Goal: Task Accomplishment & Management: Use online tool/utility

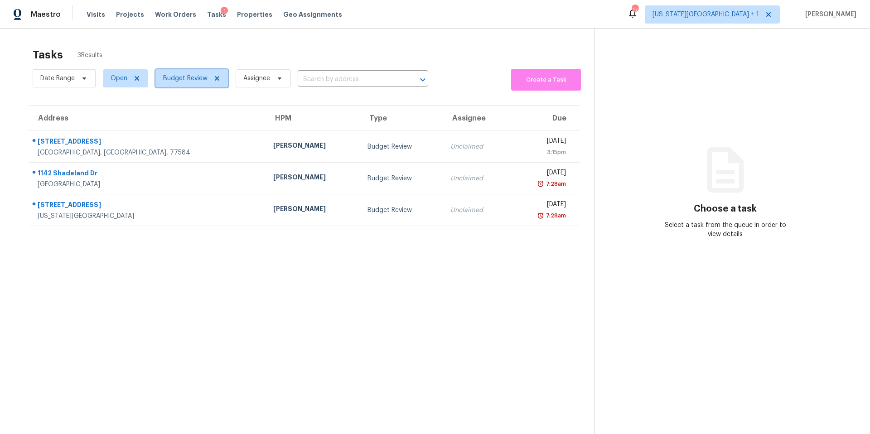
click at [204, 77] on span "Budget Review" at bounding box center [185, 78] width 44 height 9
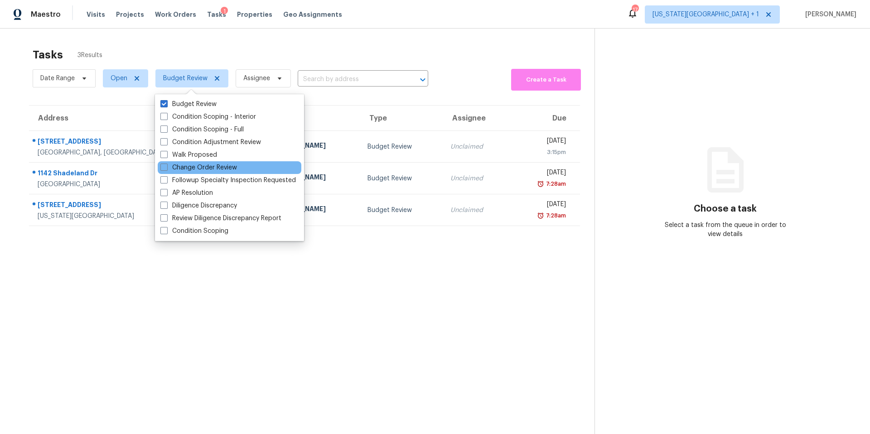
click at [174, 173] on div "Change Order Review" at bounding box center [230, 167] width 144 height 13
click at [174, 169] on label "Change Order Review" at bounding box center [198, 167] width 77 height 9
click at [166, 169] on input "Change Order Review" at bounding box center [163, 166] width 6 height 6
checkbox input "true"
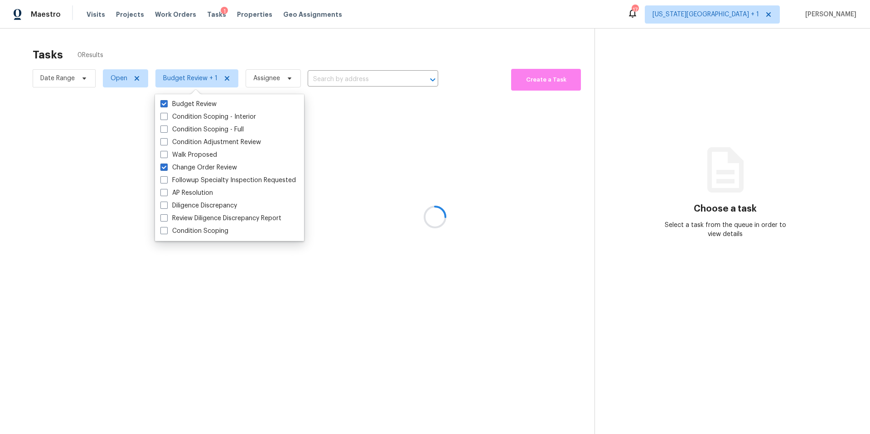
click at [228, 45] on div at bounding box center [435, 217] width 870 height 434
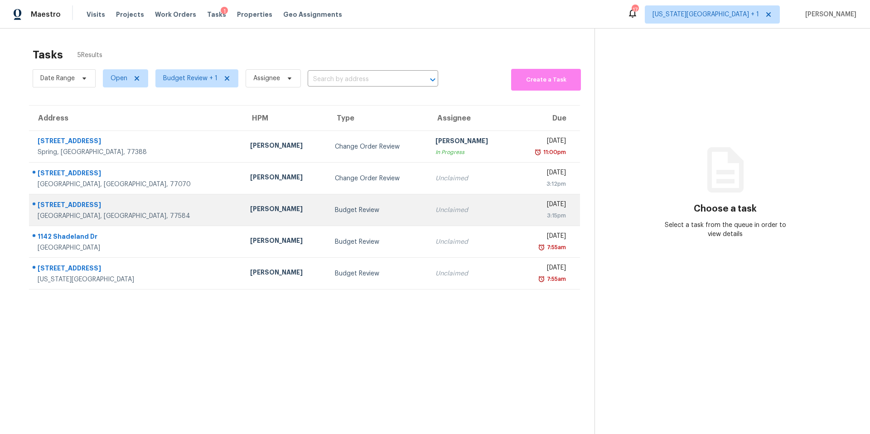
click at [250, 211] on div "[PERSON_NAME]" at bounding box center [285, 209] width 70 height 11
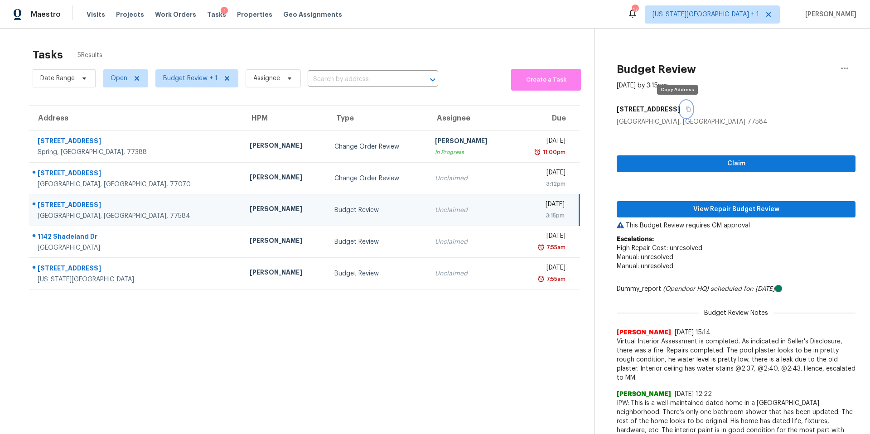
click at [686, 111] on icon "button" at bounding box center [688, 109] width 5 height 5
click at [703, 207] on span "View Repair Budget Review" at bounding box center [736, 209] width 224 height 11
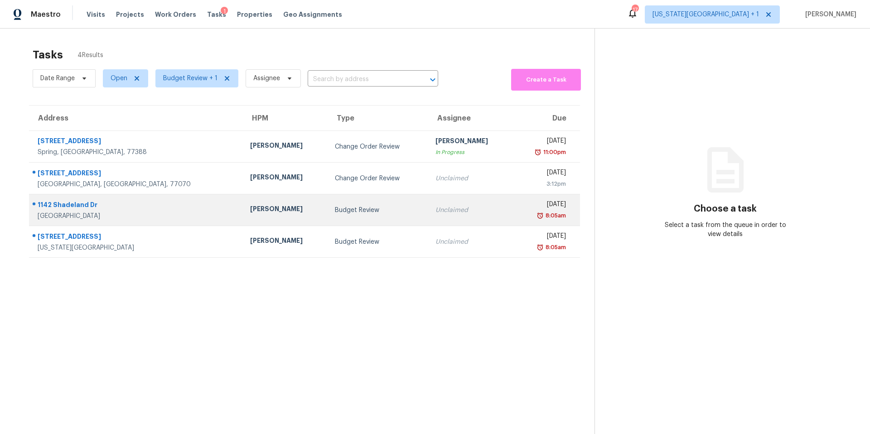
click at [250, 205] on div "[PERSON_NAME]" at bounding box center [285, 209] width 70 height 11
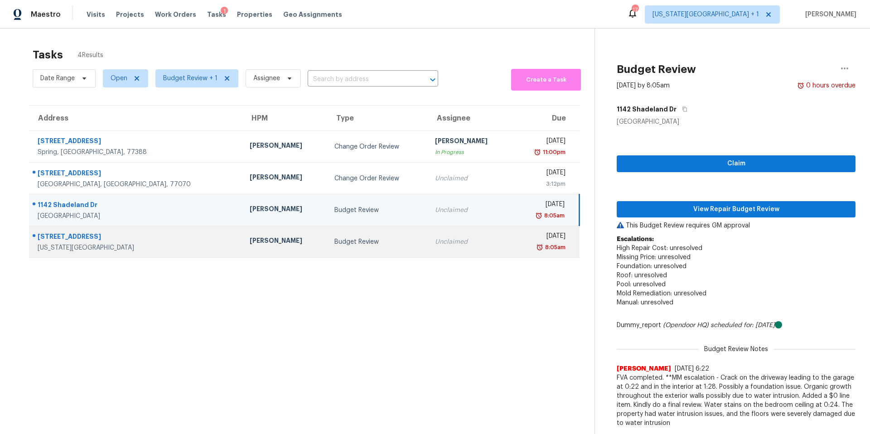
click at [250, 243] on div "[PERSON_NAME]" at bounding box center [285, 241] width 70 height 11
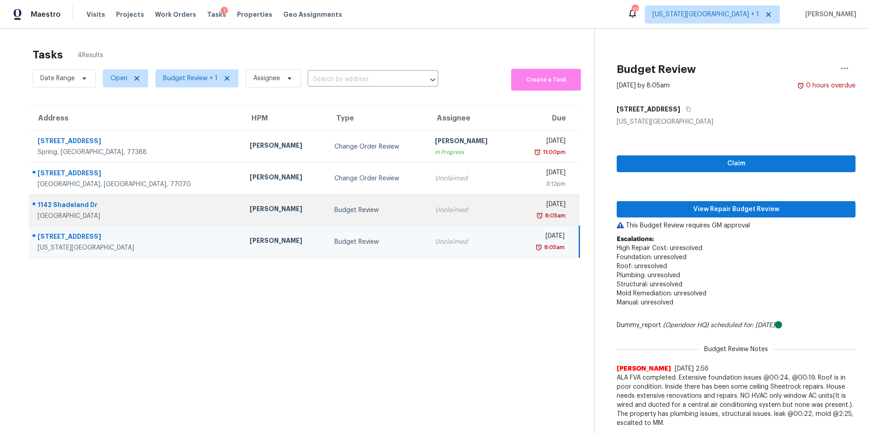
click at [334, 208] on div "Budget Review" at bounding box center [377, 210] width 86 height 9
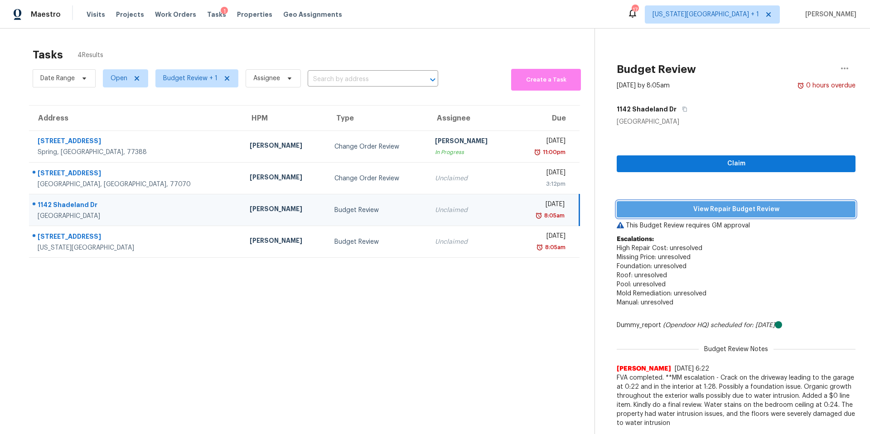
click at [646, 210] on span "View Repair Budget Review" at bounding box center [736, 209] width 224 height 11
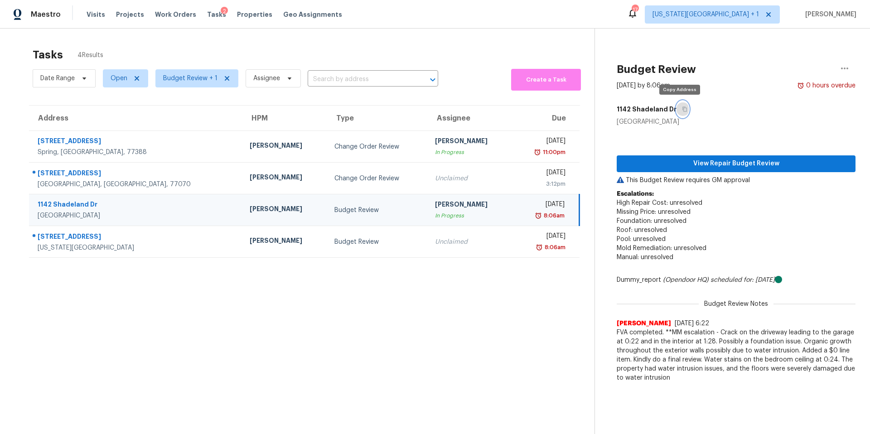
click at [683, 109] on button "button" at bounding box center [682, 109] width 12 height 16
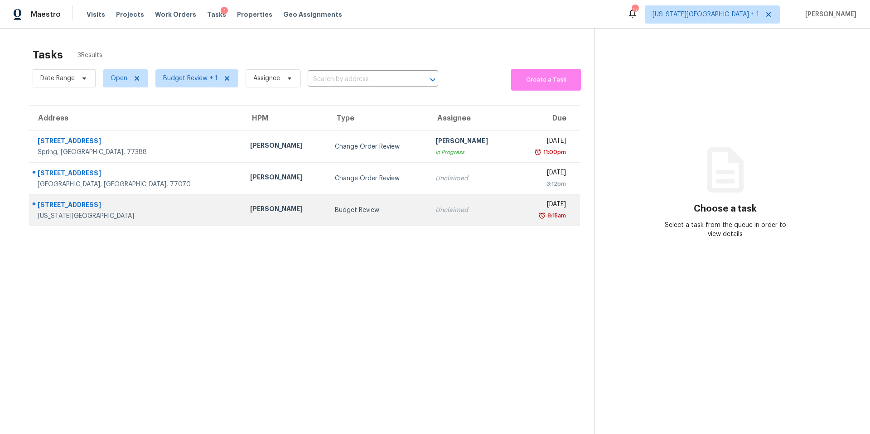
click at [82, 207] on div "[STREET_ADDRESS]" at bounding box center [137, 205] width 198 height 11
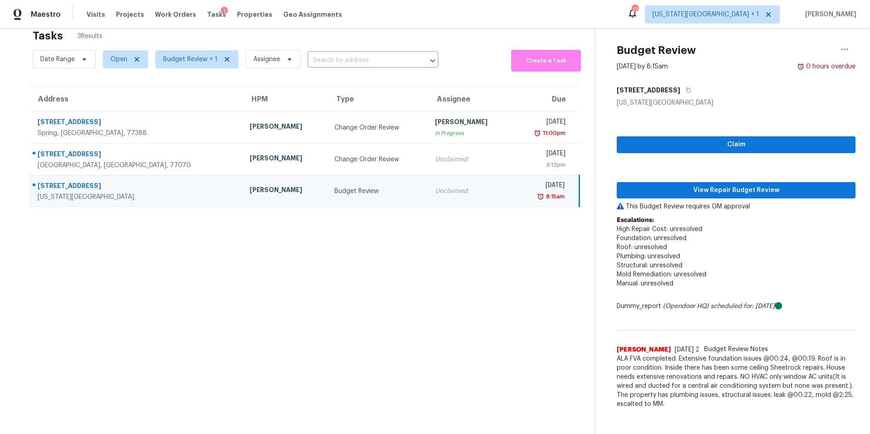
scroll to position [22, 0]
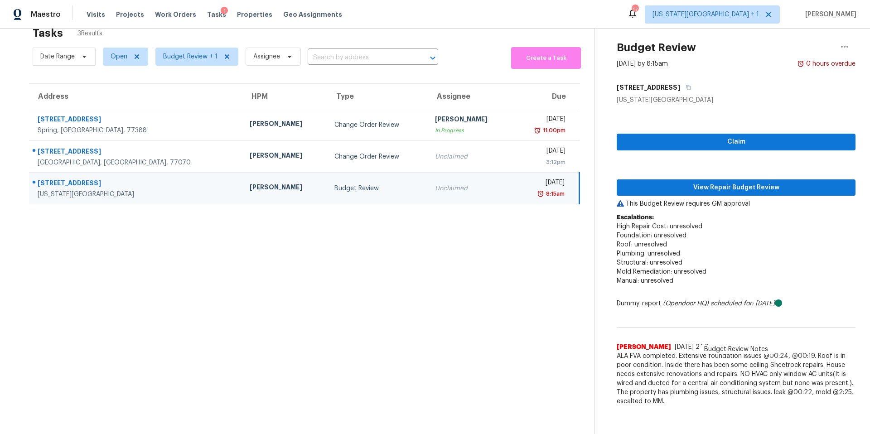
click at [250, 188] on div "[PERSON_NAME]" at bounding box center [285, 188] width 70 height 11
click at [680, 83] on button "button" at bounding box center [686, 87] width 12 height 16
click at [686, 190] on span "View Repair Budget Review" at bounding box center [736, 187] width 224 height 11
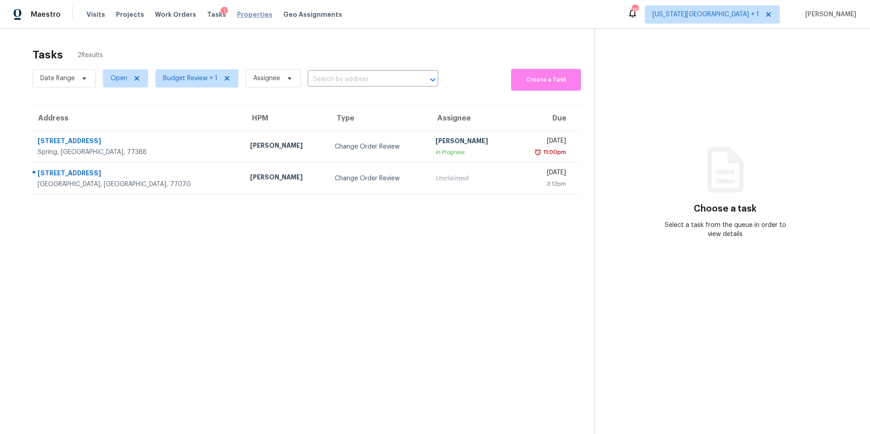
click at [245, 15] on span "Properties" at bounding box center [254, 14] width 35 height 9
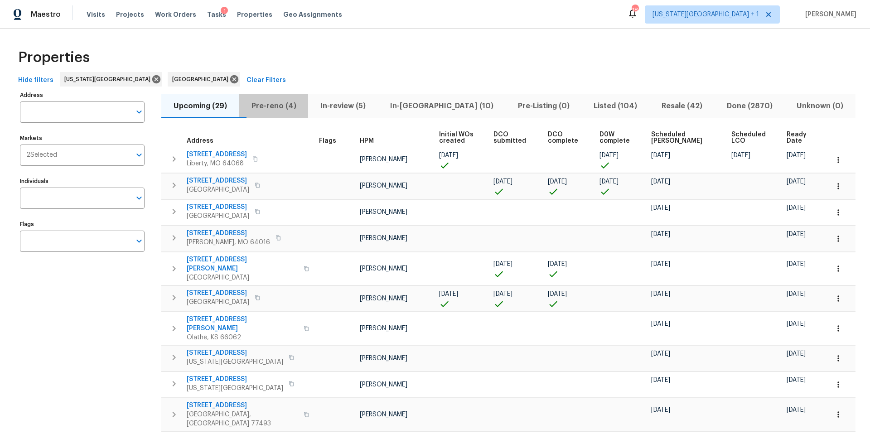
click at [275, 102] on span "Pre-reno (4)" at bounding box center [274, 106] width 58 height 13
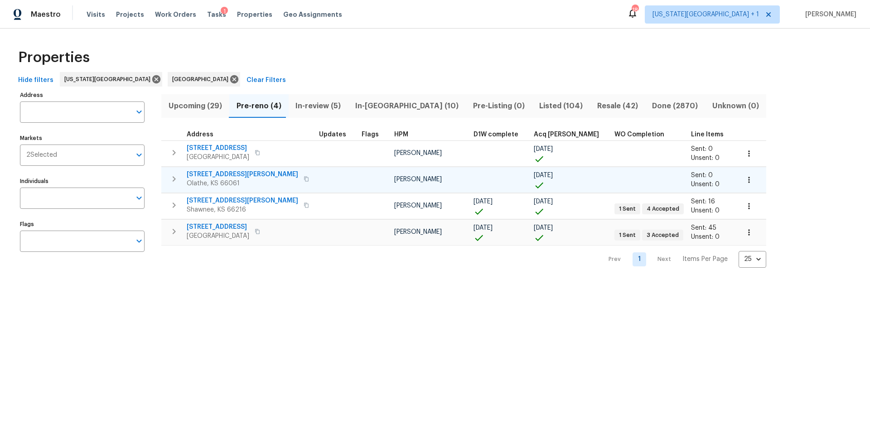
click at [209, 175] on span "612 N Logan St" at bounding box center [242, 174] width 111 height 9
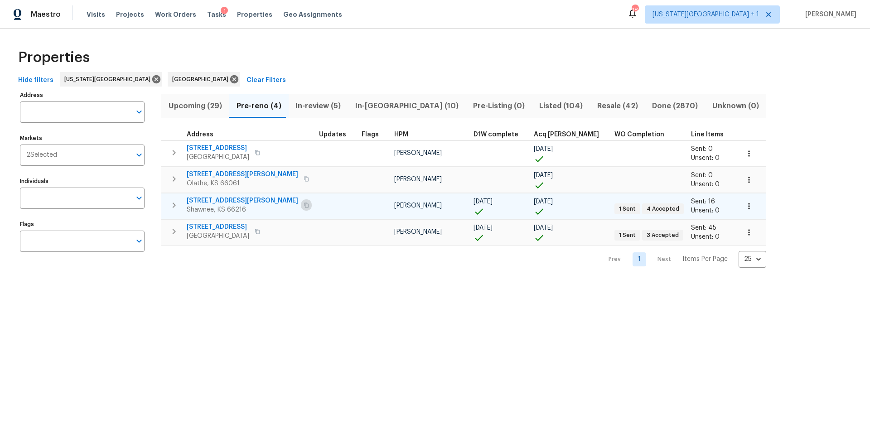
click at [304, 204] on icon "button" at bounding box center [306, 204] width 5 height 5
click at [203, 200] on span "4940 Alden Rd" at bounding box center [242, 200] width 111 height 9
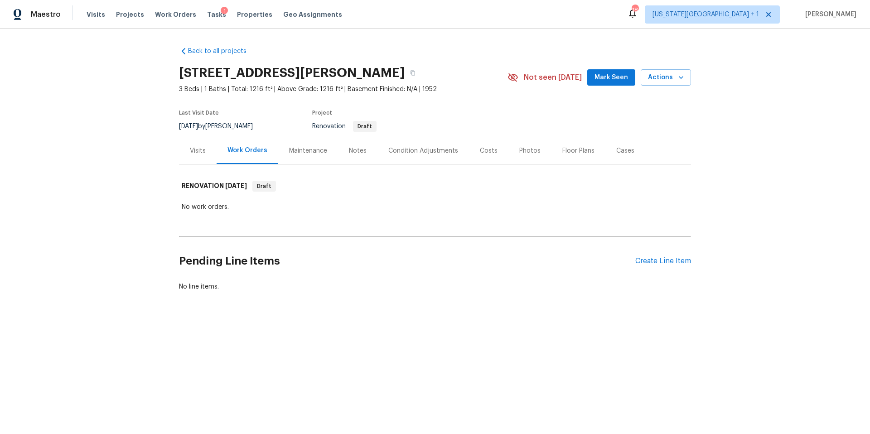
click at [201, 153] on div "Visits" at bounding box center [198, 150] width 16 height 9
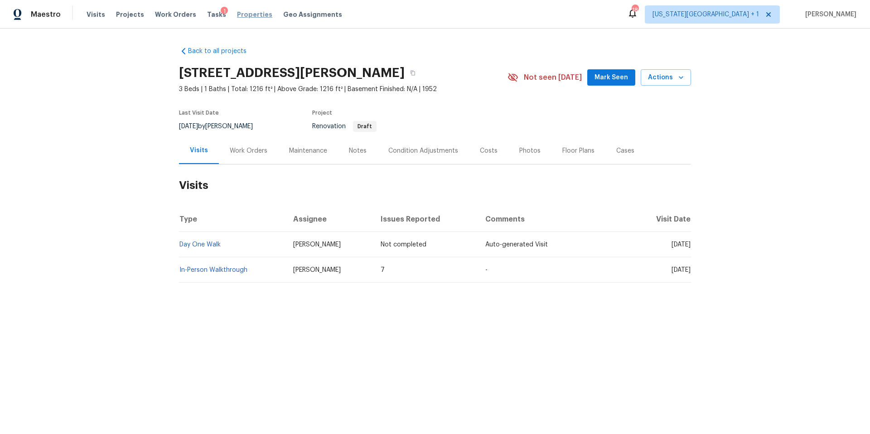
click at [250, 11] on span "Properties" at bounding box center [254, 14] width 35 height 9
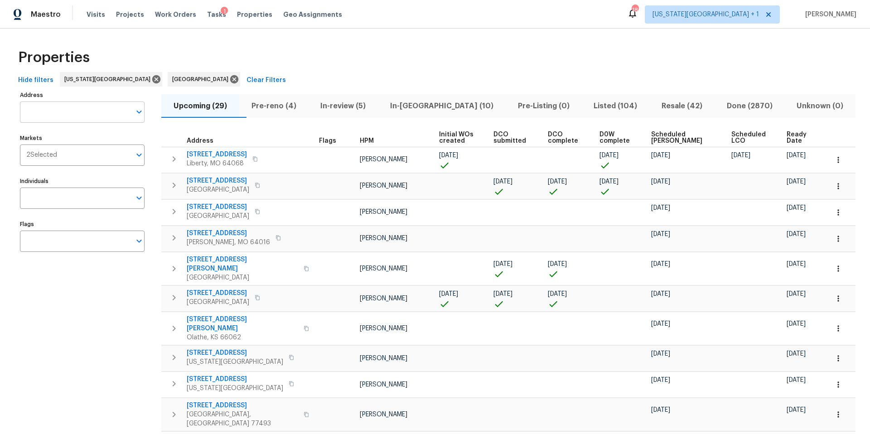
click at [77, 111] on input "Address" at bounding box center [75, 111] width 111 height 21
type input "17244 montgall"
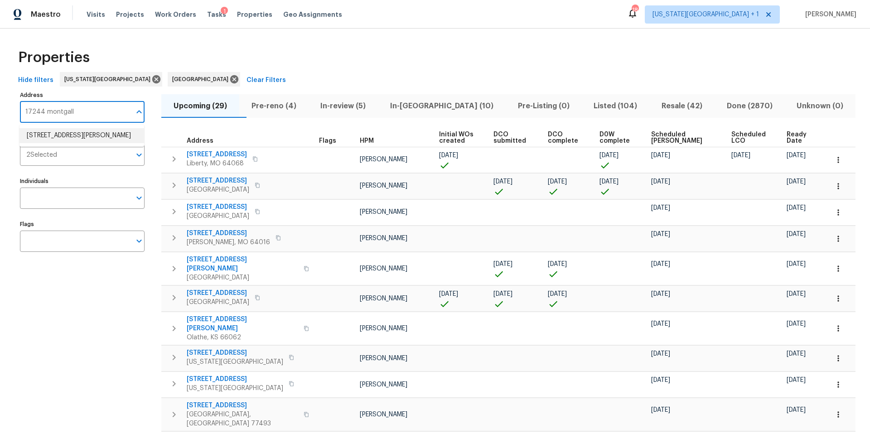
click at [68, 131] on li "17244 Montgall Dr Belton MO 64012" at bounding box center [81, 135] width 125 height 15
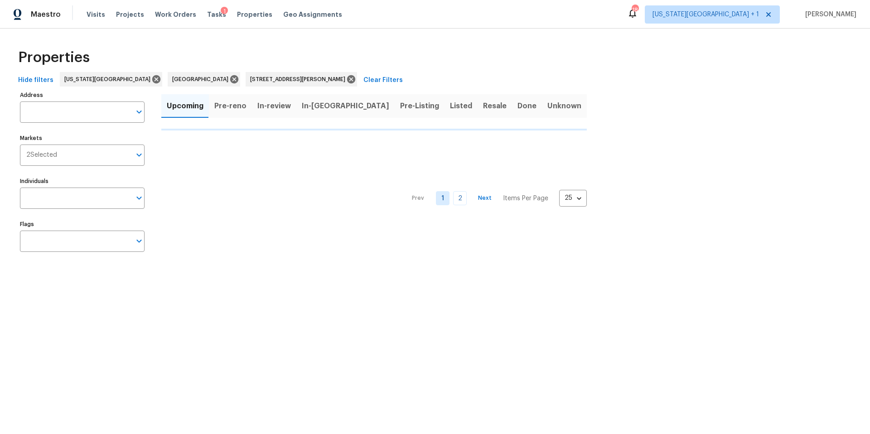
type input "17244 Montgall Dr Belton MO 64012"
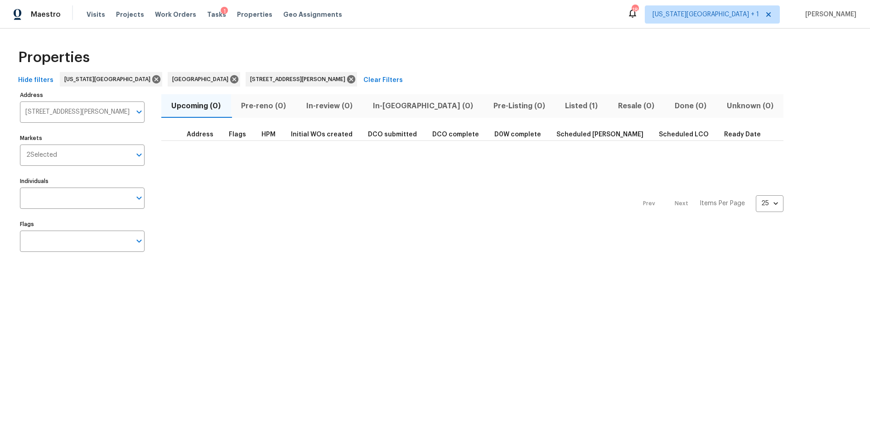
click at [560, 105] on span "Listed (1)" at bounding box center [581, 106] width 42 height 13
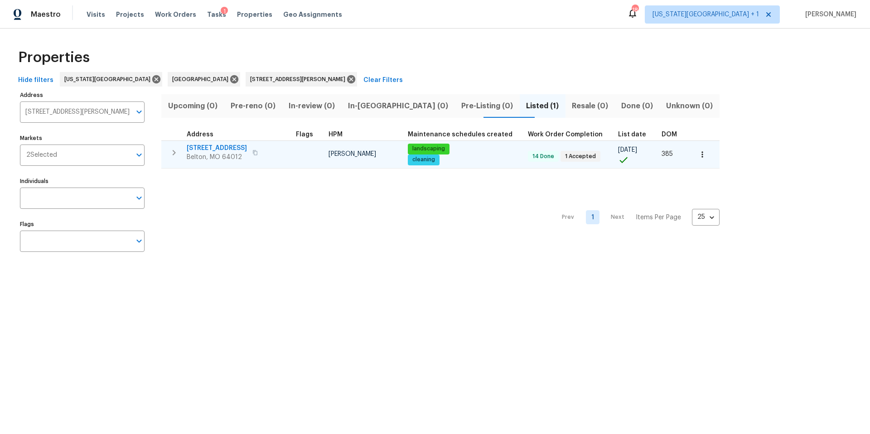
click at [214, 155] on span "Belton, MO 64012" at bounding box center [217, 157] width 60 height 9
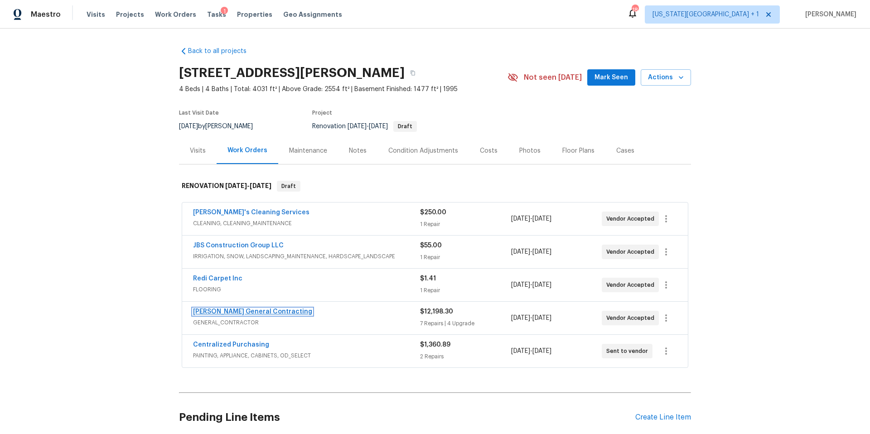
click at [251, 311] on link "[PERSON_NAME] General Contracting" at bounding box center [252, 311] width 119 height 6
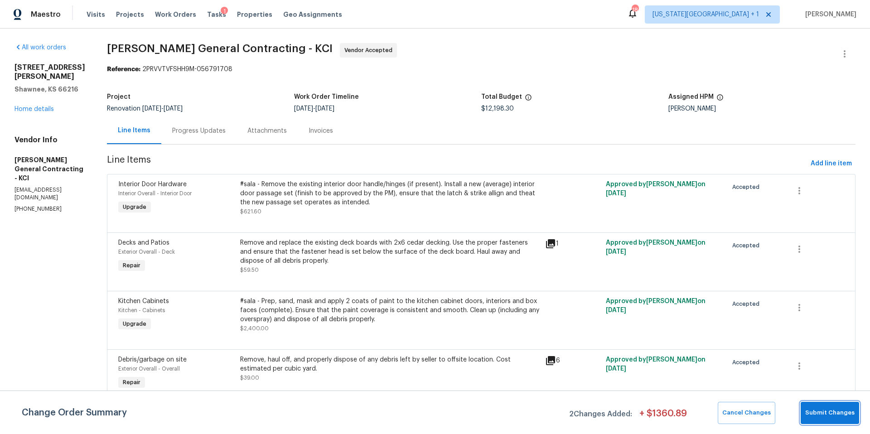
click at [851, 418] on button "Submit Changes" at bounding box center [829, 413] width 58 height 22
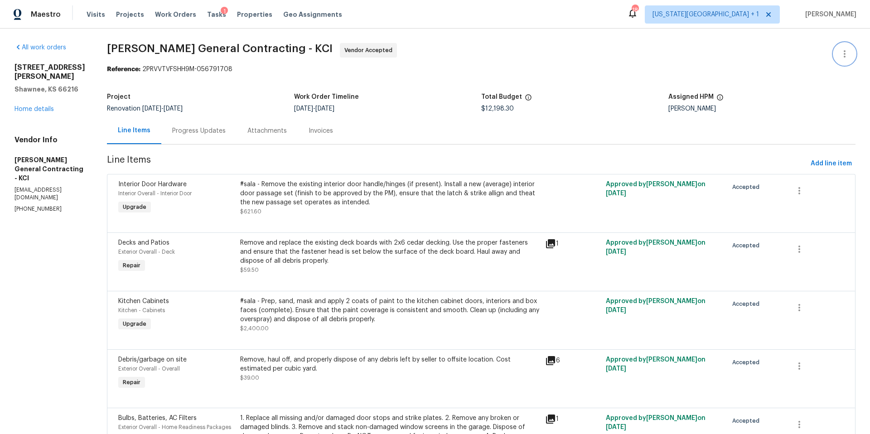
click at [843, 54] on icon "button" at bounding box center [844, 53] width 11 height 11
click at [798, 83] on li "View In Trade Partner Portal" at bounding box center [815, 84] width 98 height 15
click at [377, 119] on div at bounding box center [435, 217] width 870 height 434
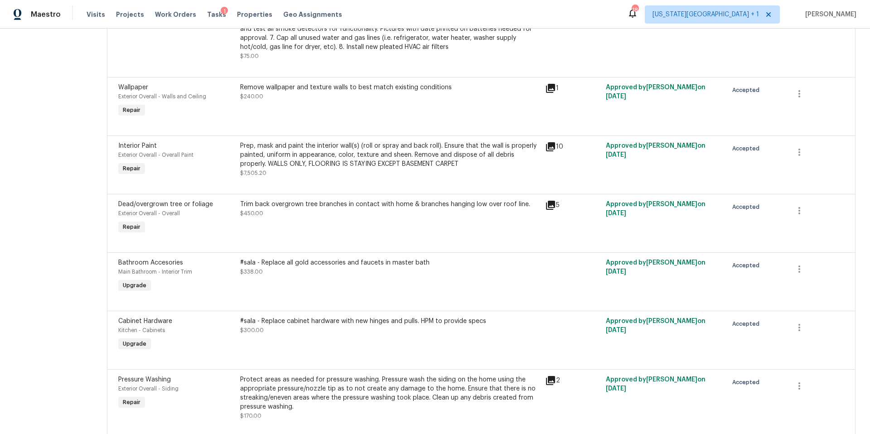
scroll to position [483, 0]
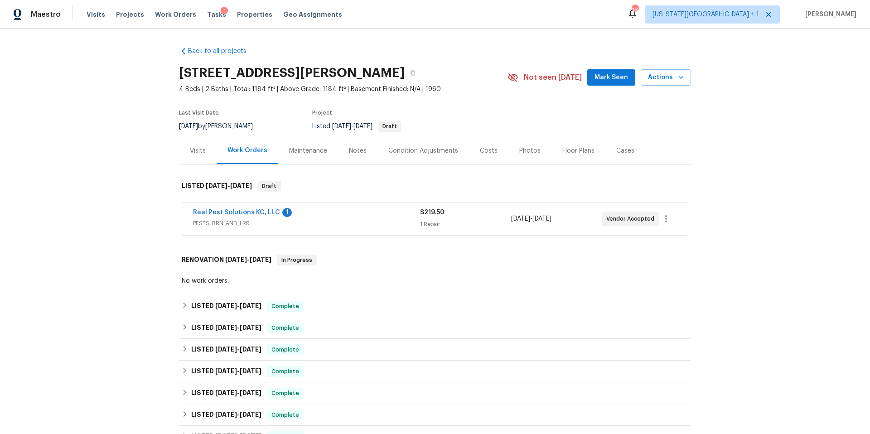
click at [525, 147] on div "Photos" at bounding box center [529, 150] width 21 height 9
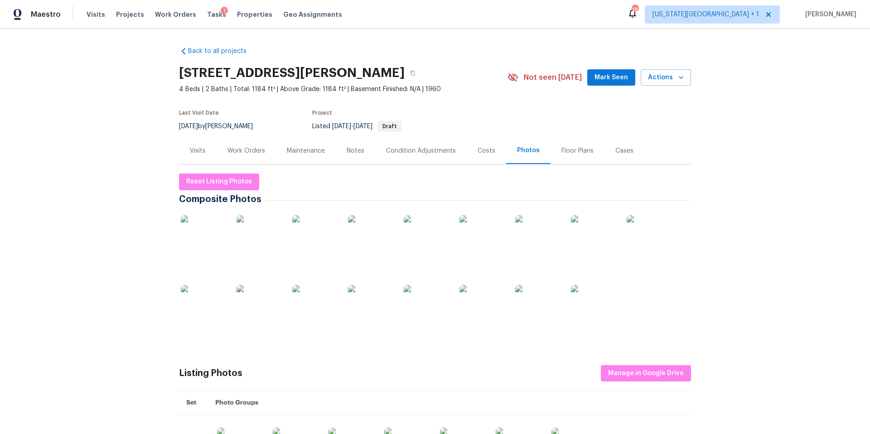
click at [310, 241] on img at bounding box center [314, 237] width 45 height 45
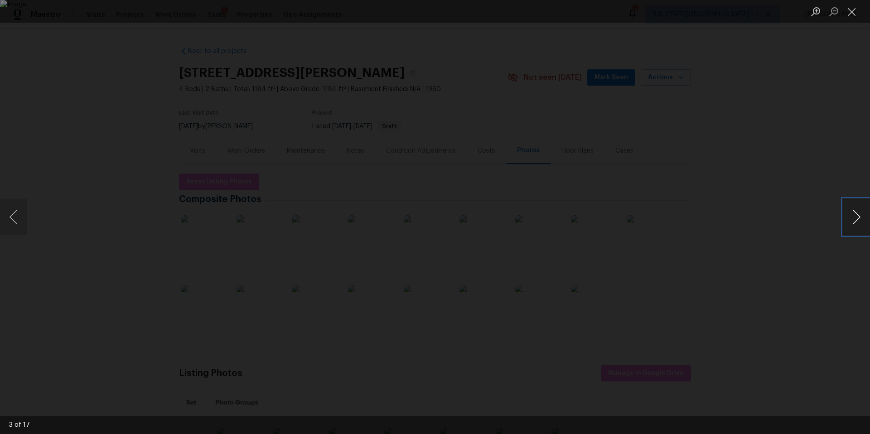
click at [855, 214] on button "Next image" at bounding box center [856, 217] width 27 height 36
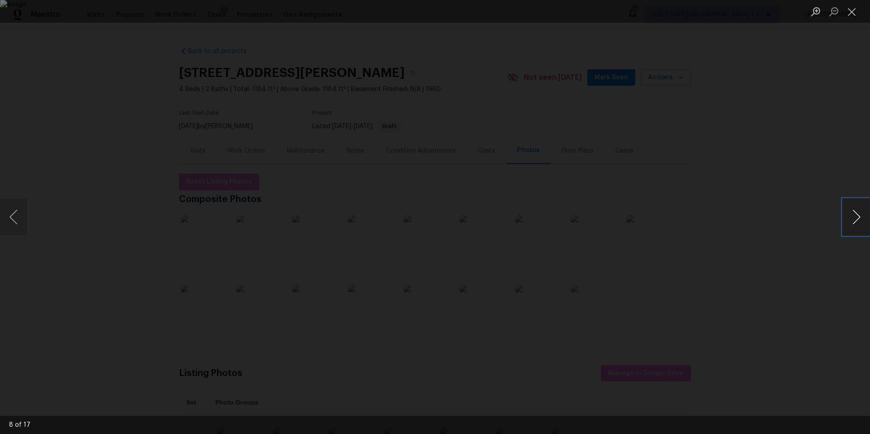
click at [855, 214] on button "Next image" at bounding box center [856, 217] width 27 height 36
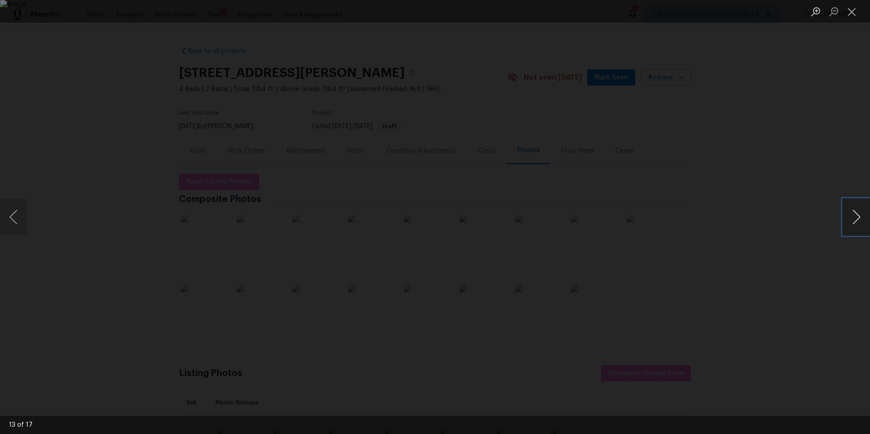
click at [855, 214] on button "Next image" at bounding box center [856, 217] width 27 height 36
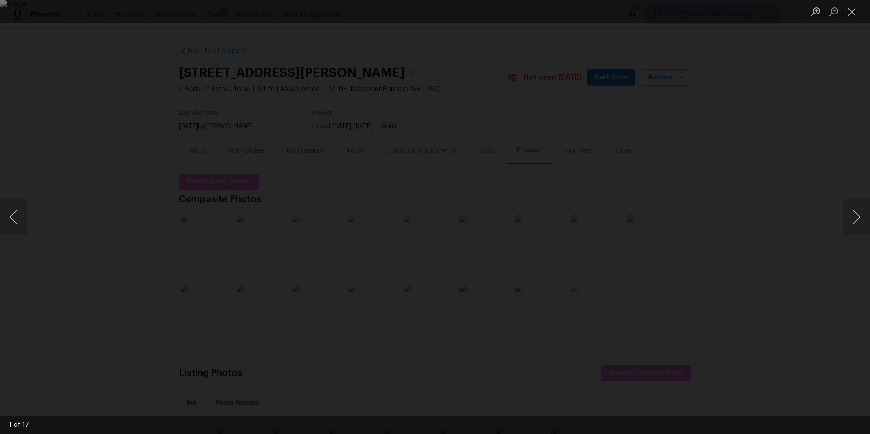
click at [785, 144] on div "Lightbox" at bounding box center [435, 217] width 870 height 434
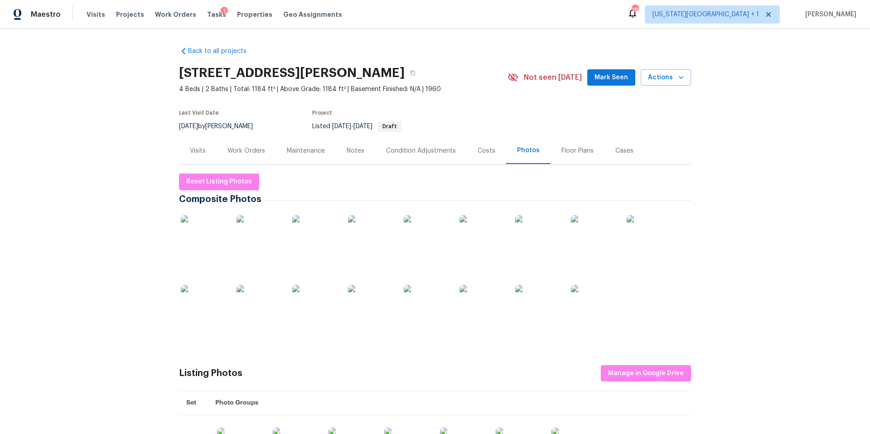
click at [201, 147] on div "Visits" at bounding box center [198, 150] width 16 height 9
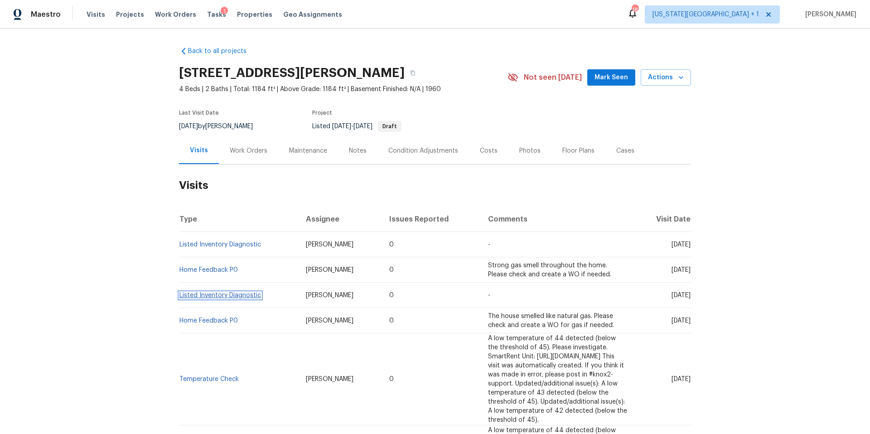
click at [211, 296] on link "Listed Inventory Diagnostic" at bounding box center [220, 295] width 82 height 6
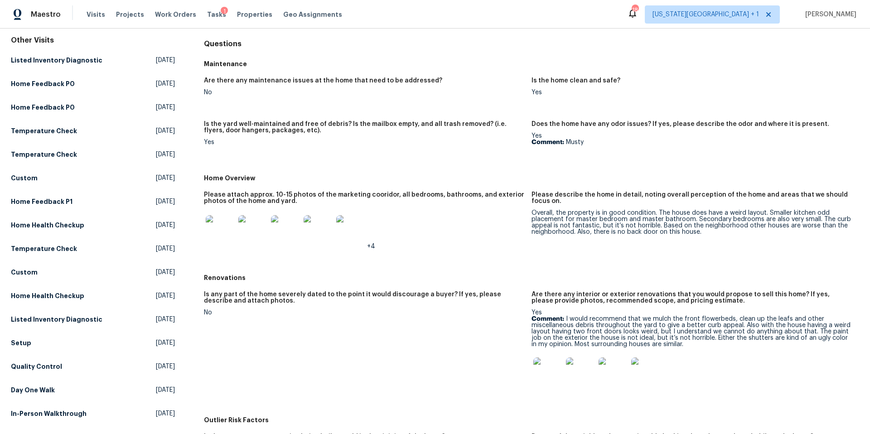
scroll to position [112, 0]
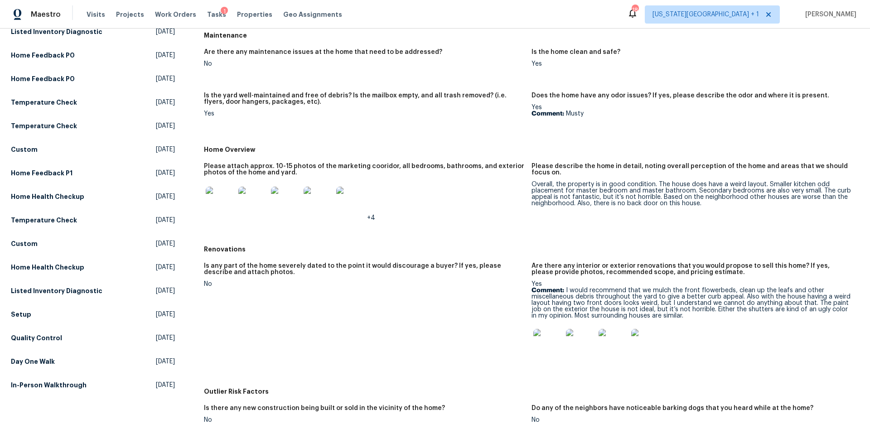
click at [549, 343] on img at bounding box center [547, 343] width 29 height 29
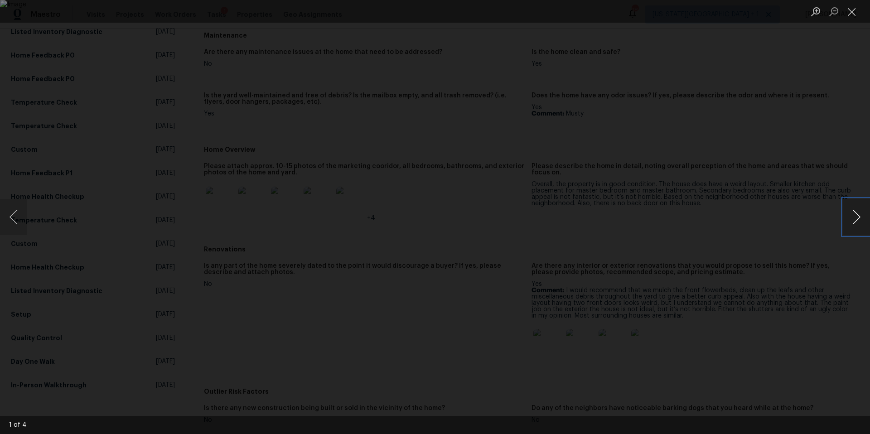
click at [853, 220] on button "Next image" at bounding box center [856, 217] width 27 height 36
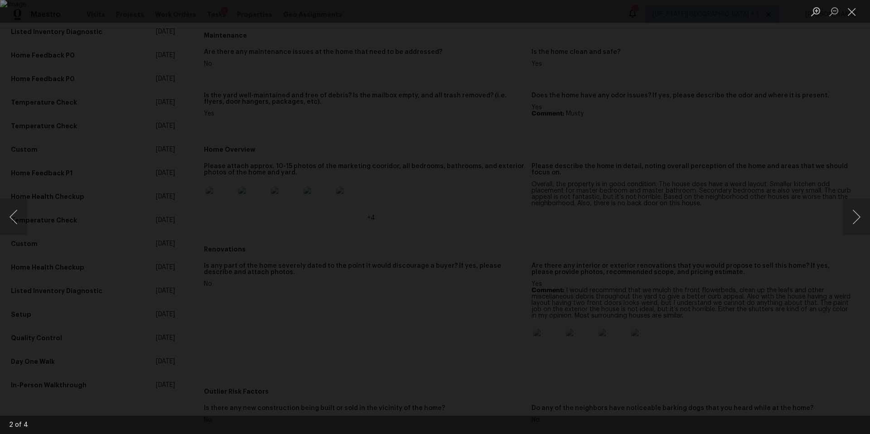
click at [767, 221] on div "Lightbox" at bounding box center [435, 217] width 870 height 434
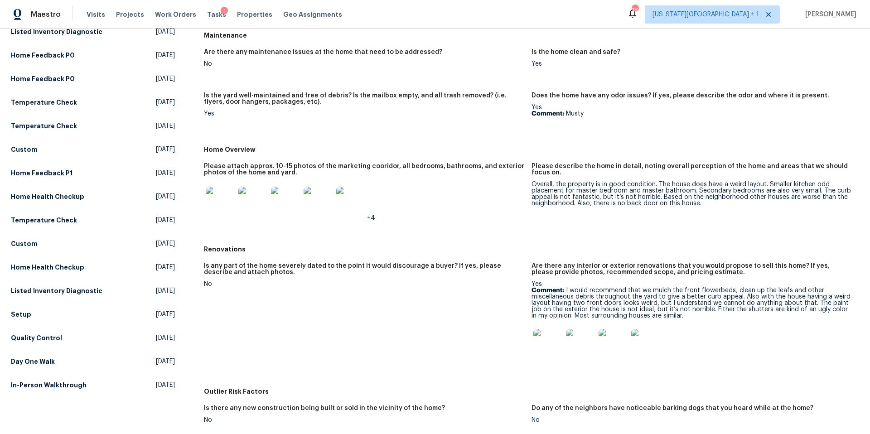
click at [214, 205] on img at bounding box center [220, 201] width 29 height 29
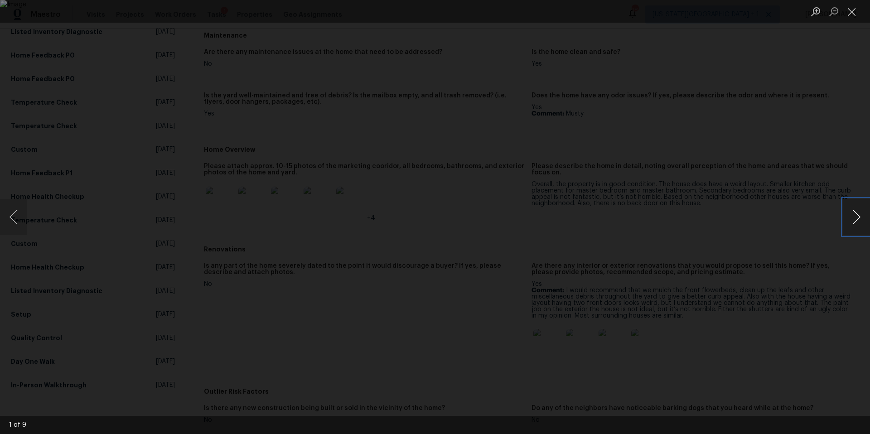
click at [860, 211] on button "Next image" at bounding box center [856, 217] width 27 height 36
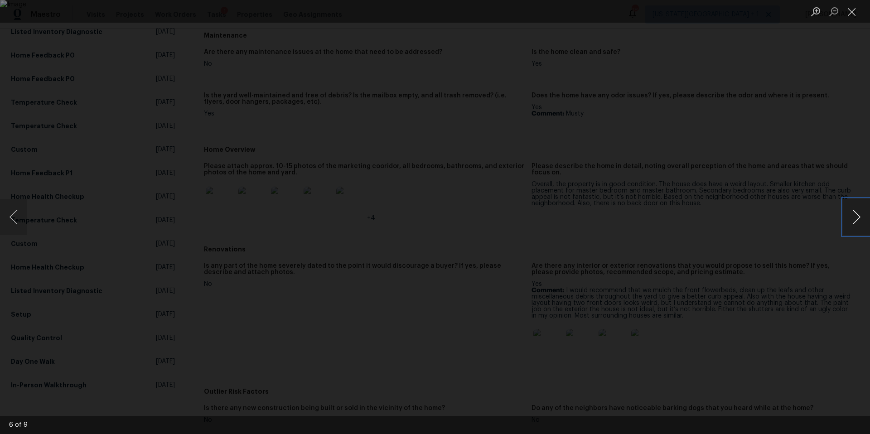
click at [860, 211] on button "Next image" at bounding box center [856, 217] width 27 height 36
click at [707, 75] on div "Lightbox" at bounding box center [435, 217] width 870 height 434
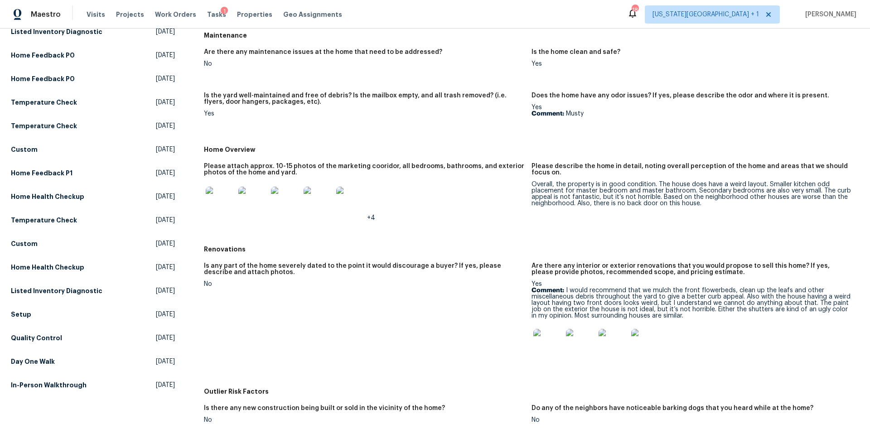
click at [585, 338] on img at bounding box center [580, 343] width 29 height 29
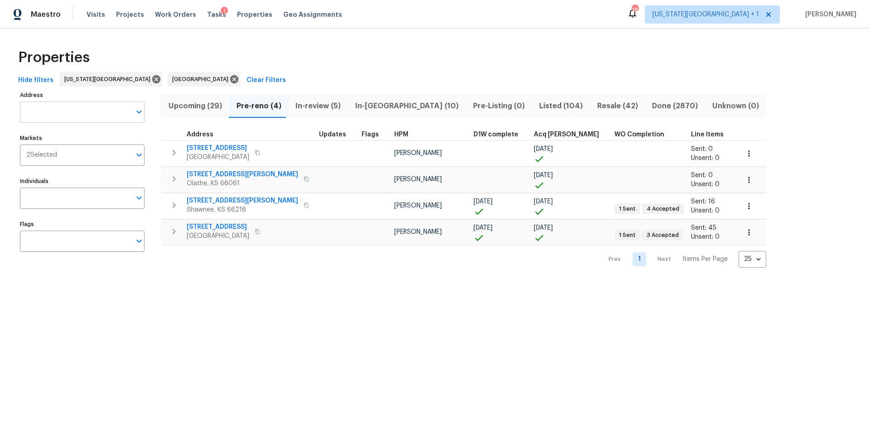
click at [83, 111] on input "Address" at bounding box center [75, 111] width 111 height 21
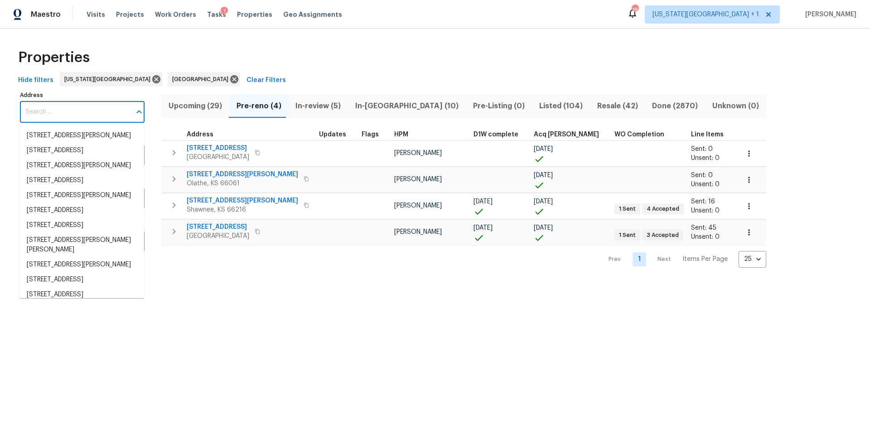
type input "1"
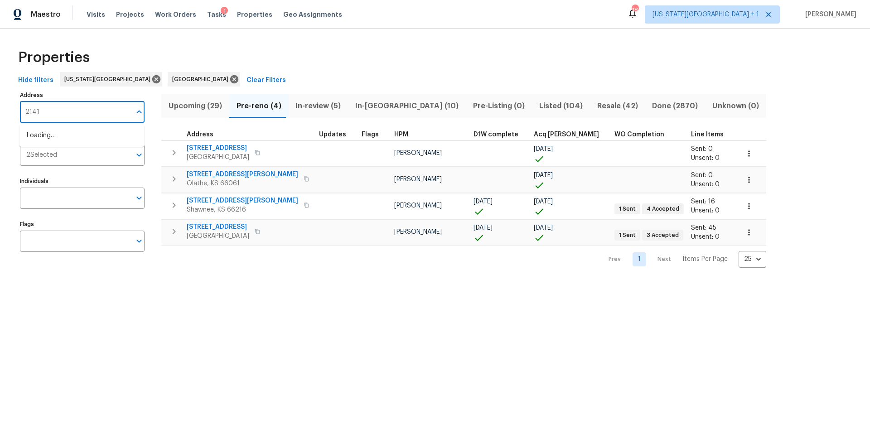
type input "21415"
click at [63, 136] on li "[STREET_ADDRESS]" at bounding box center [81, 135] width 125 height 15
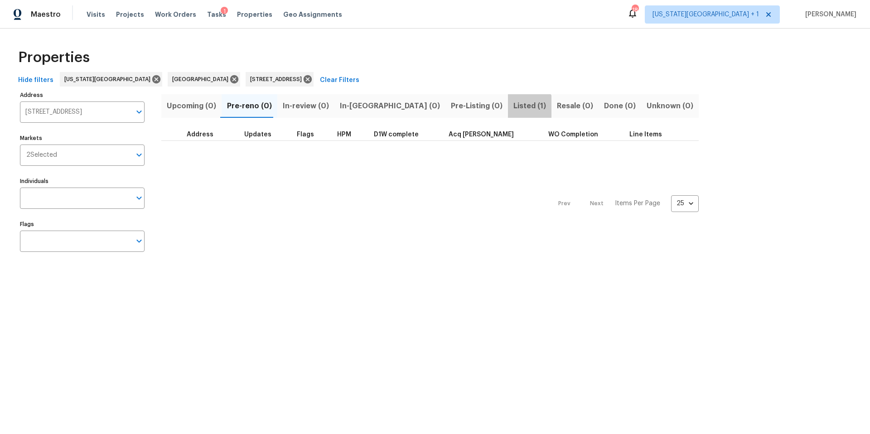
click at [513, 108] on span "Listed (1)" at bounding box center [529, 106] width 33 height 13
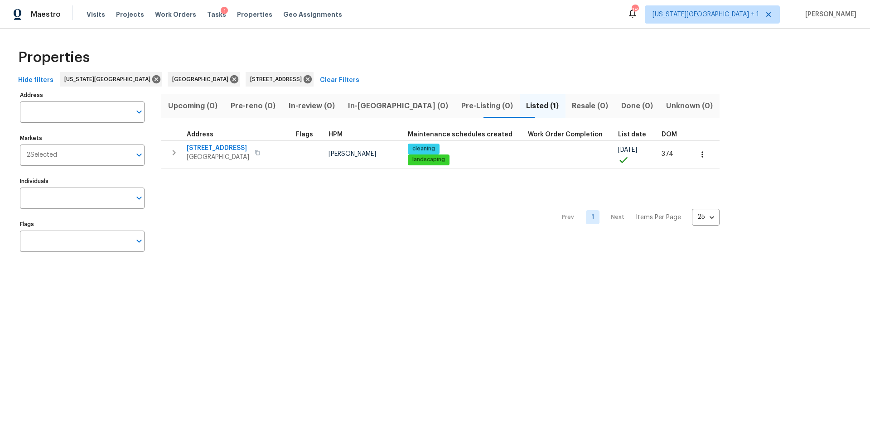
type input "21415 Park Mount Dr Katy TX 77450"
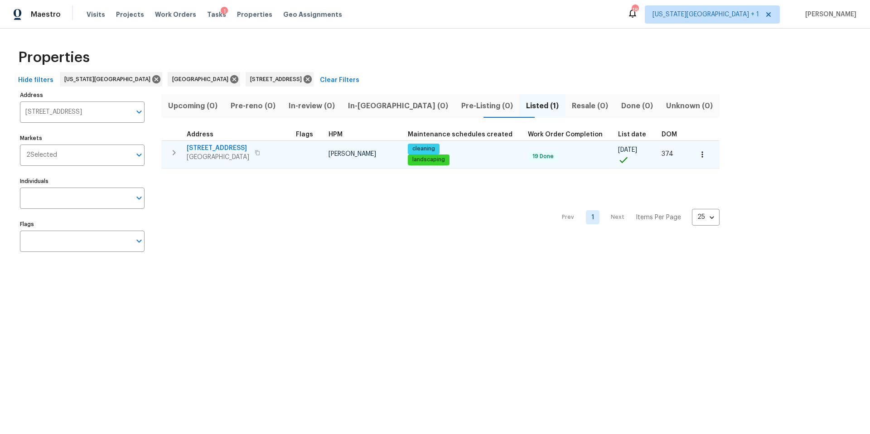
click at [219, 148] on span "21415 Park Mount Dr" at bounding box center [218, 148] width 63 height 9
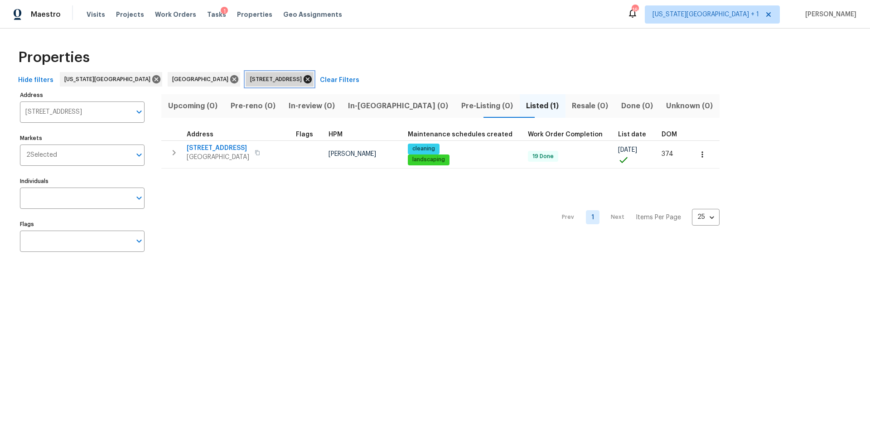
click at [303, 78] on icon at bounding box center [307, 79] width 8 height 8
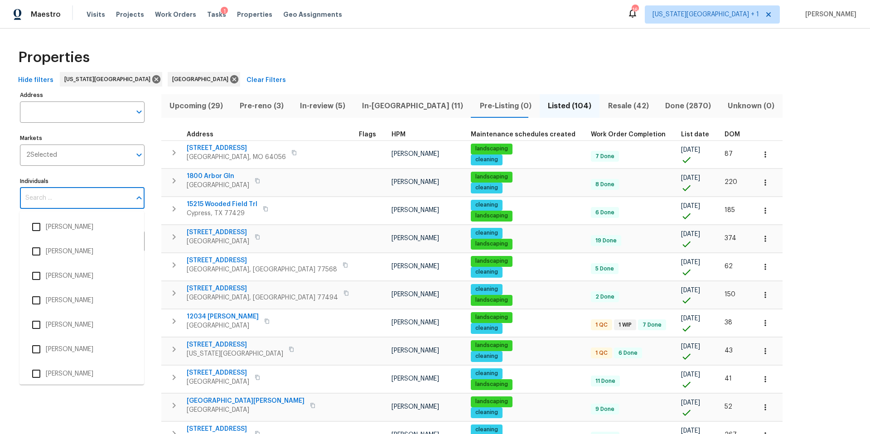
click at [87, 201] on input "Individuals" at bounding box center [75, 198] width 111 height 21
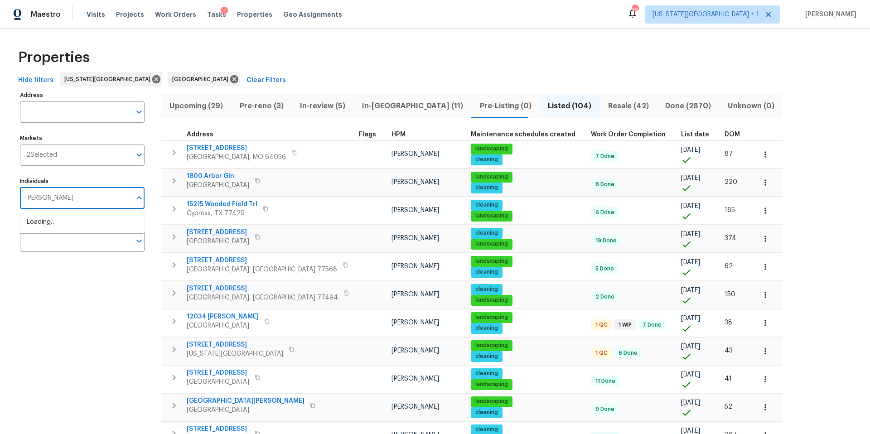
type input "stephen lacy"
click at [57, 229] on li "Stephen Lacy" at bounding box center [82, 226] width 110 height 19
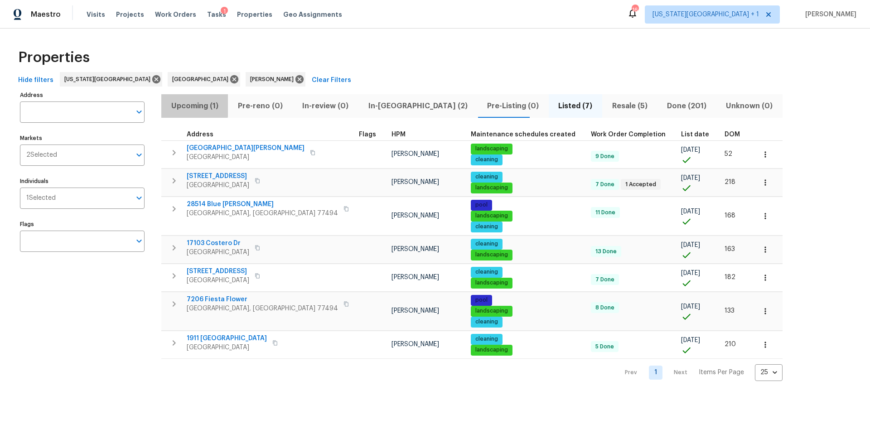
click at [187, 104] on span "Upcoming (1)" at bounding box center [195, 106] width 56 height 13
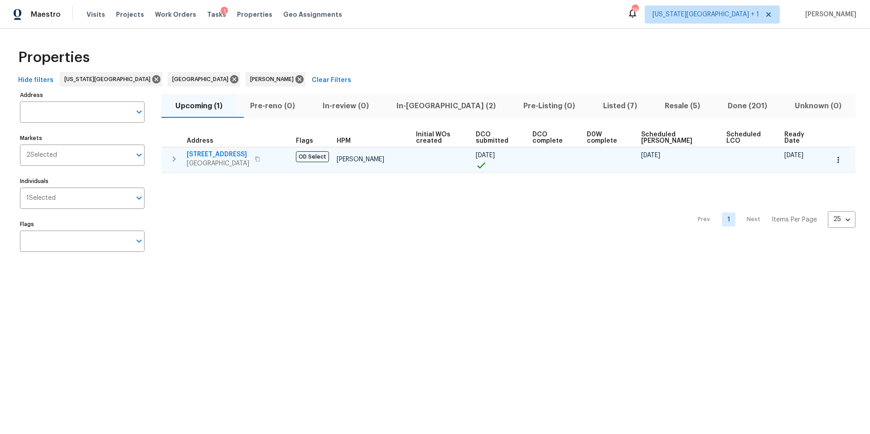
click at [838, 162] on icon "button" at bounding box center [837, 160] width 1 height 6
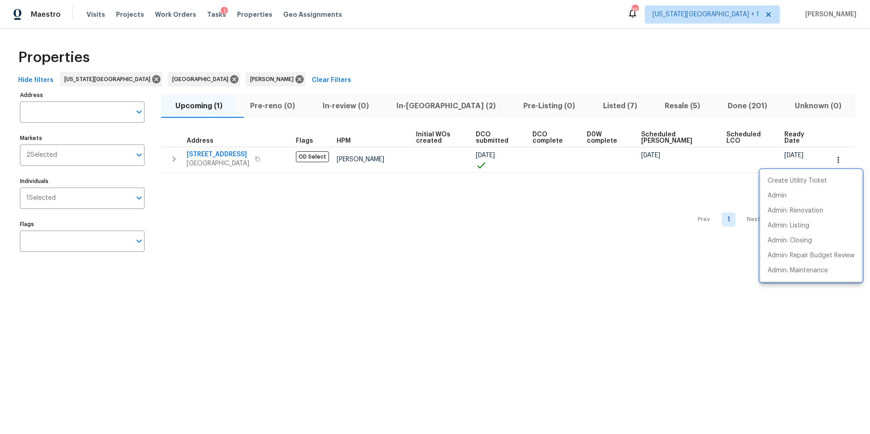
click at [195, 81] on div at bounding box center [435, 217] width 870 height 434
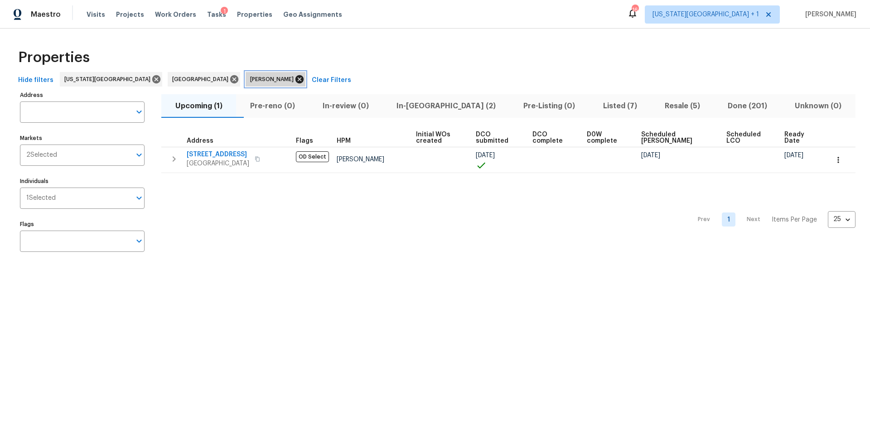
click at [295, 79] on icon at bounding box center [299, 79] width 8 height 8
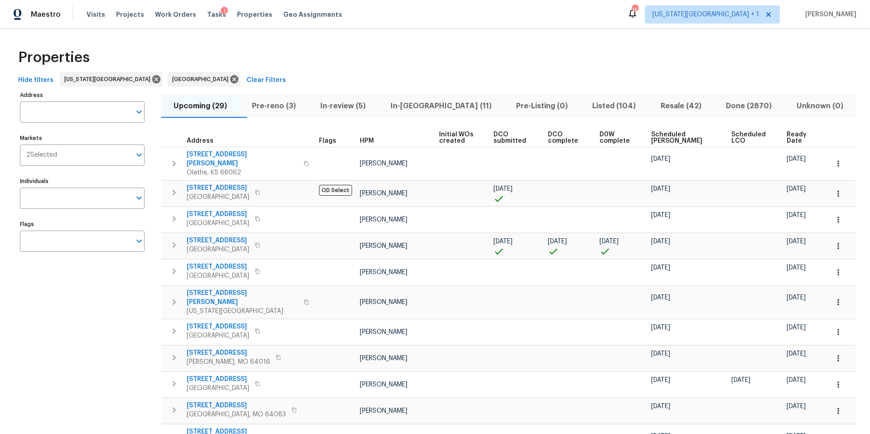
click at [95, 155] on input "Markets" at bounding box center [94, 154] width 74 height 21
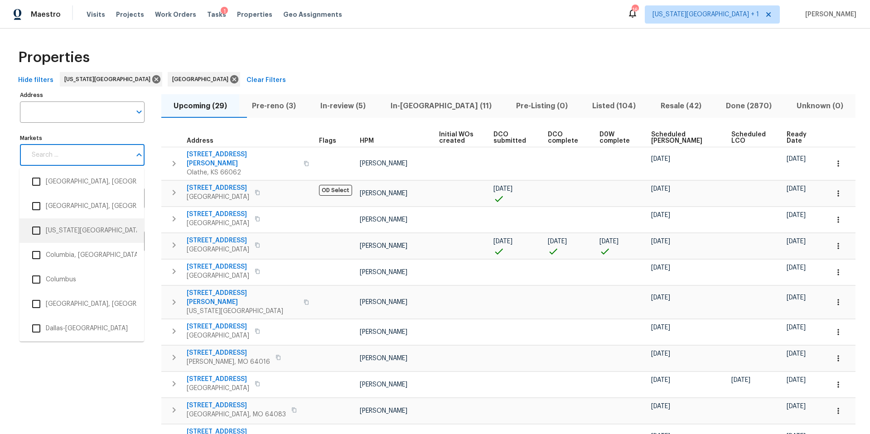
scroll to position [447, 0]
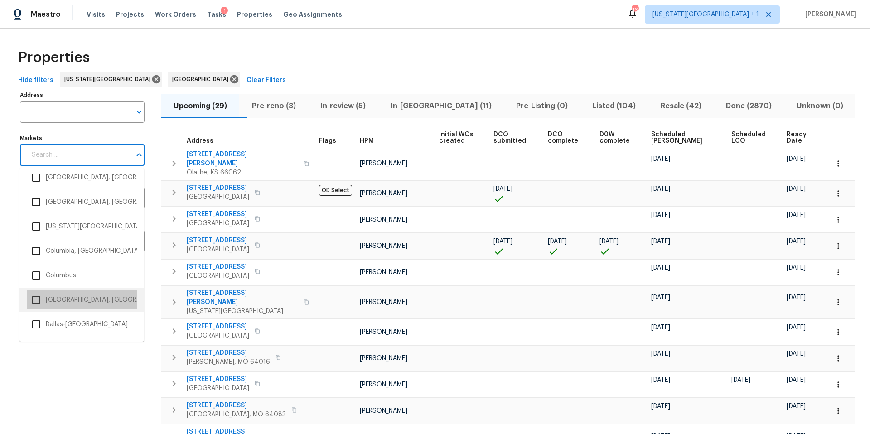
click at [61, 300] on li "Corpus Christi, TX" at bounding box center [82, 299] width 110 height 19
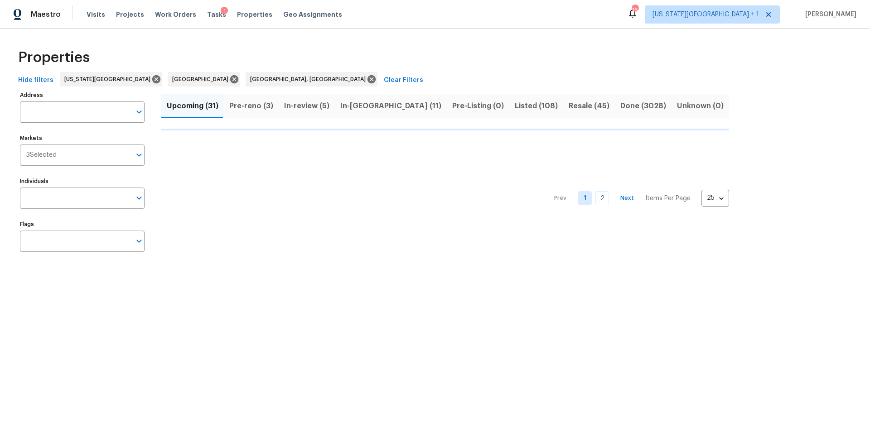
click at [72, 275] on html "Maestro Visits Projects Work Orders Tasks 1 Properties Geo Assignments 16 Kansa…" at bounding box center [435, 137] width 870 height 275
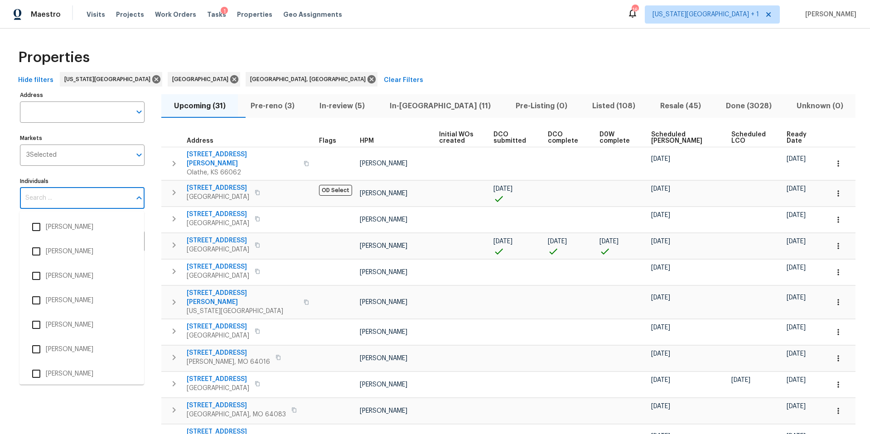
click at [87, 201] on input "Individuals" at bounding box center [75, 198] width 111 height 21
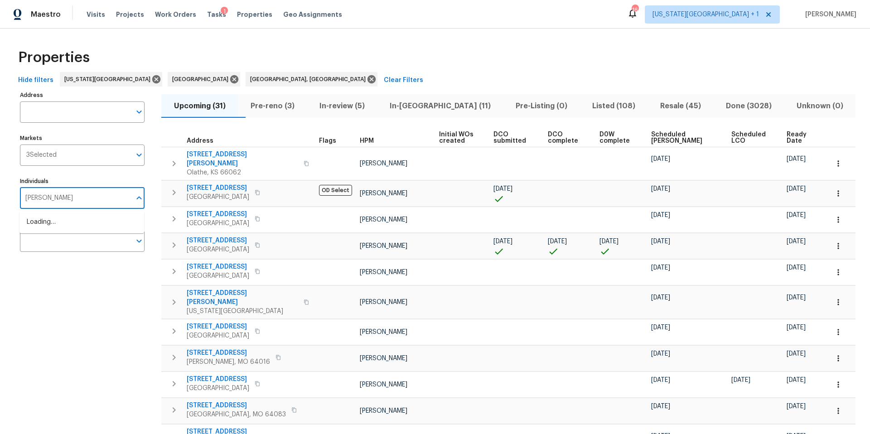
type input "scott mcginnis"
click at [54, 227] on li "Scott McGinnis" at bounding box center [82, 226] width 110 height 19
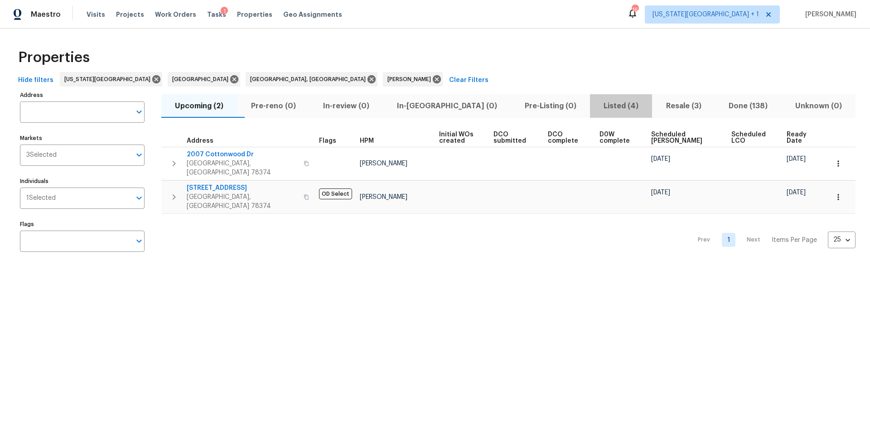
click at [598, 106] on span "Listed (4)" at bounding box center [621, 106] width 52 height 13
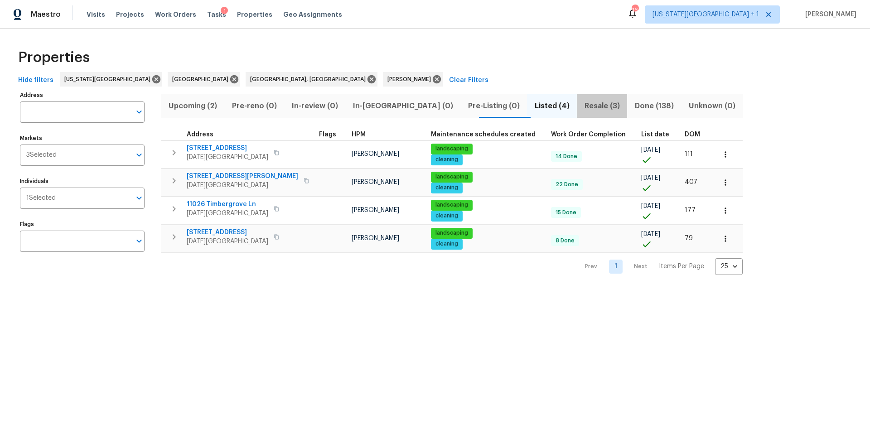
click at [582, 111] on span "Resale (3)" at bounding box center [601, 106] width 39 height 13
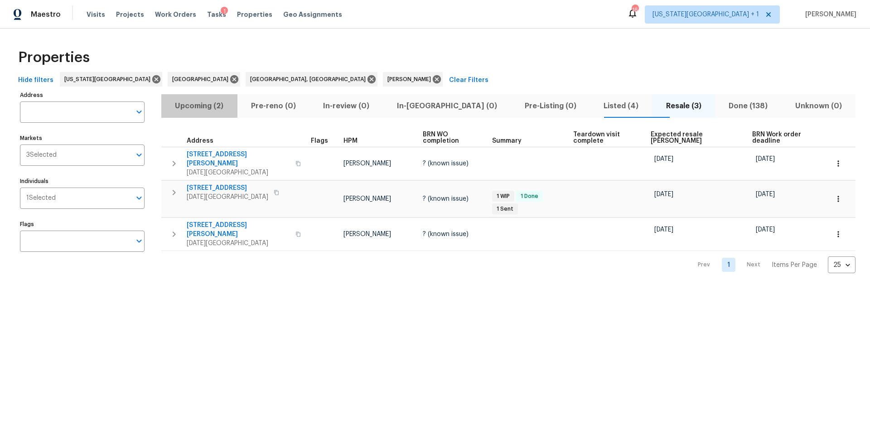
click at [201, 104] on span "Upcoming (2)" at bounding box center [199, 106] width 65 height 13
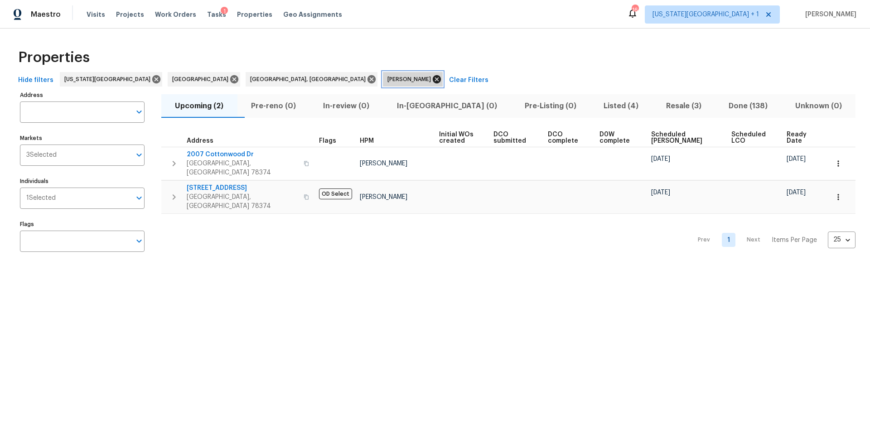
click at [432, 83] on icon at bounding box center [437, 79] width 10 height 10
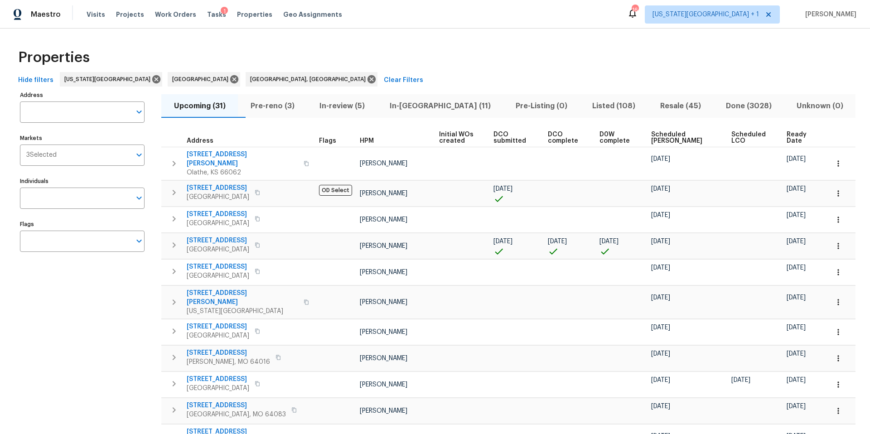
click at [274, 106] on span "Pre-reno (3)" at bounding box center [272, 106] width 58 height 13
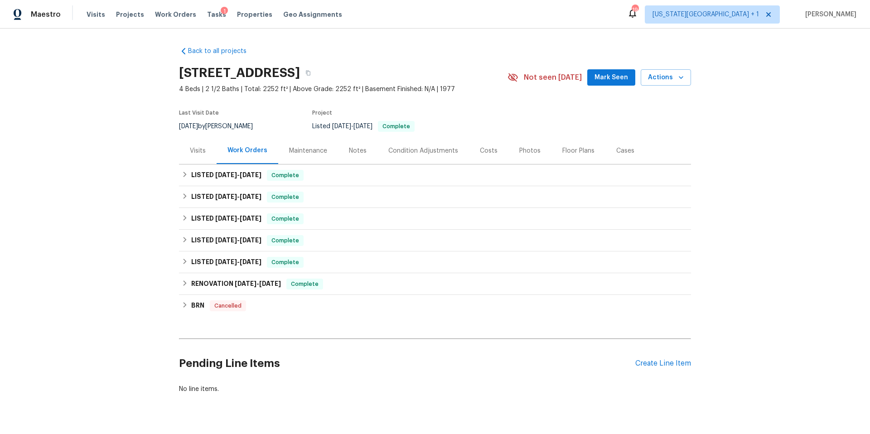
click at [201, 150] on div "Visits" at bounding box center [198, 150] width 16 height 9
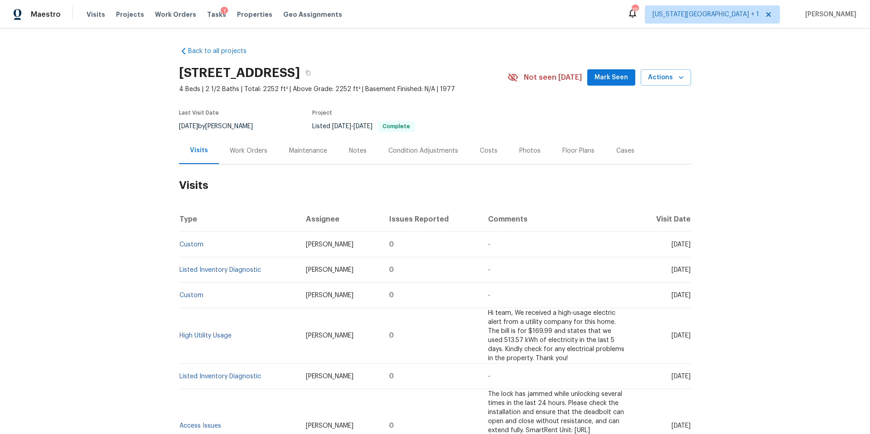
click at [527, 151] on div "Photos" at bounding box center [529, 150] width 21 height 9
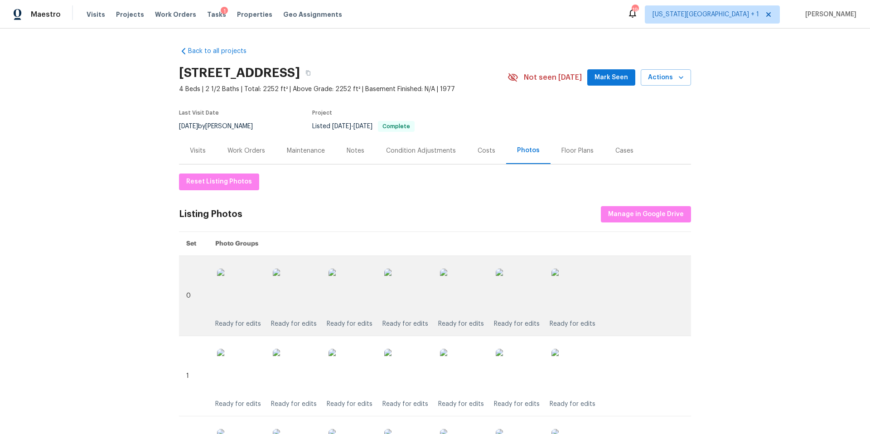
click at [413, 300] on img at bounding box center [406, 291] width 45 height 45
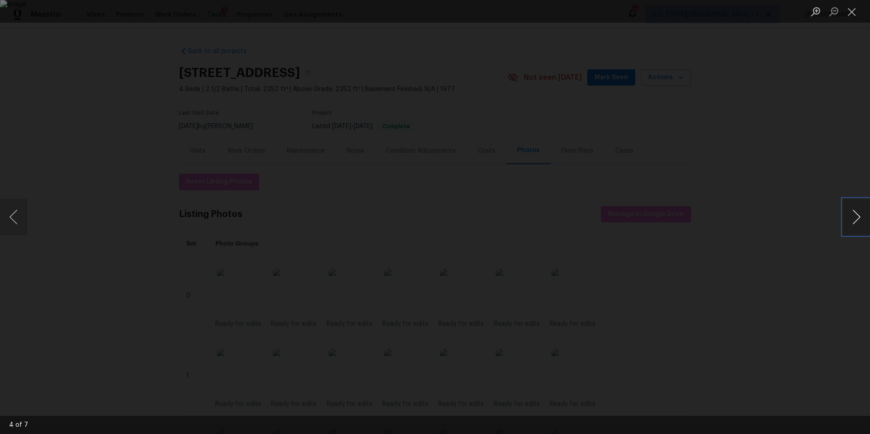
click at [861, 218] on button "Next image" at bounding box center [856, 217] width 27 height 36
click at [750, 96] on div "Lightbox" at bounding box center [435, 217] width 870 height 434
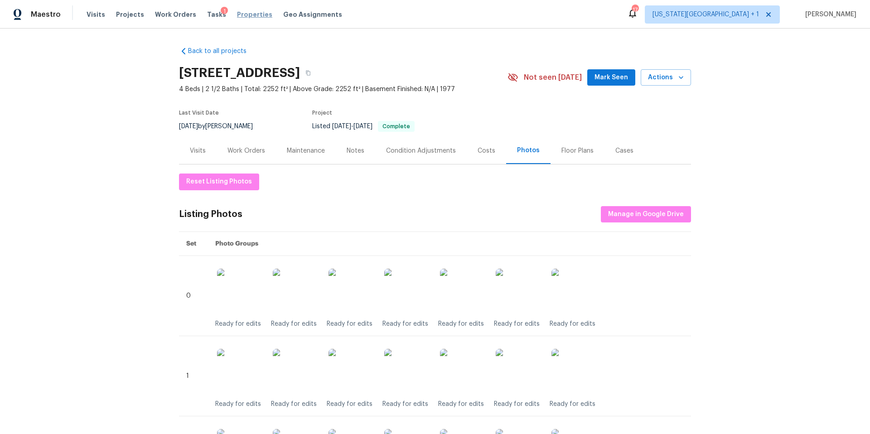
click at [237, 13] on span "Properties" at bounding box center [254, 14] width 35 height 9
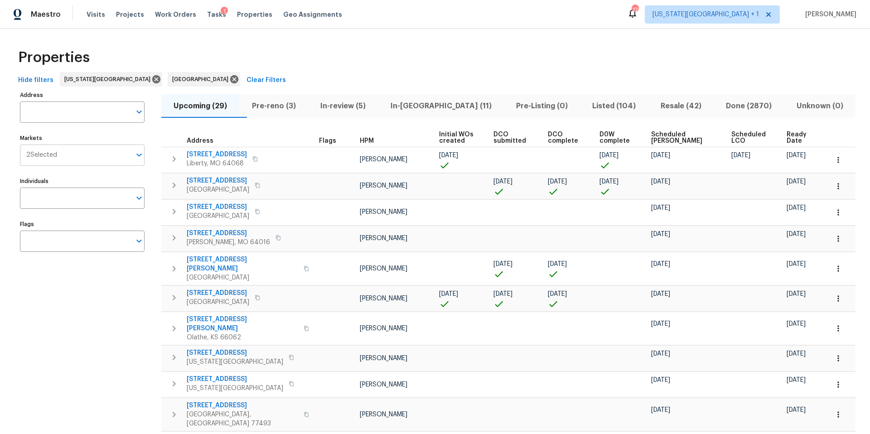
click at [78, 155] on input "Markets" at bounding box center [94, 154] width 74 height 21
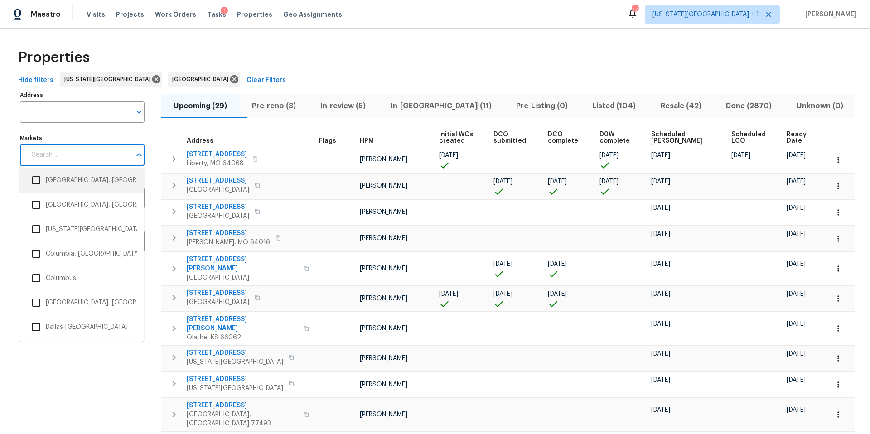
scroll to position [444, 0]
click at [46, 299] on li "[GEOGRAPHIC_DATA], [GEOGRAPHIC_DATA]" at bounding box center [82, 302] width 110 height 19
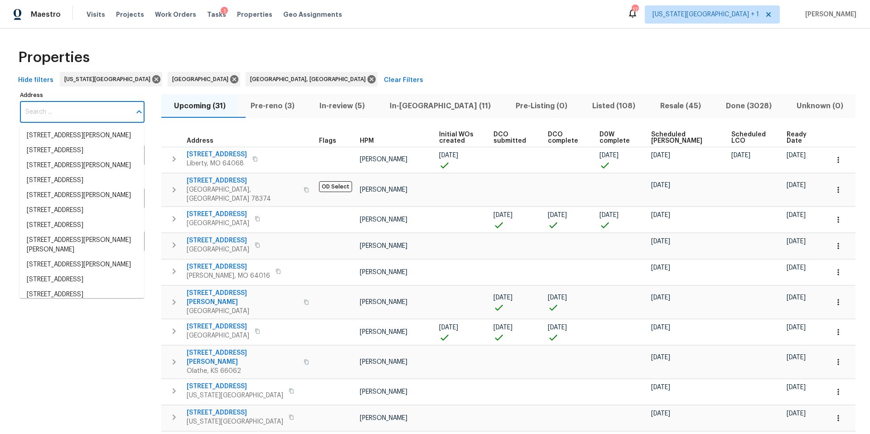
click at [73, 114] on input "Address" at bounding box center [75, 111] width 111 height 21
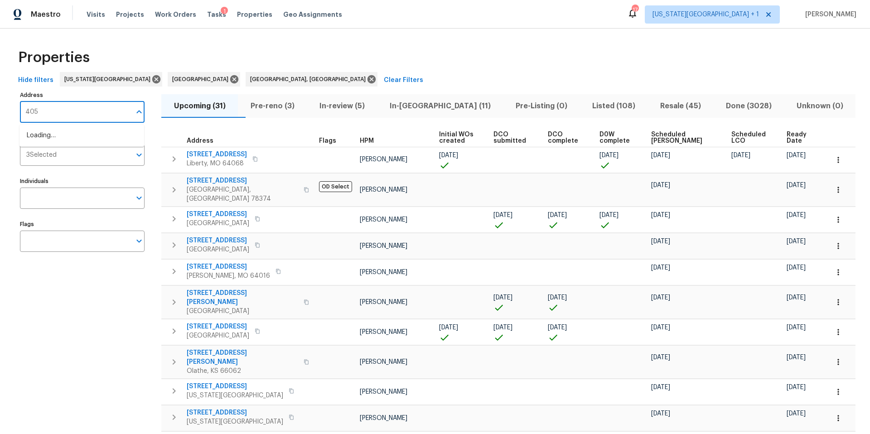
type input "4053"
click at [73, 164] on li "4053 Little John Dr Corpus Christi TX 78411" at bounding box center [81, 155] width 125 height 24
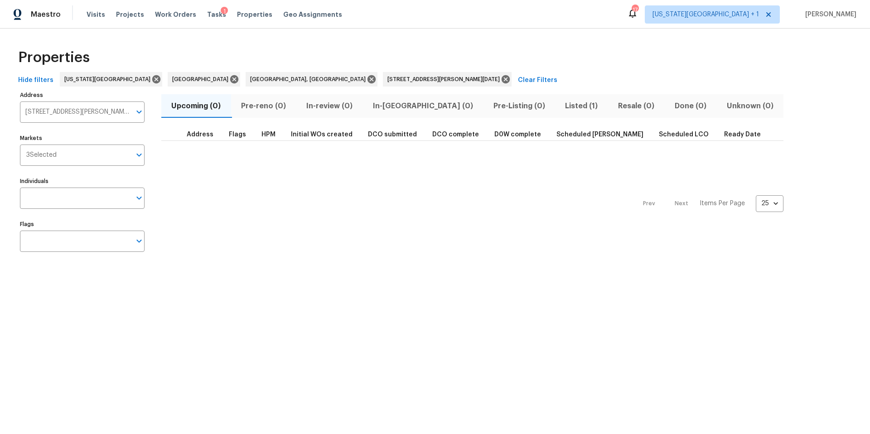
click at [560, 103] on span "Listed (1)" at bounding box center [581, 106] width 42 height 13
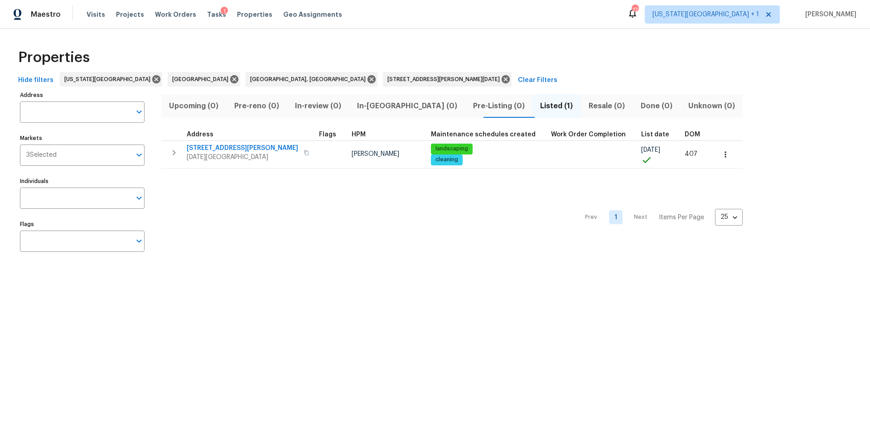
type input "4053 Little John Dr Corpus Christi TX 78411"
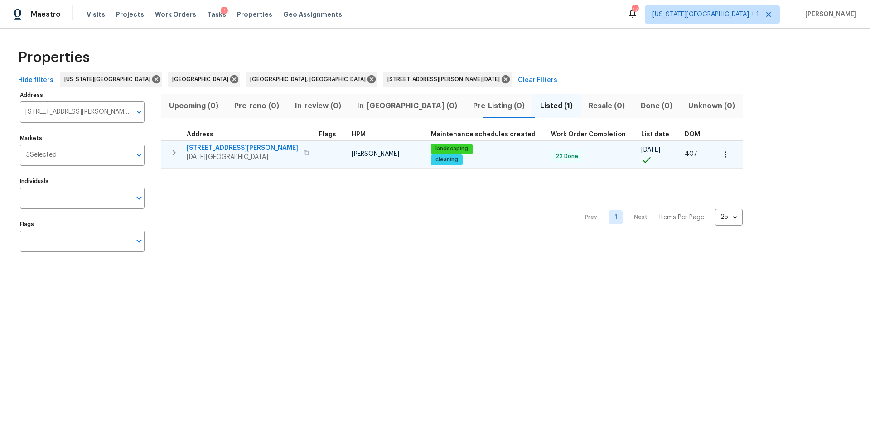
click at [237, 146] on span "[STREET_ADDRESS][PERSON_NAME]" at bounding box center [242, 148] width 111 height 9
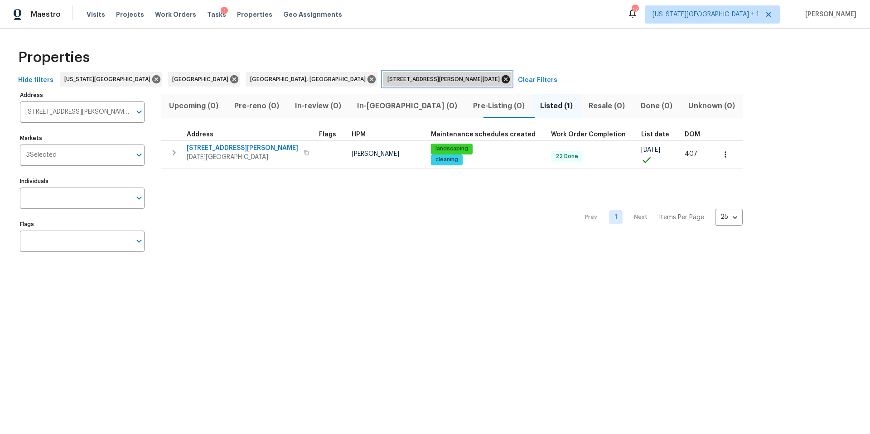
click at [501, 80] on icon at bounding box center [505, 79] width 8 height 8
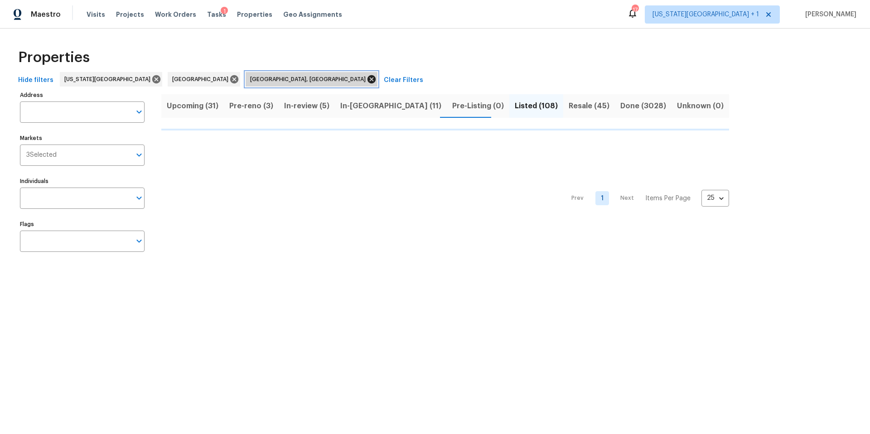
click at [367, 80] on icon at bounding box center [371, 79] width 8 height 8
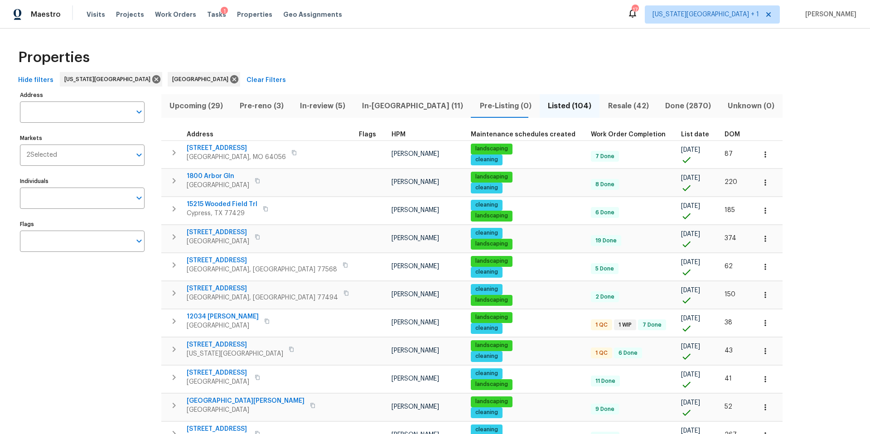
click at [363, 103] on span "In-[GEOGRAPHIC_DATA] (11)" at bounding box center [412, 106] width 107 height 13
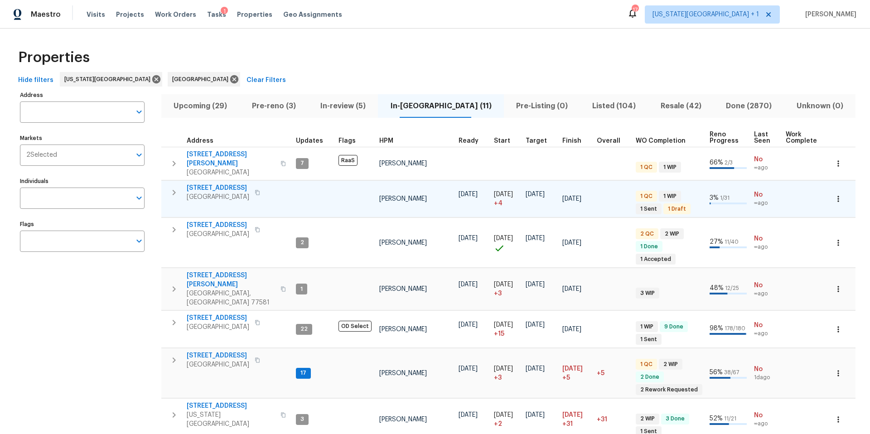
click at [231, 183] on span "6719 Trimstone Dr" at bounding box center [218, 187] width 63 height 9
click at [657, 108] on span "Resale (42)" at bounding box center [681, 106] width 54 height 13
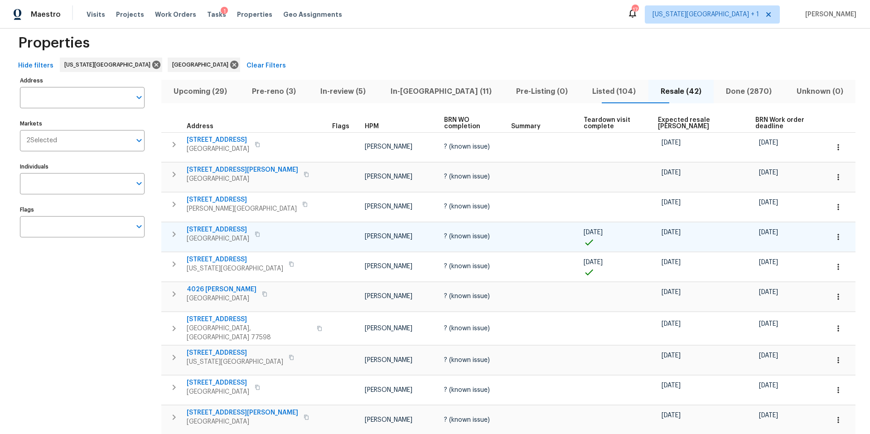
scroll to position [15, 0]
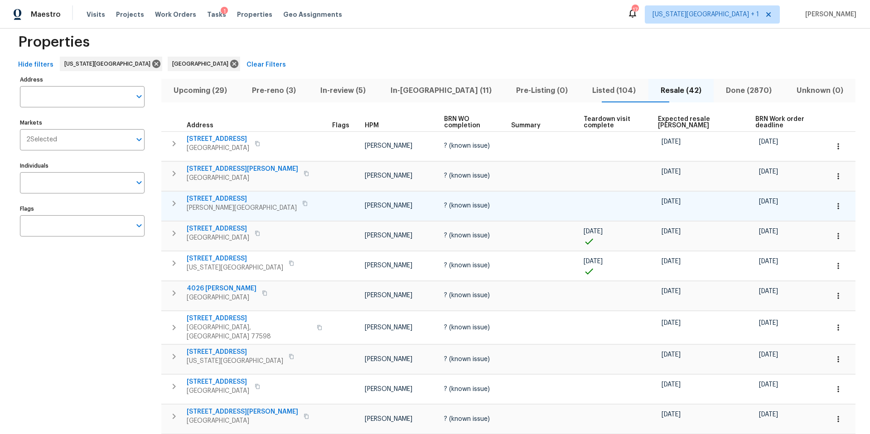
click at [226, 194] on span "13655 Leafy Arbor Dr" at bounding box center [242, 198] width 110 height 9
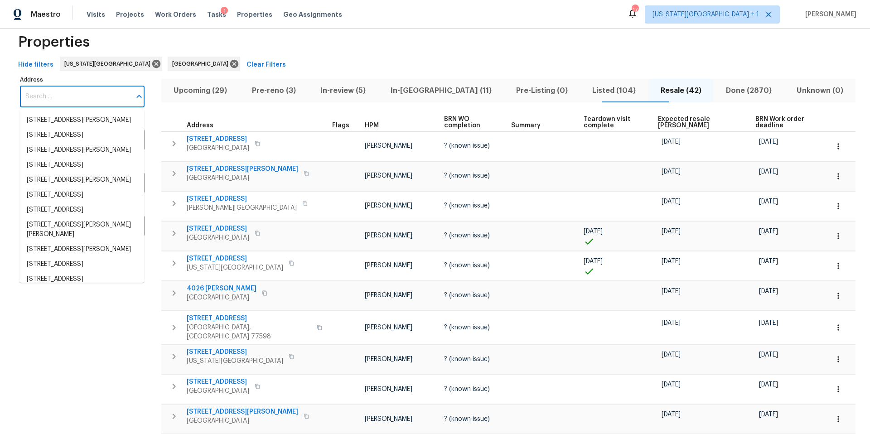
click at [84, 104] on input "Address" at bounding box center [75, 96] width 111 height 21
click at [419, 87] on span "In-[GEOGRAPHIC_DATA] (11)" at bounding box center [440, 90] width 115 height 13
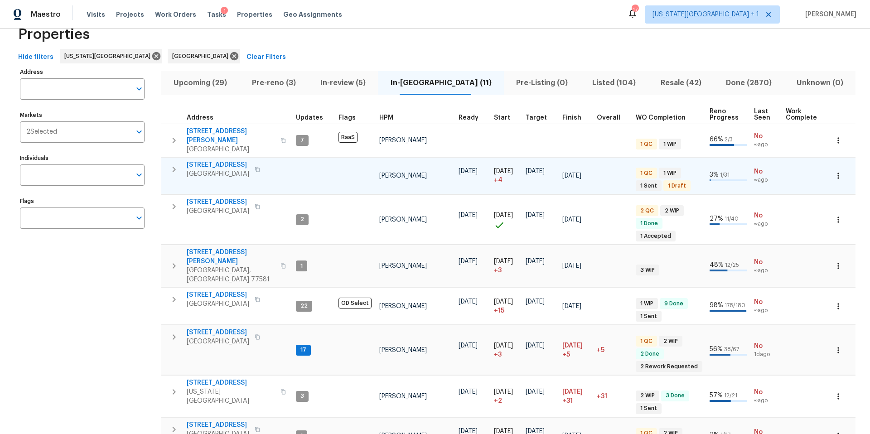
scroll to position [28, 0]
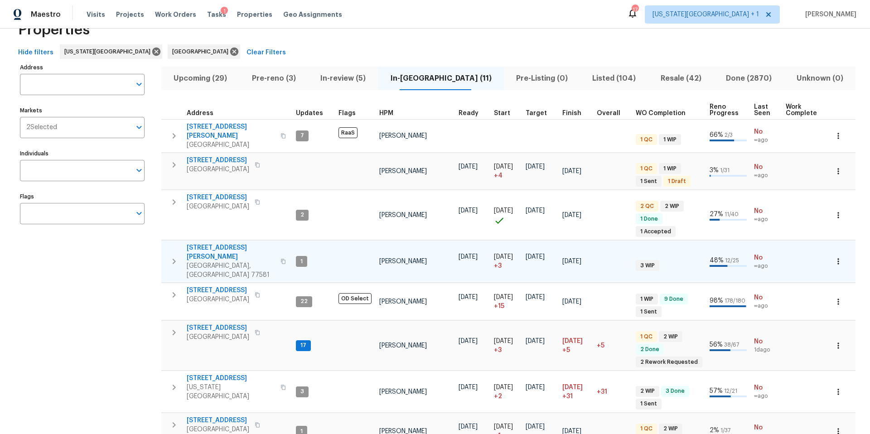
click at [226, 243] on span "3627 Bartlett Way Dr" at bounding box center [231, 252] width 88 height 18
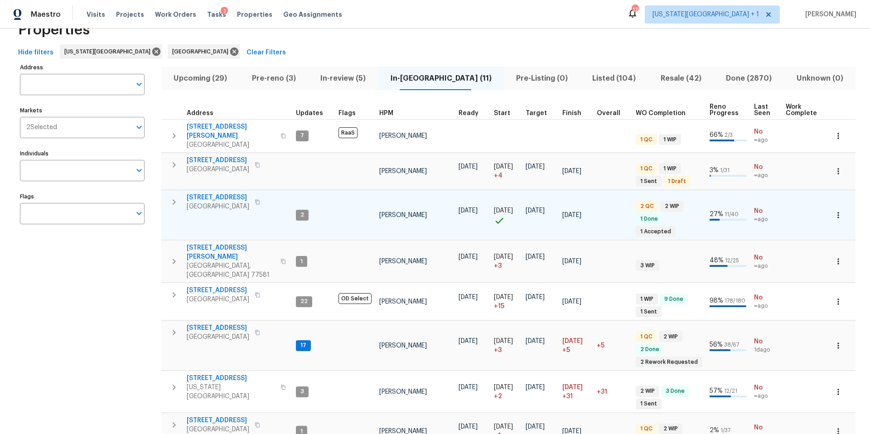
scroll to position [30, 0]
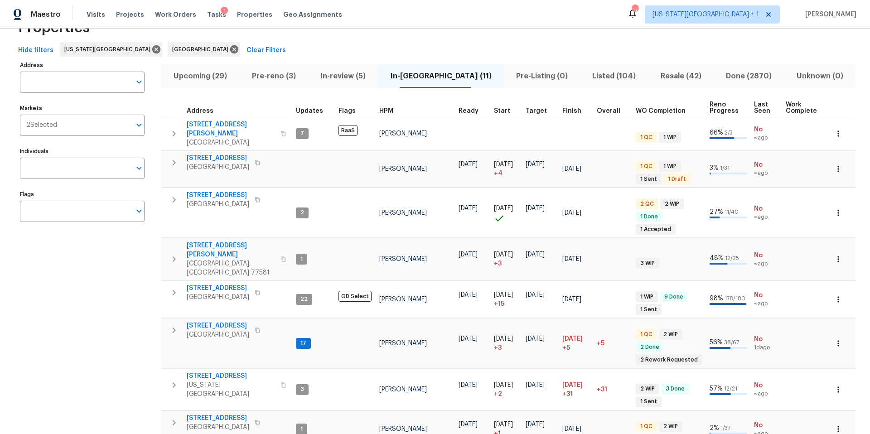
click at [585, 74] on span "Listed (104)" at bounding box center [613, 76] width 57 height 13
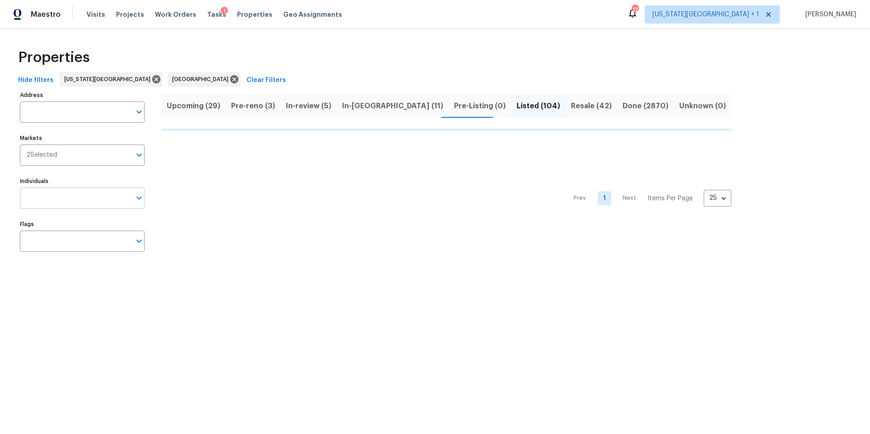
click at [50, 198] on input "Individuals" at bounding box center [75, 198] width 111 height 21
type input "na"
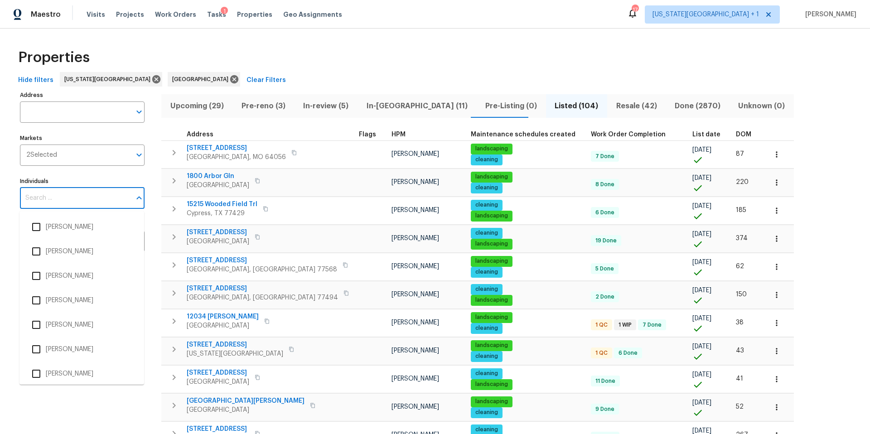
click at [53, 199] on input "Individuals" at bounding box center [75, 198] width 111 height 21
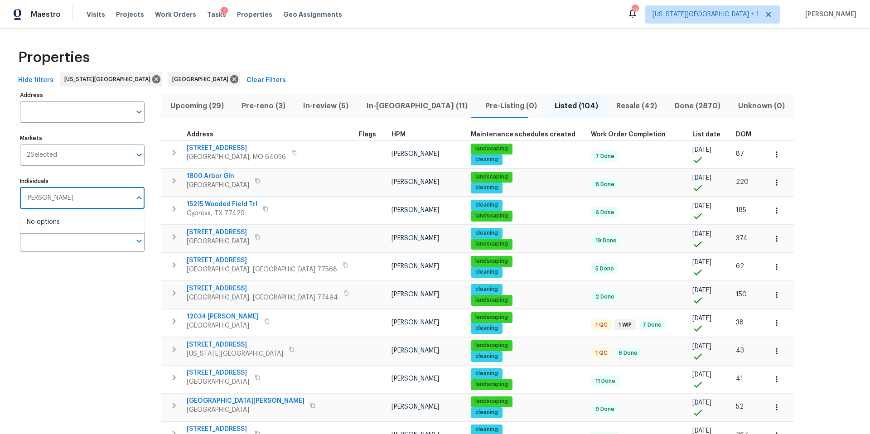
type input "NAvid Ranjbar"
click at [55, 225] on li "[PERSON_NAME]" at bounding box center [82, 226] width 110 height 19
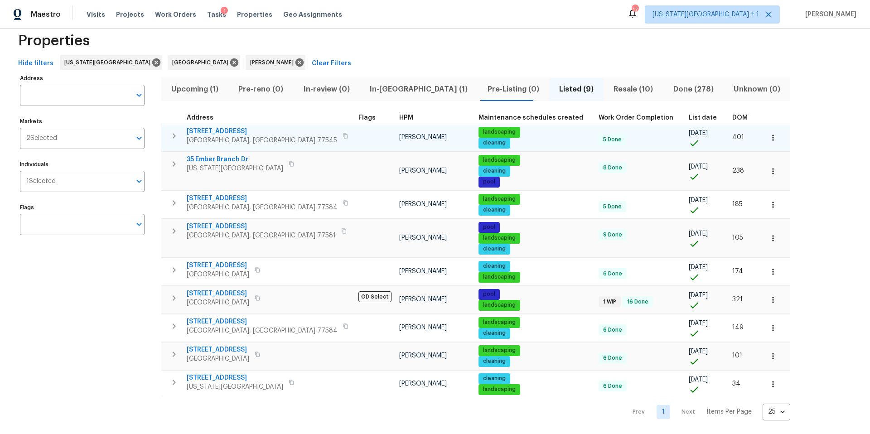
scroll to position [17, 0]
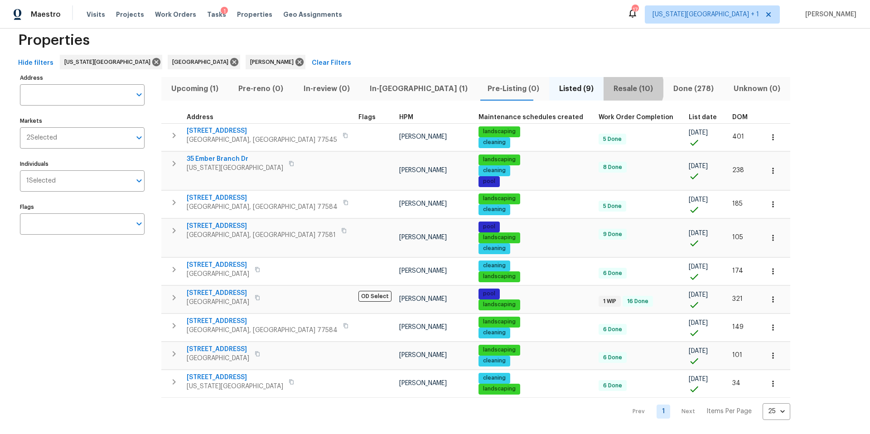
click at [609, 87] on span "Resale (10)" at bounding box center [633, 88] width 48 height 13
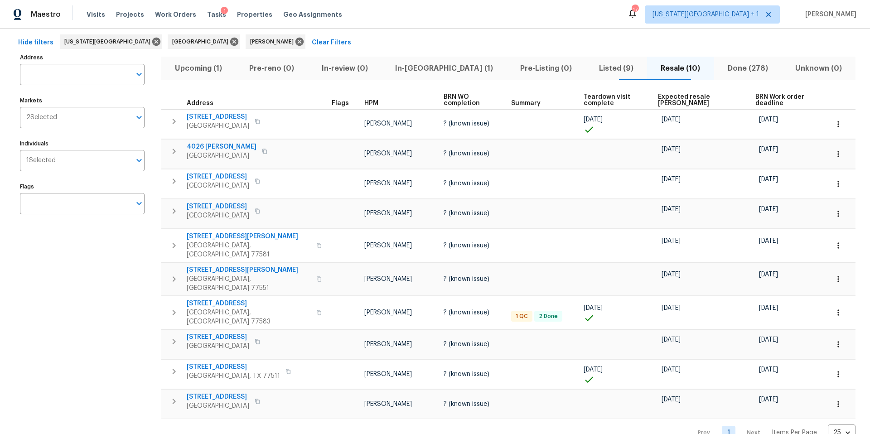
scroll to position [42, 0]
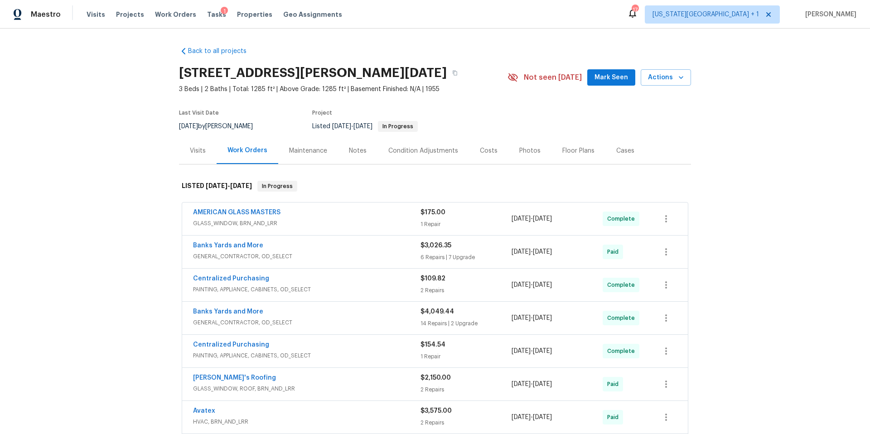
click at [524, 154] on div "Photos" at bounding box center [529, 150] width 21 height 9
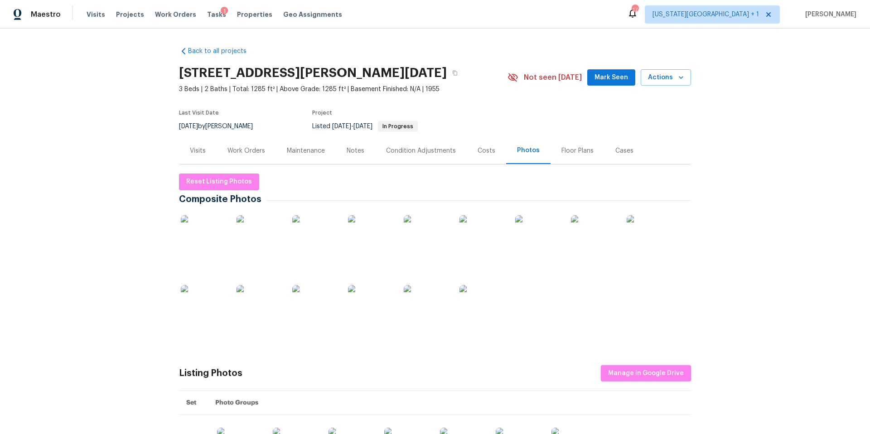
click at [315, 245] on img at bounding box center [314, 237] width 45 height 45
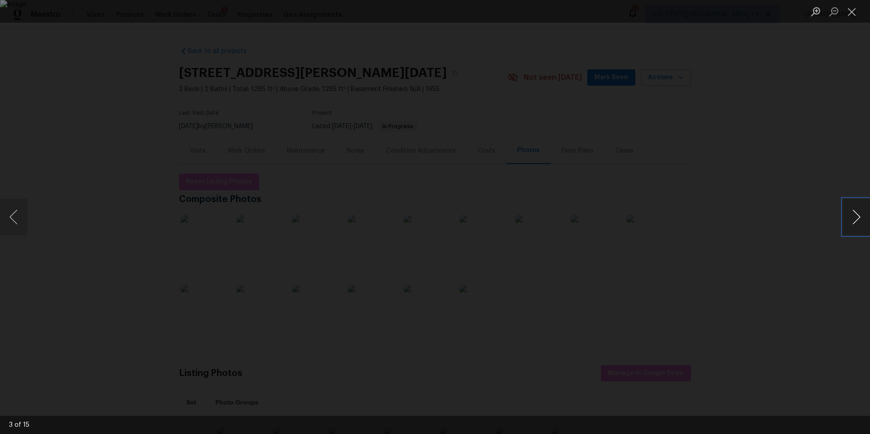
click at [848, 227] on button "Next image" at bounding box center [856, 217] width 27 height 36
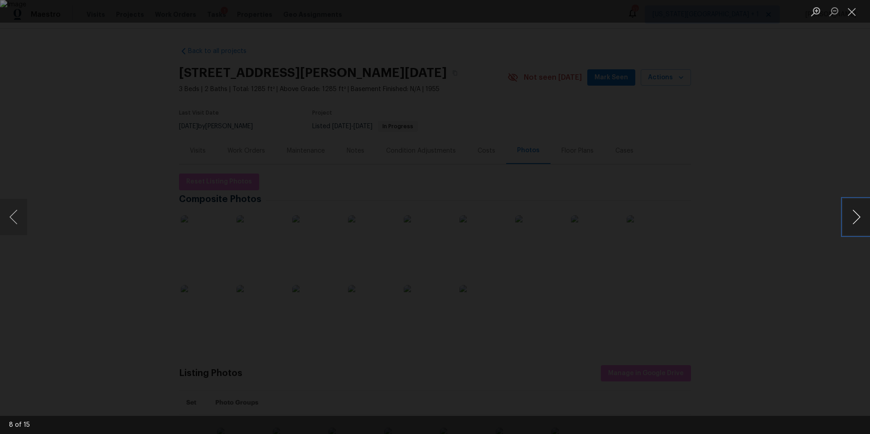
click at [848, 227] on button "Next image" at bounding box center [856, 217] width 27 height 36
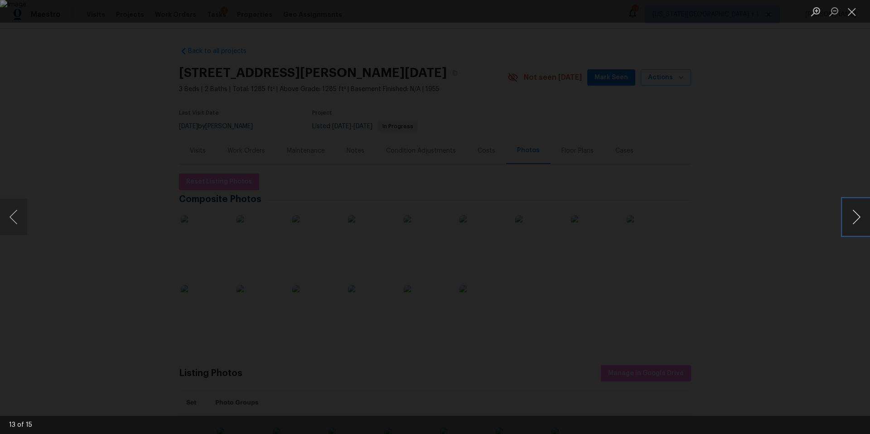
click at [848, 227] on button "Next image" at bounding box center [856, 217] width 27 height 36
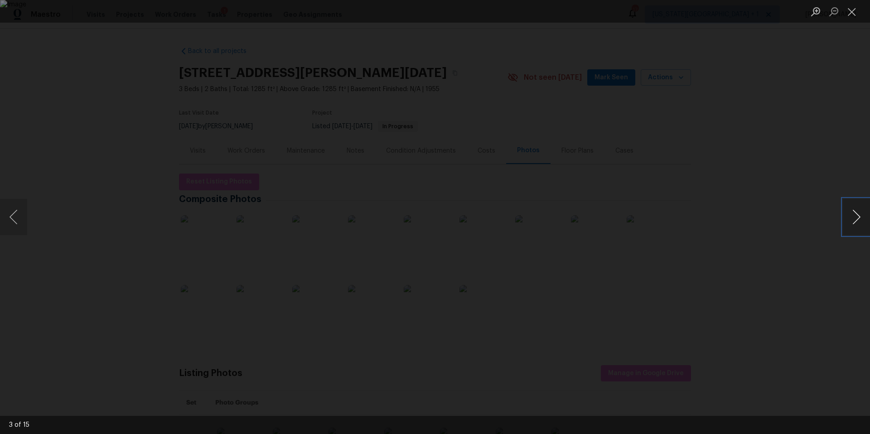
click at [848, 227] on button "Next image" at bounding box center [856, 217] width 27 height 36
click at [783, 149] on div "Lightbox" at bounding box center [435, 217] width 870 height 434
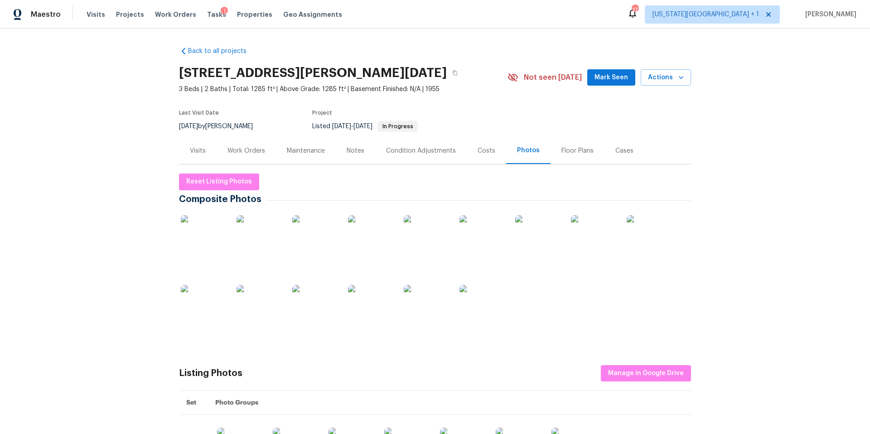
click at [204, 231] on img at bounding box center [203, 237] width 45 height 45
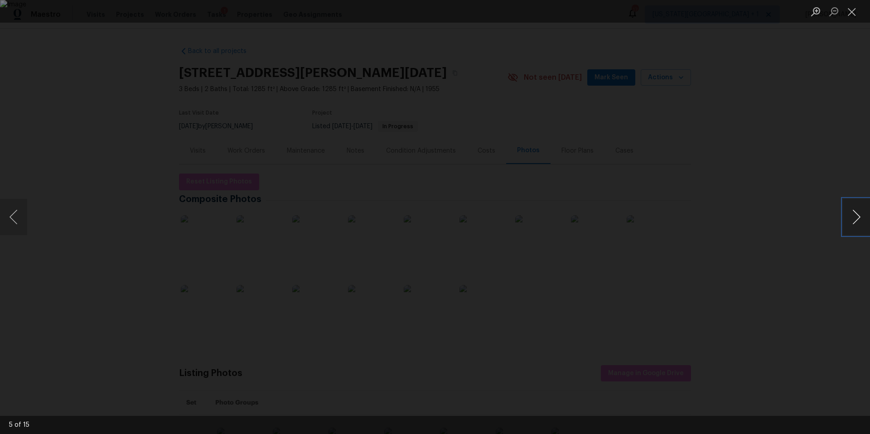
click at [858, 218] on button "Next image" at bounding box center [856, 217] width 27 height 36
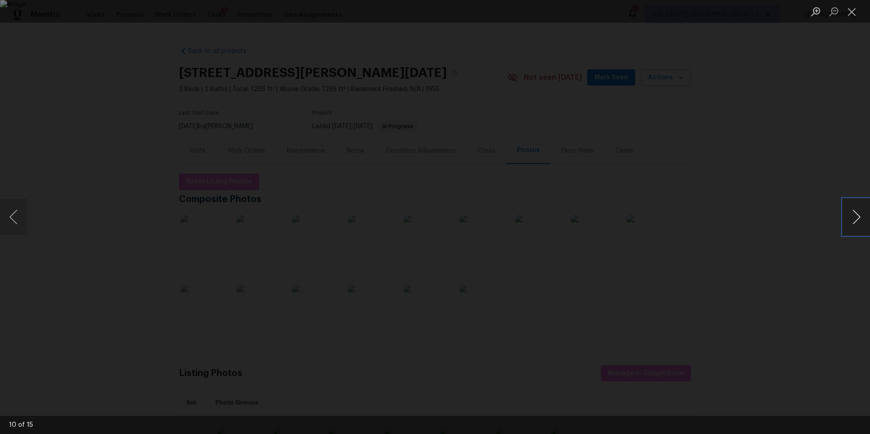
click at [858, 218] on button "Next image" at bounding box center [856, 217] width 27 height 36
click at [789, 193] on div "Lightbox" at bounding box center [435, 217] width 870 height 434
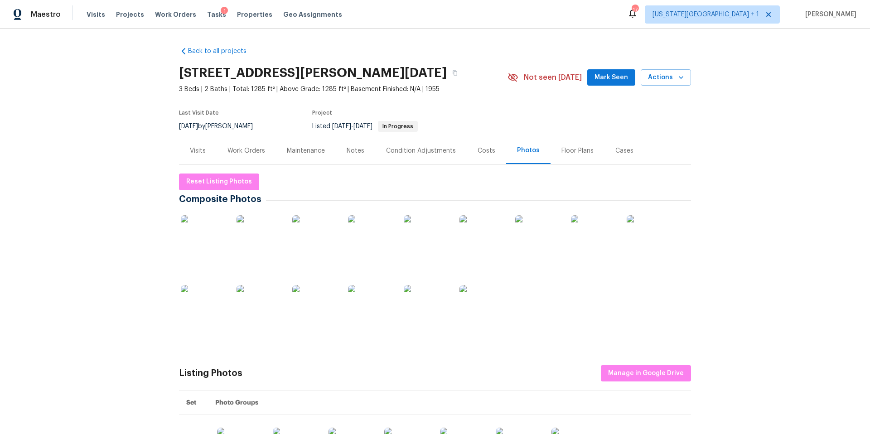
click at [197, 153] on div "Visits" at bounding box center [198, 150] width 16 height 9
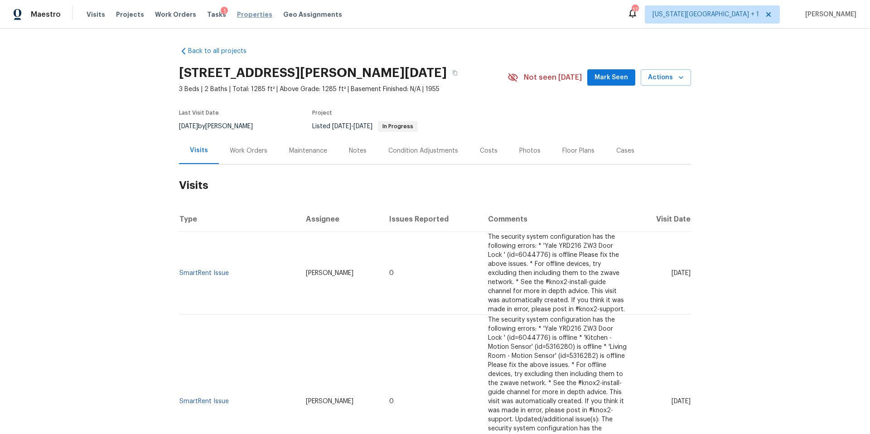
click at [237, 16] on span "Properties" at bounding box center [254, 14] width 35 height 9
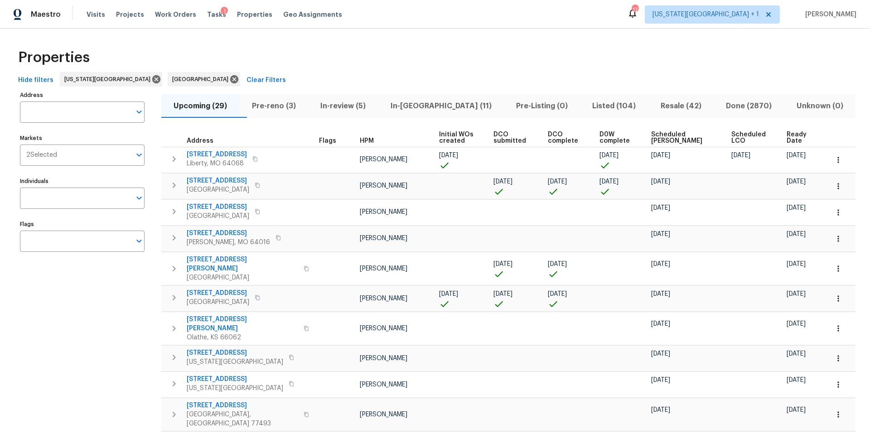
click at [282, 106] on span "Pre-reno (3)" at bounding box center [274, 106] width 58 height 13
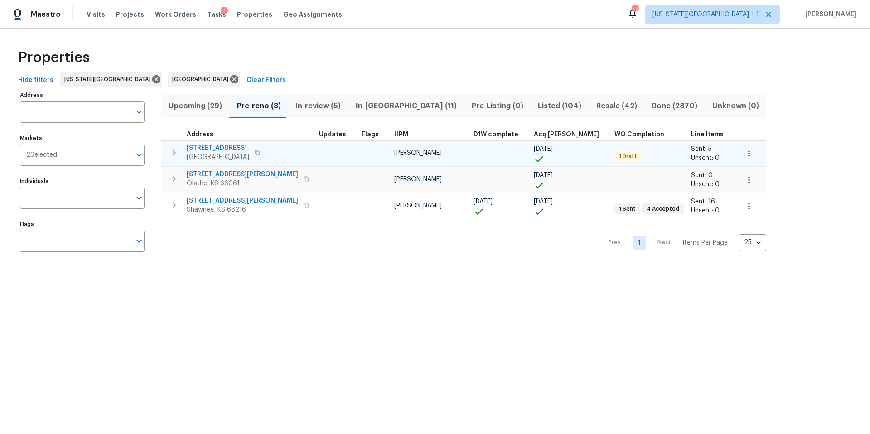
click at [229, 150] on span "3201 Brookhollow Dr" at bounding box center [218, 148] width 63 height 9
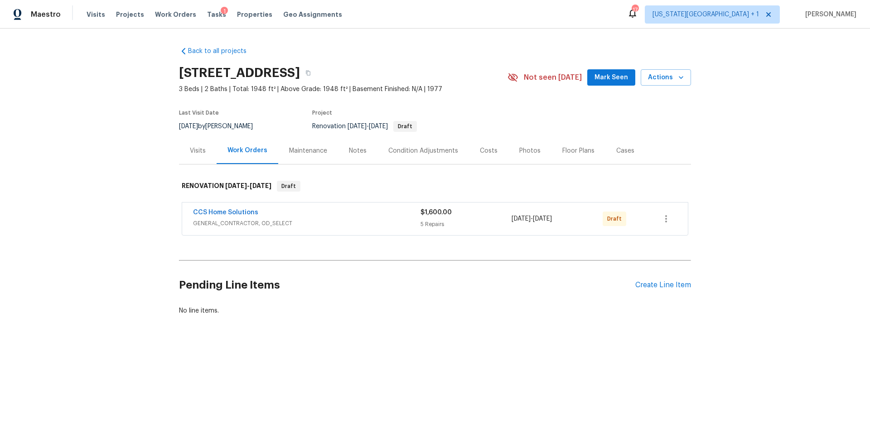
click at [278, 214] on div "CCS Home Solutions" at bounding box center [306, 213] width 227 height 11
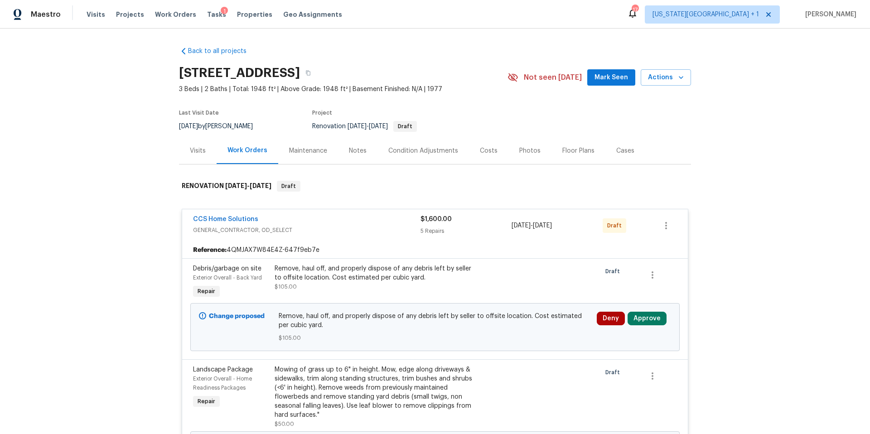
click at [199, 150] on div "Visits" at bounding box center [198, 150] width 16 height 9
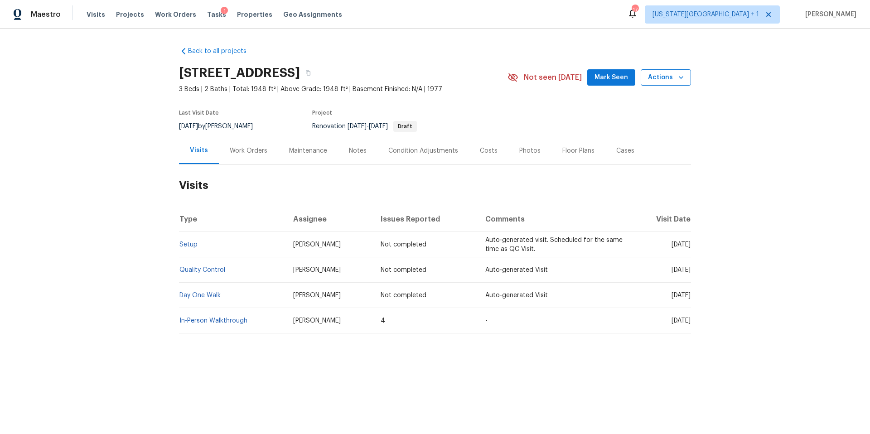
click at [663, 82] on span "Actions" at bounding box center [666, 77] width 36 height 11
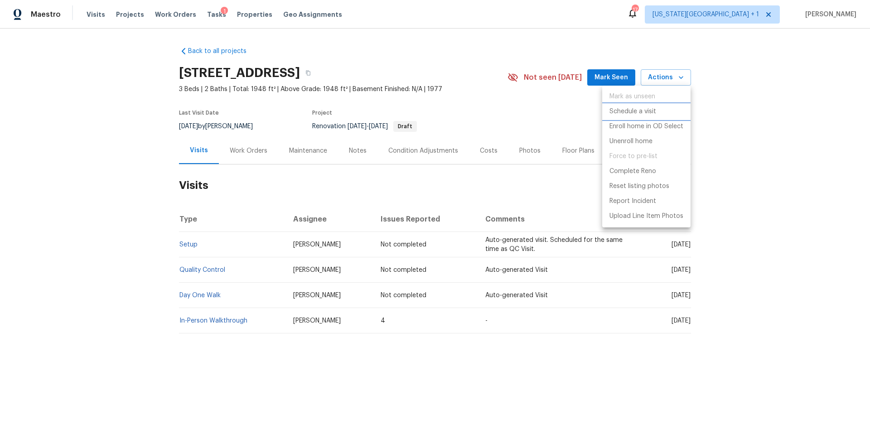
click at [625, 114] on p "Schedule a visit" at bounding box center [632, 112] width 47 height 10
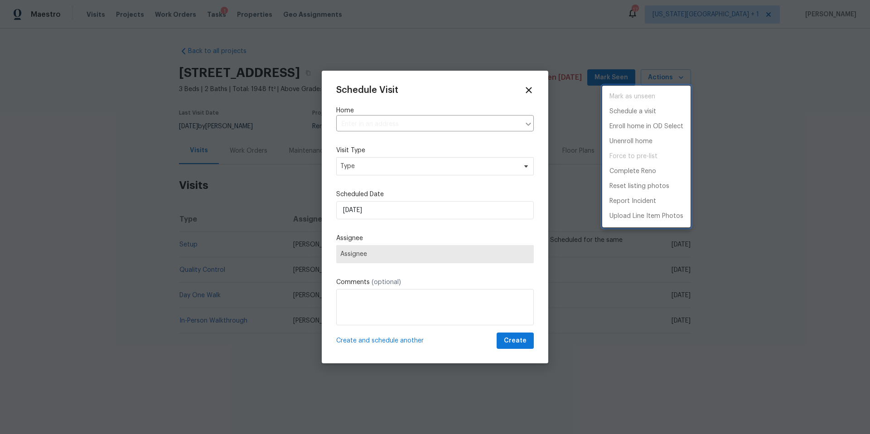
type input "3201 Brookhollow Dr, Deer Park, TX 77536"
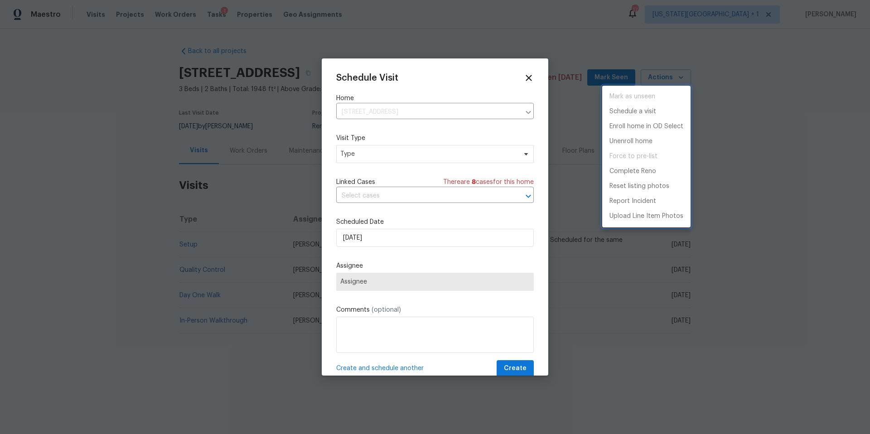
click at [355, 157] on div at bounding box center [435, 217] width 870 height 434
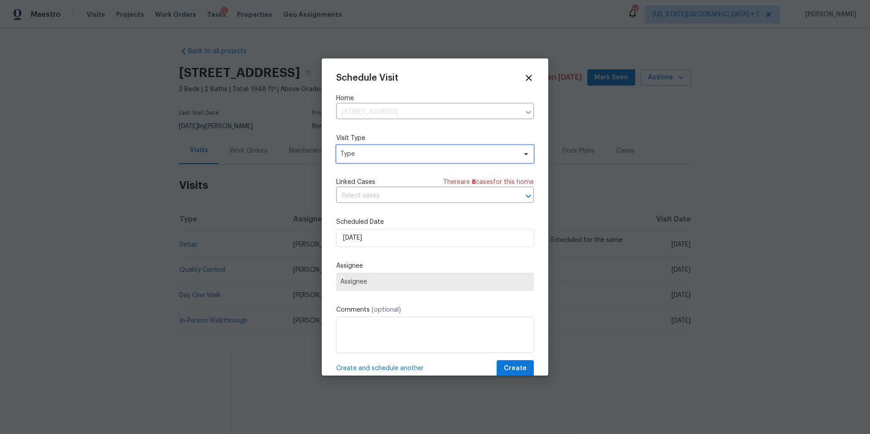
click at [355, 157] on span "Type" at bounding box center [428, 153] width 176 height 9
type input "Progress"
click at [349, 209] on div "Progress" at bounding box center [355, 209] width 26 height 9
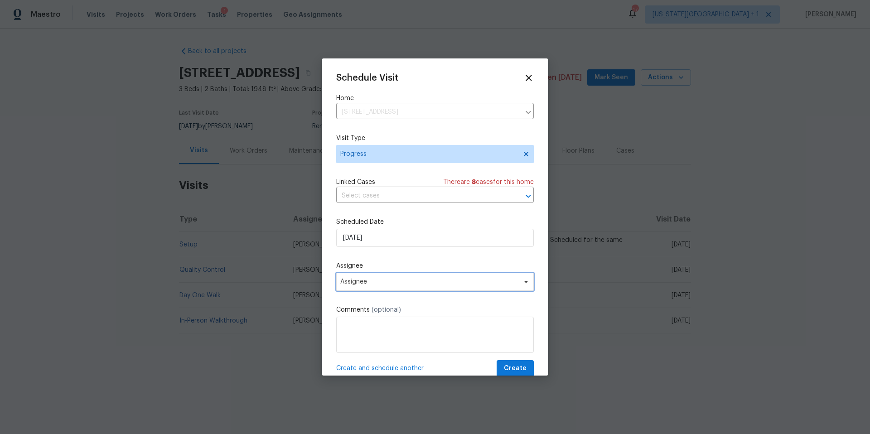
click at [361, 281] on span "Assignee" at bounding box center [429, 281] width 178 height 7
type input "luis"
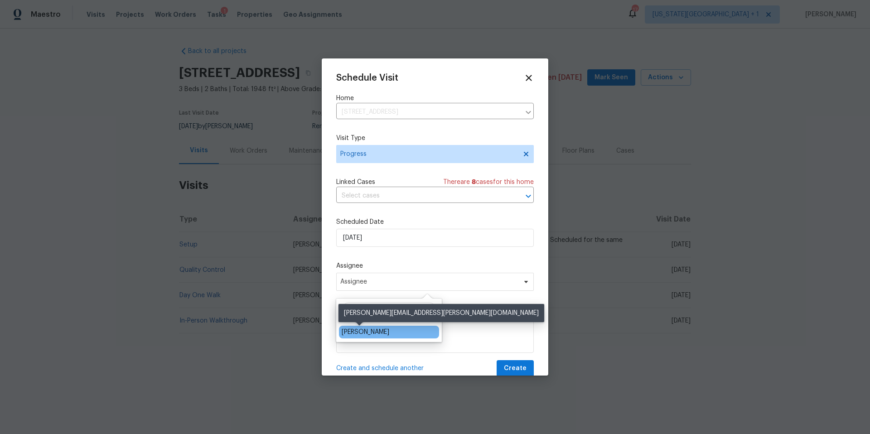
click at [354, 332] on div "[PERSON_NAME]" at bounding box center [366, 331] width 48 height 9
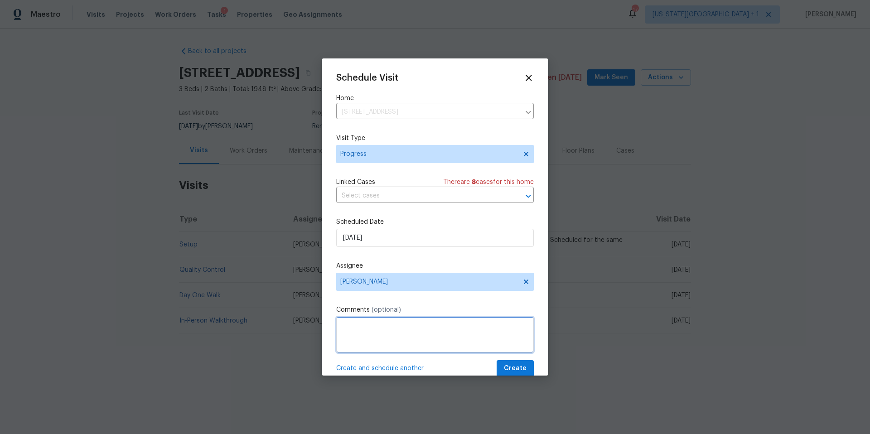
click at [354, 335] on textarea at bounding box center [434, 335] width 197 height 36
type textarea "D1W"
click at [516, 368] on span "Create" at bounding box center [515, 368] width 23 height 11
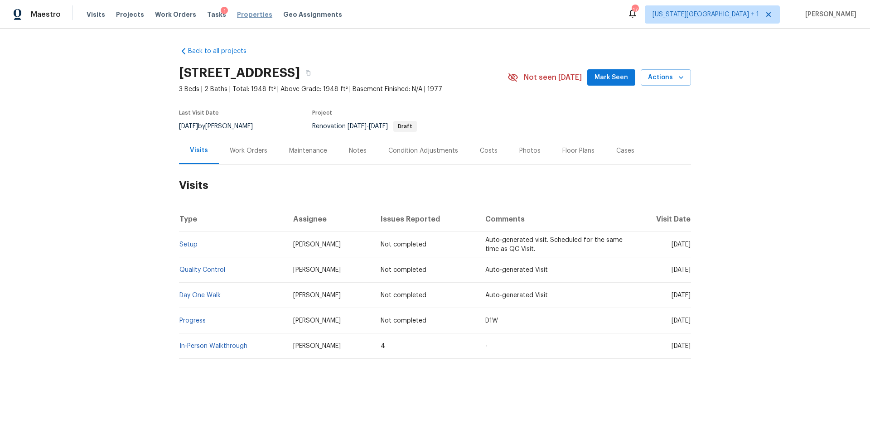
click at [237, 14] on span "Properties" at bounding box center [254, 14] width 35 height 9
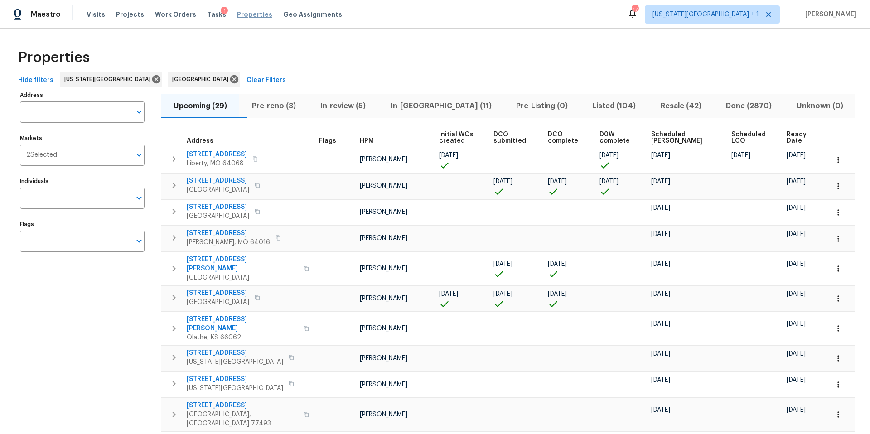
click at [246, 13] on span "Properties" at bounding box center [254, 14] width 35 height 9
click at [51, 116] on input "Address" at bounding box center [75, 111] width 111 height 21
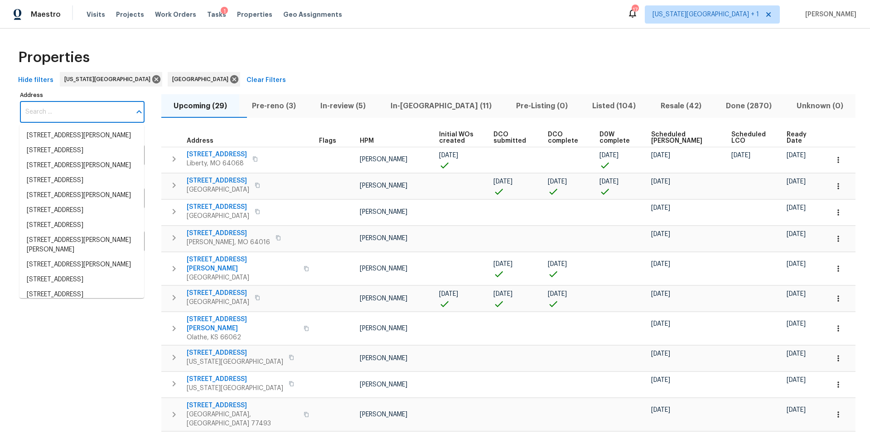
click at [47, 114] on input "Address" at bounding box center [75, 111] width 111 height 21
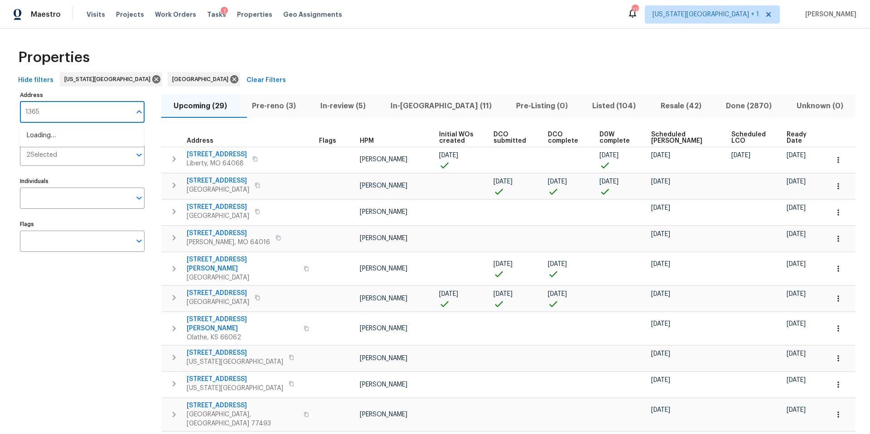
type input "13655"
click at [33, 140] on li "13655 Leafy Arbor Dr Montgomery TX 77356" at bounding box center [81, 135] width 125 height 15
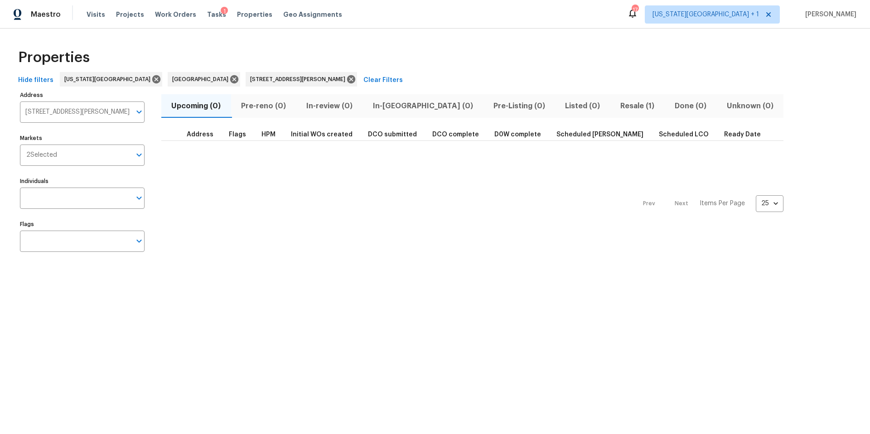
click at [616, 105] on span "Resale (1)" at bounding box center [637, 106] width 43 height 13
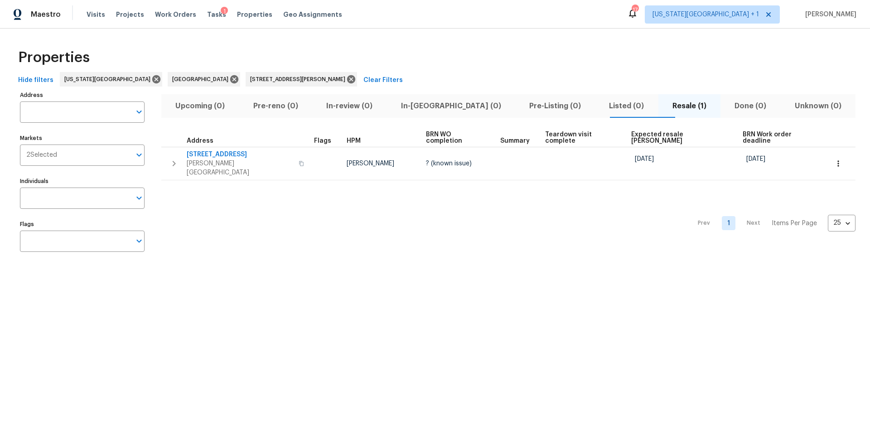
type input "13655 Leafy Arbor Dr Montgomery TX 77356"
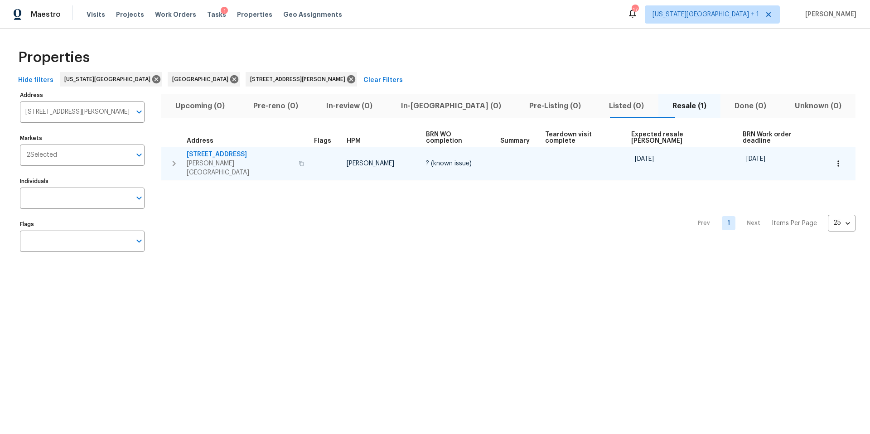
click button "button"
click span "13655 Leafy Arbor Dr"
click icon "button"
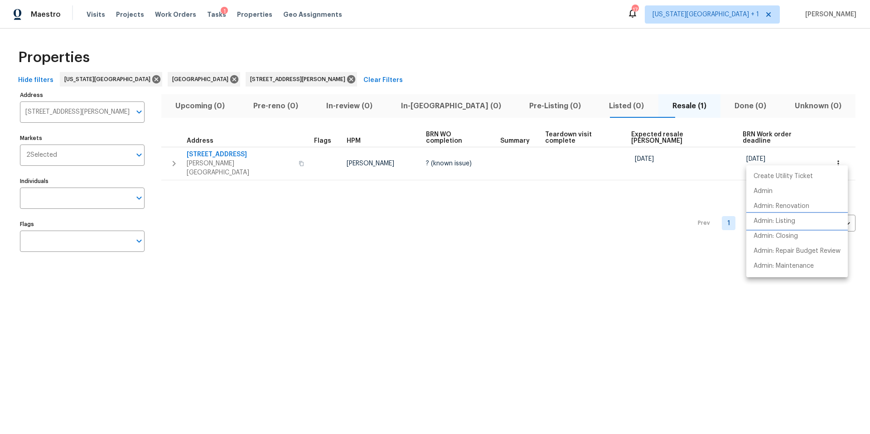
click p "Admin: Listing"
click div
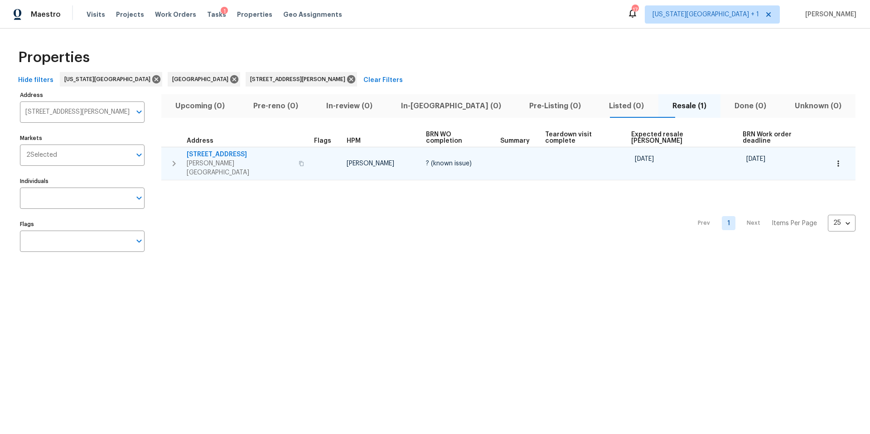
click span "13655 Leafy Arbor Dr"
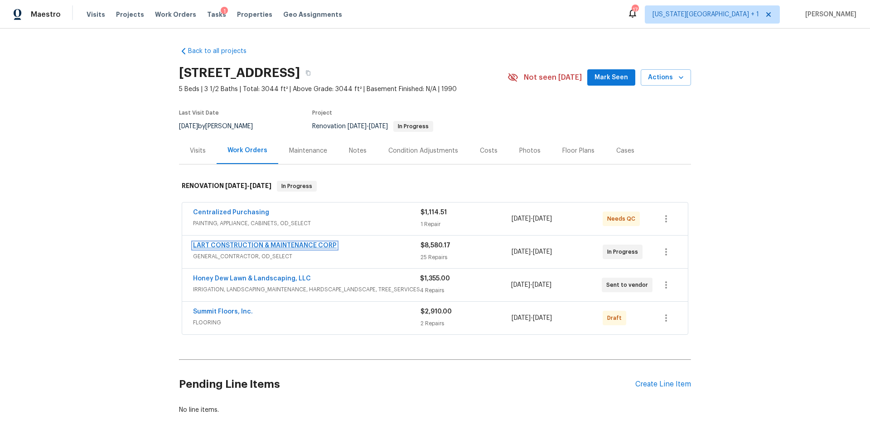
click at [249, 245] on link "LART CONSTRUCTION & MAINTENANCE CORP" at bounding box center [265, 245] width 144 height 6
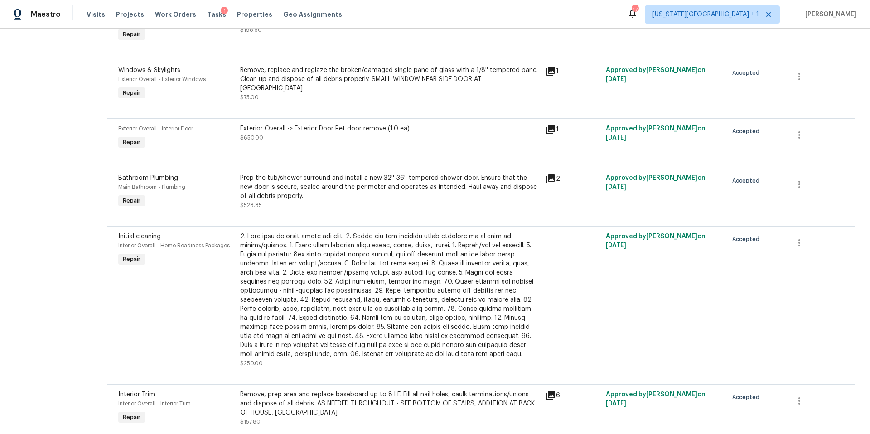
scroll to position [1177, 0]
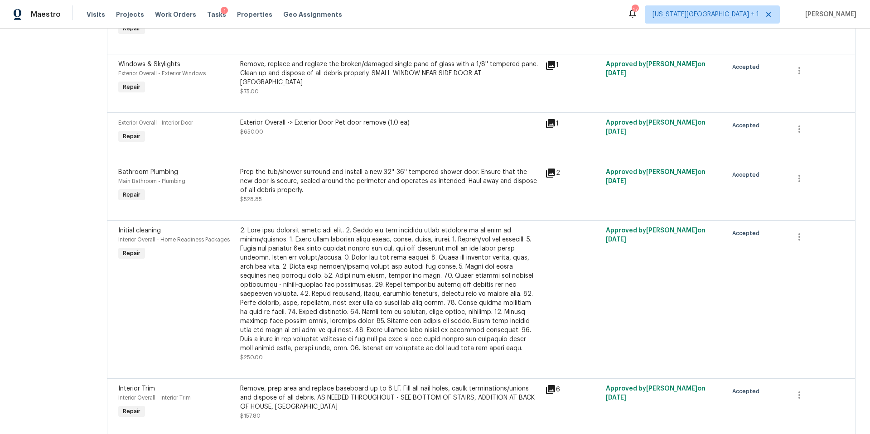
click at [552, 169] on icon at bounding box center [550, 173] width 9 height 9
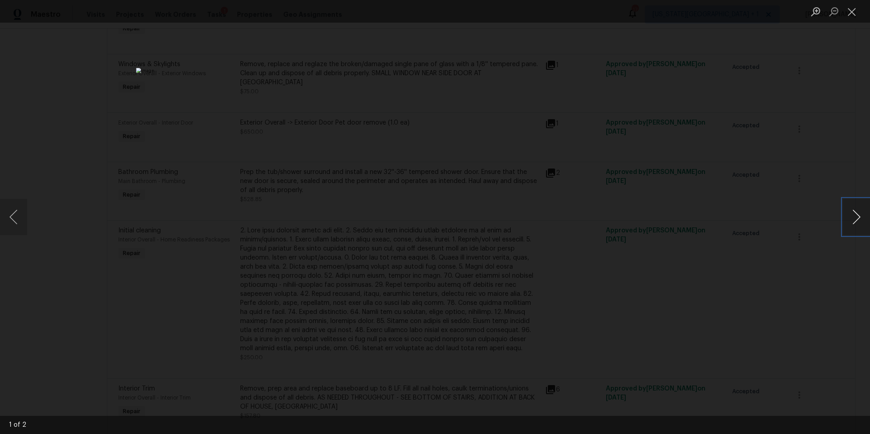
click at [852, 216] on button "Next image" at bounding box center [856, 217] width 27 height 36
click at [778, 208] on div "Lightbox" at bounding box center [435, 217] width 870 height 434
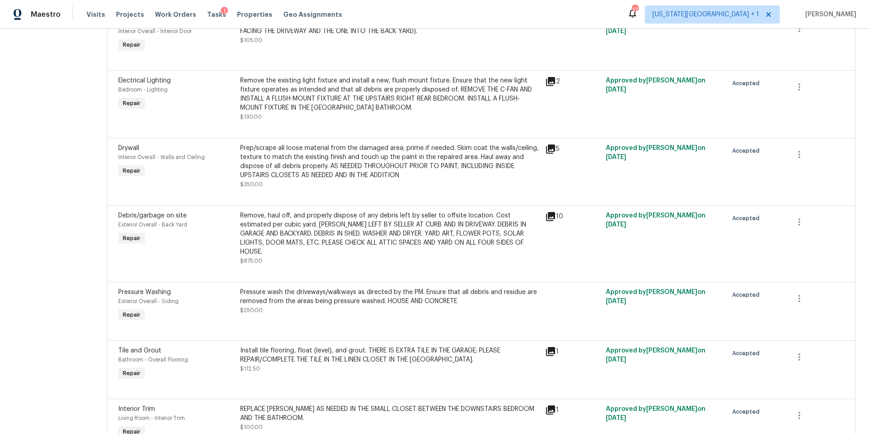
scroll to position [220, 0]
click at [404, 157] on div "Prep/scrape all loose material from the damaged area; prime if needed. Skim coa…" at bounding box center [389, 162] width 299 height 36
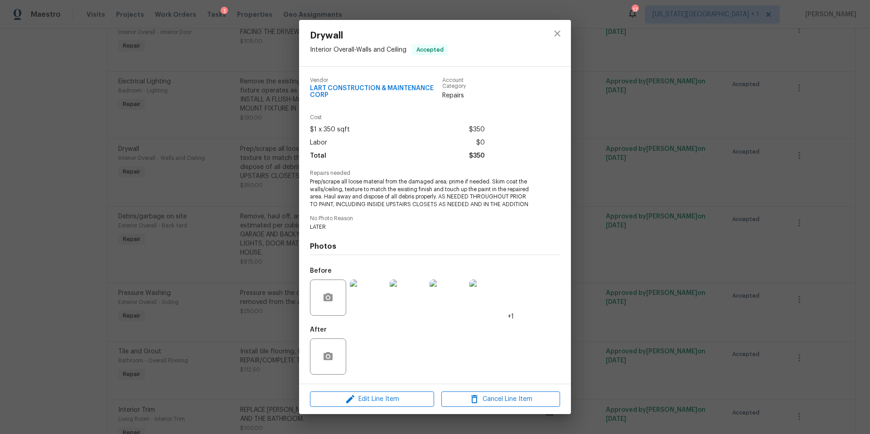
click at [361, 300] on img at bounding box center [368, 297] width 36 height 36
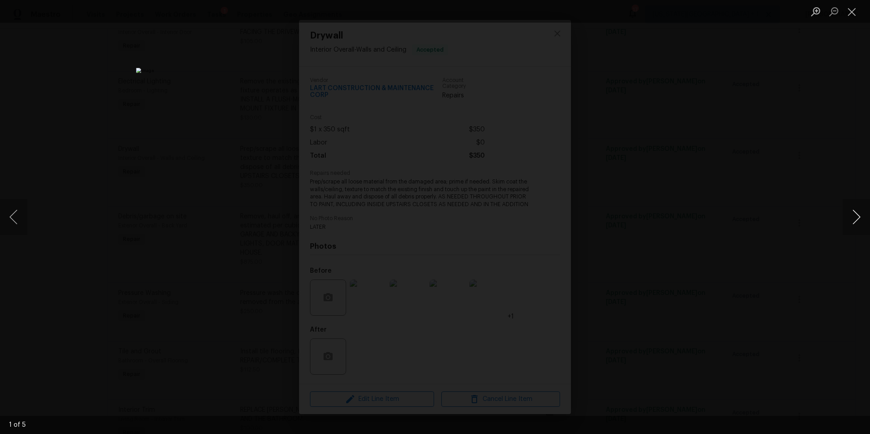
click at [862, 223] on button "Next image" at bounding box center [856, 217] width 27 height 36
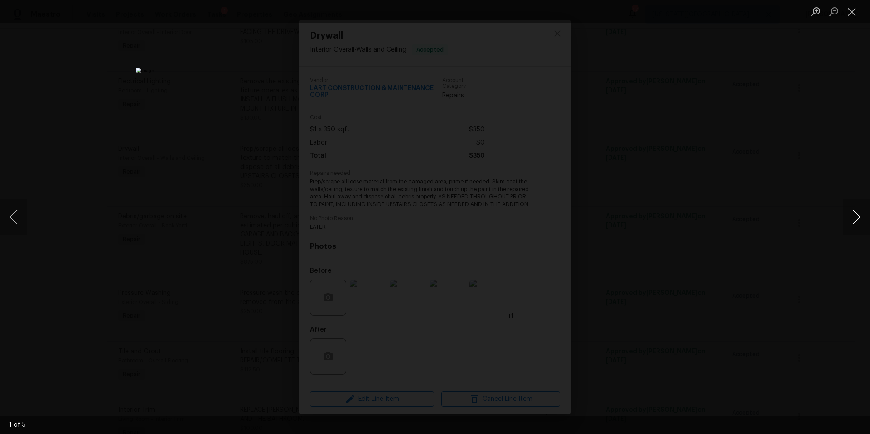
click at [862, 223] on button "Next image" at bounding box center [856, 217] width 27 height 36
click at [806, 212] on div "Lightbox" at bounding box center [435, 217] width 870 height 434
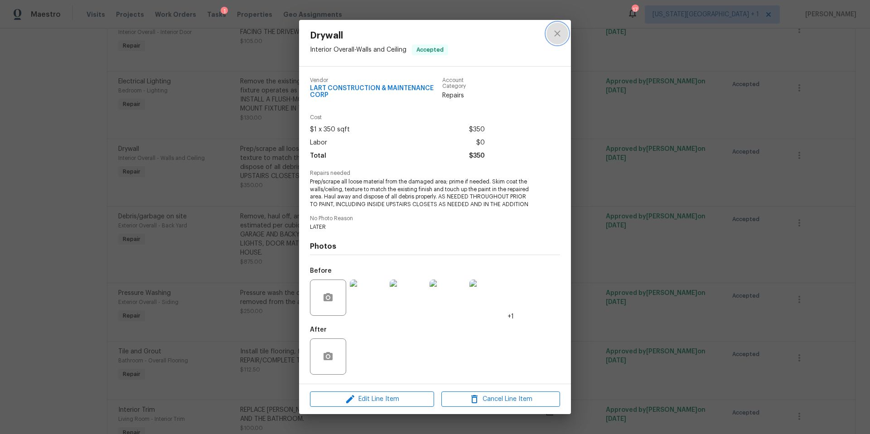
click at [558, 35] on icon "close" at bounding box center [557, 33] width 6 height 6
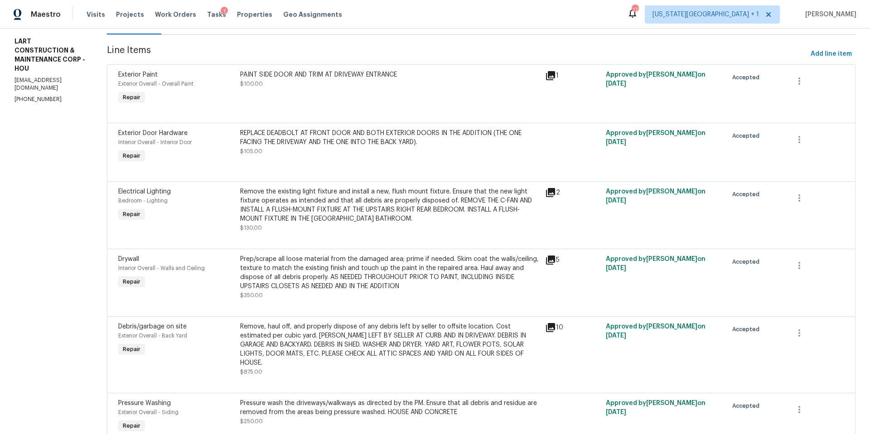
scroll to position [0, 0]
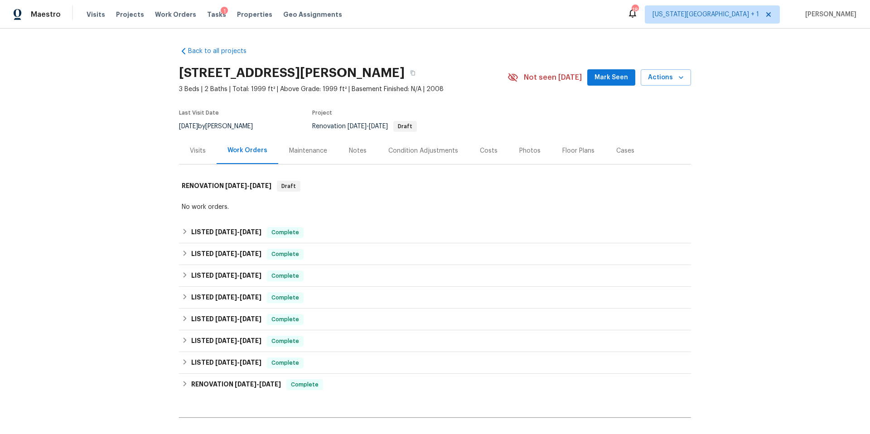
click at [524, 149] on div "Photos" at bounding box center [529, 150] width 21 height 9
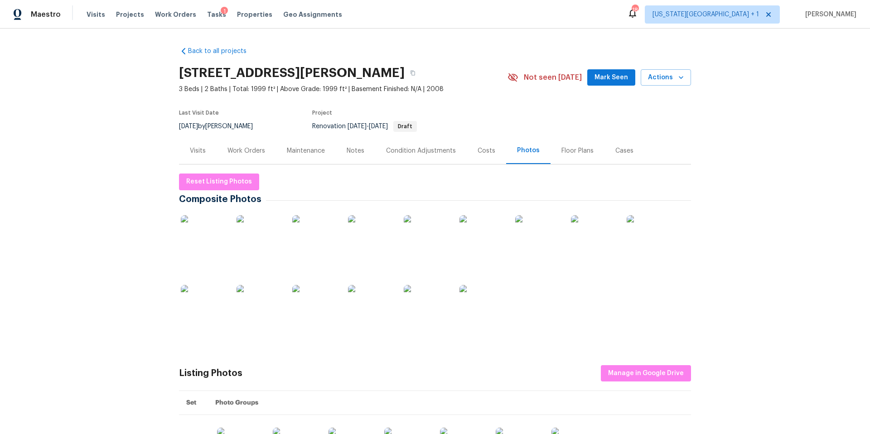
scroll to position [4, 0]
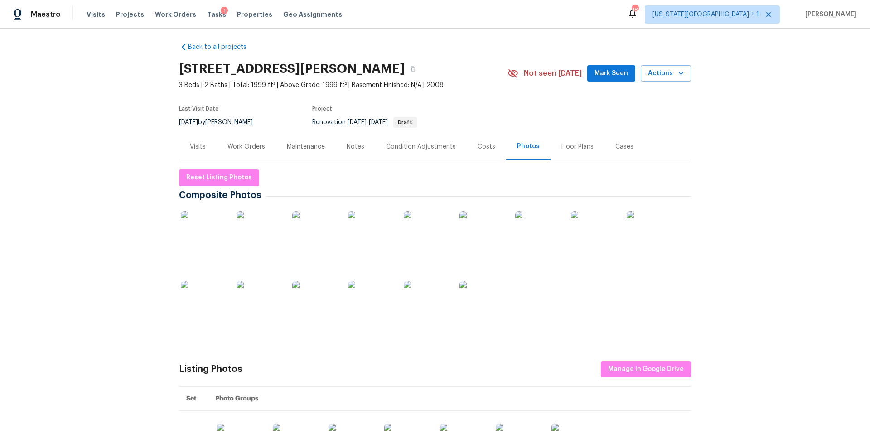
click at [378, 306] on img at bounding box center [370, 303] width 45 height 45
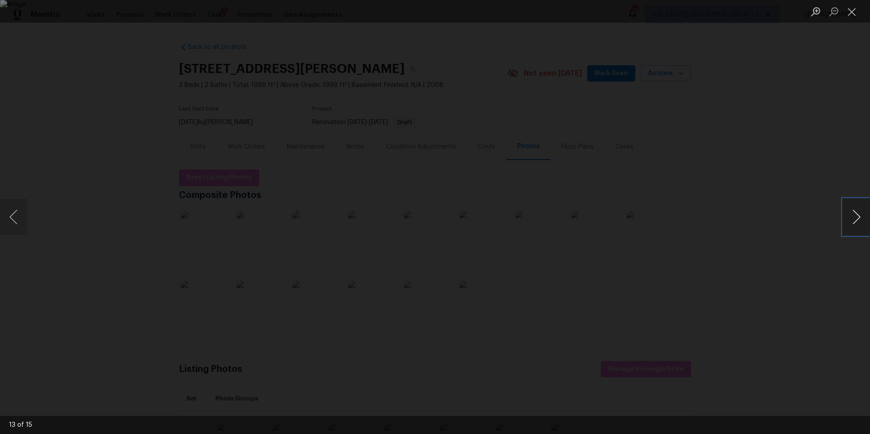
click at [856, 219] on button "Next image" at bounding box center [856, 217] width 27 height 36
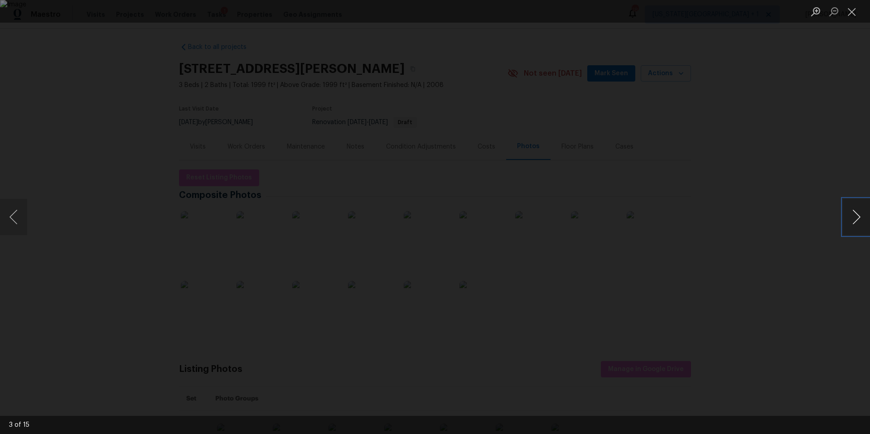
click at [856, 219] on button "Next image" at bounding box center [856, 217] width 27 height 36
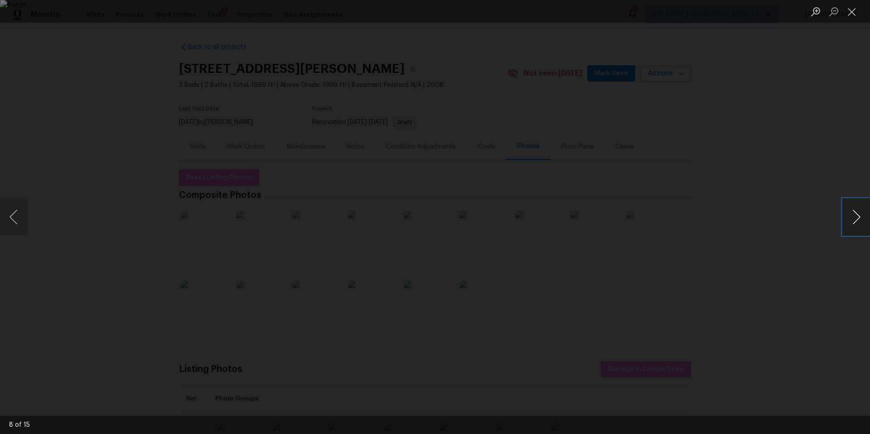
click at [856, 219] on button "Next image" at bounding box center [856, 217] width 27 height 36
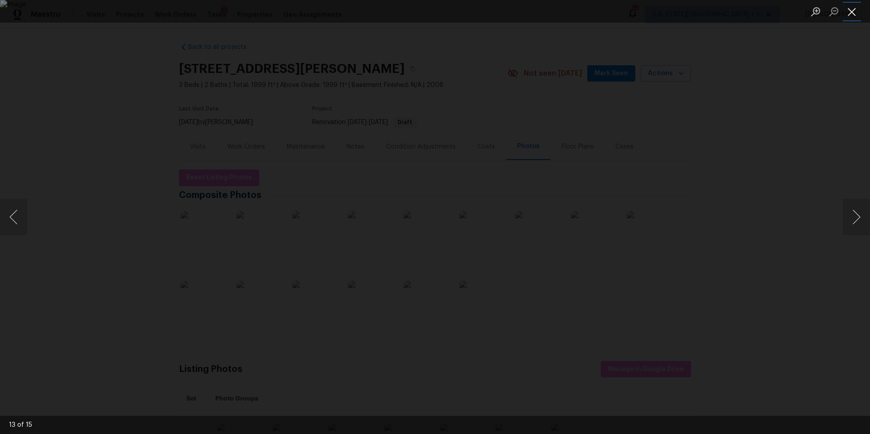
click at [855, 11] on button "Close lightbox" at bounding box center [852, 12] width 18 height 16
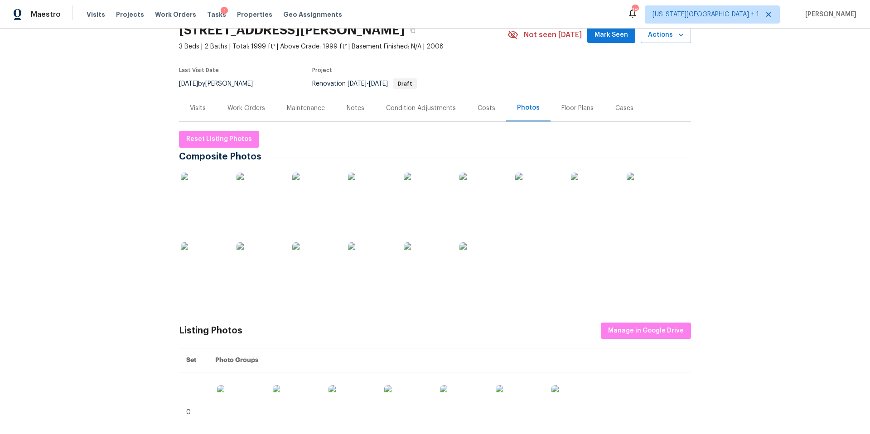
scroll to position [0, 0]
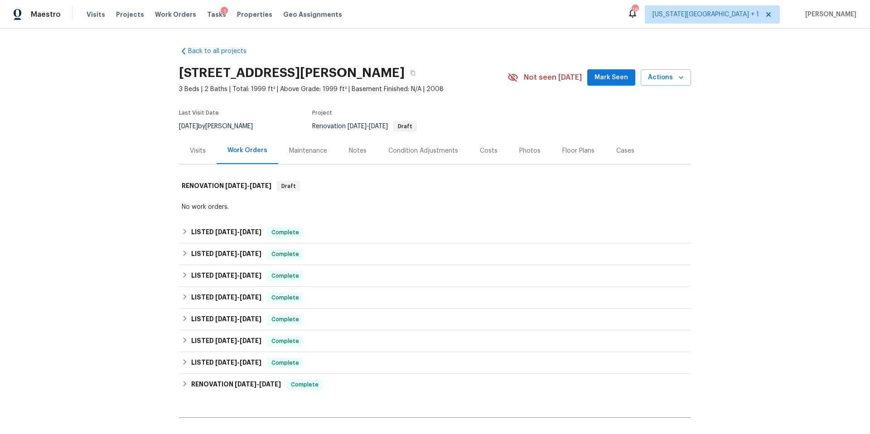
click at [193, 147] on div "Visits" at bounding box center [198, 150] width 16 height 9
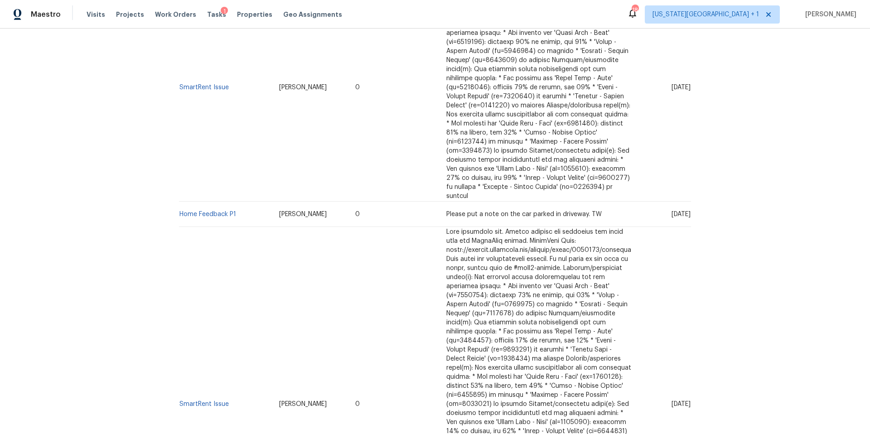
scroll to position [3332, 0]
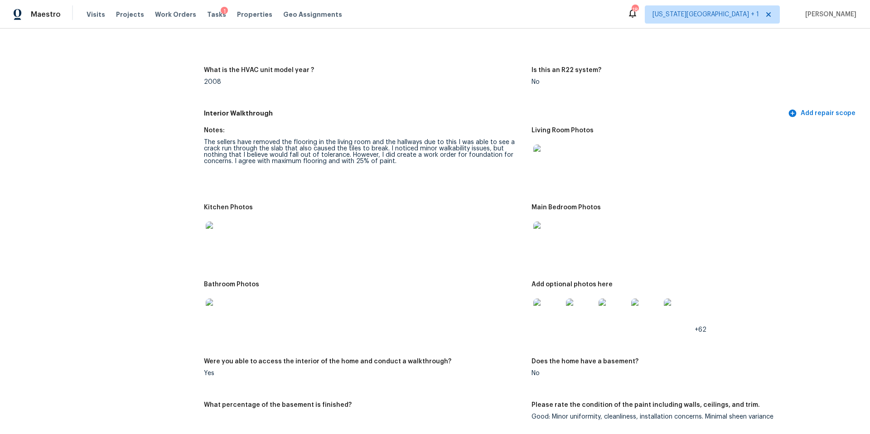
scroll to position [926, 0]
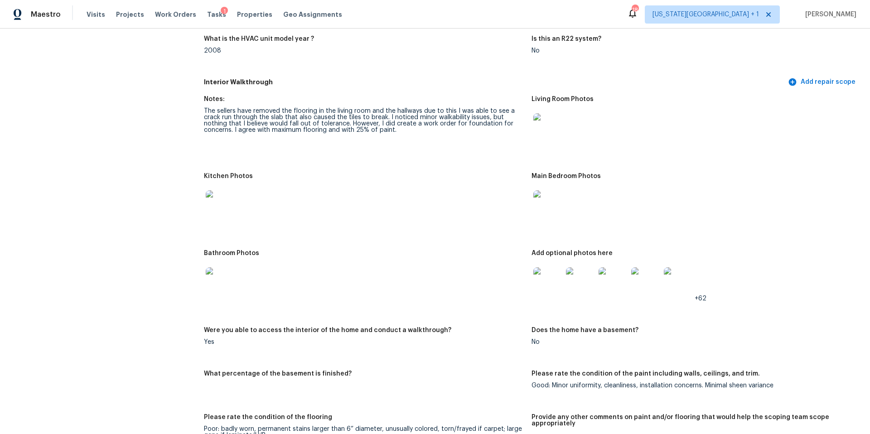
click at [221, 279] on img at bounding box center [220, 281] width 29 height 29
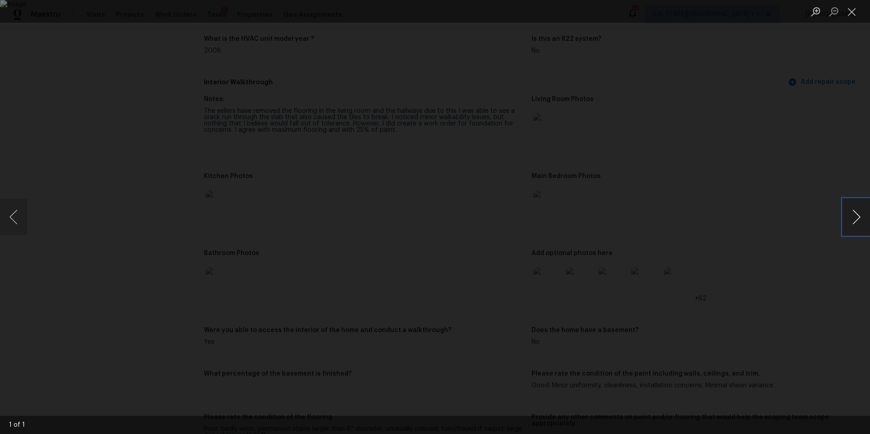
click at [845, 220] on button "Next image" at bounding box center [856, 217] width 27 height 36
click at [783, 240] on div "Lightbox" at bounding box center [435, 217] width 870 height 434
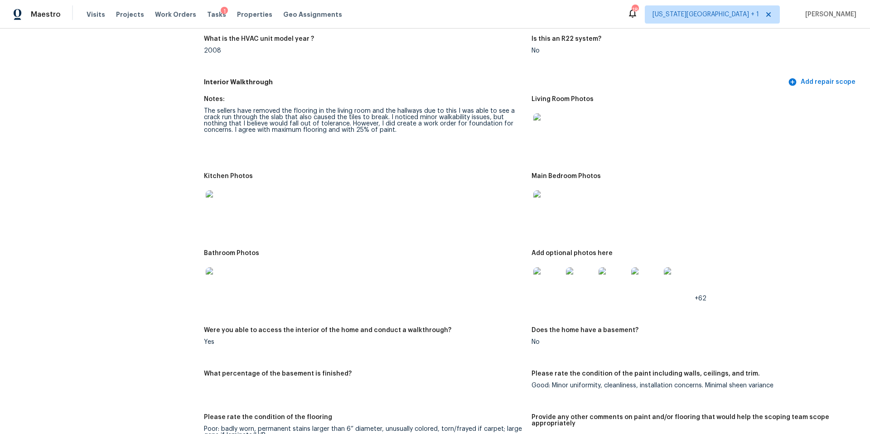
click at [551, 277] on img at bounding box center [547, 281] width 29 height 29
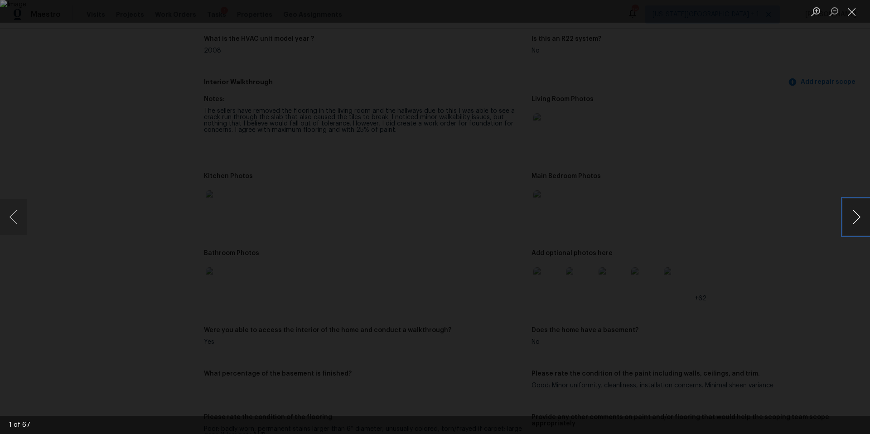
click at [866, 222] on button "Next image" at bounding box center [856, 217] width 27 height 36
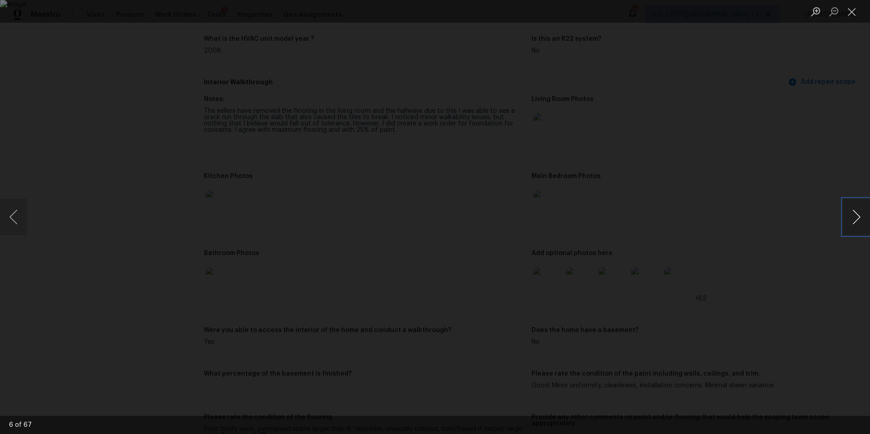
click at [866, 222] on button "Next image" at bounding box center [856, 217] width 27 height 36
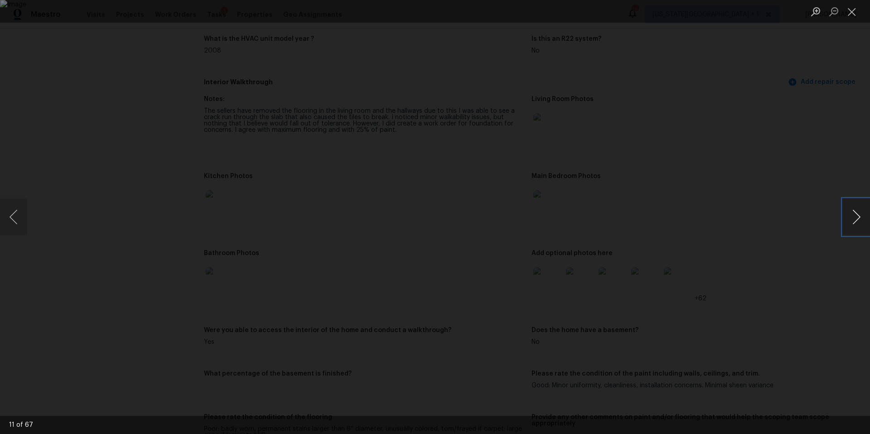
click at [866, 222] on button "Next image" at bounding box center [856, 217] width 27 height 36
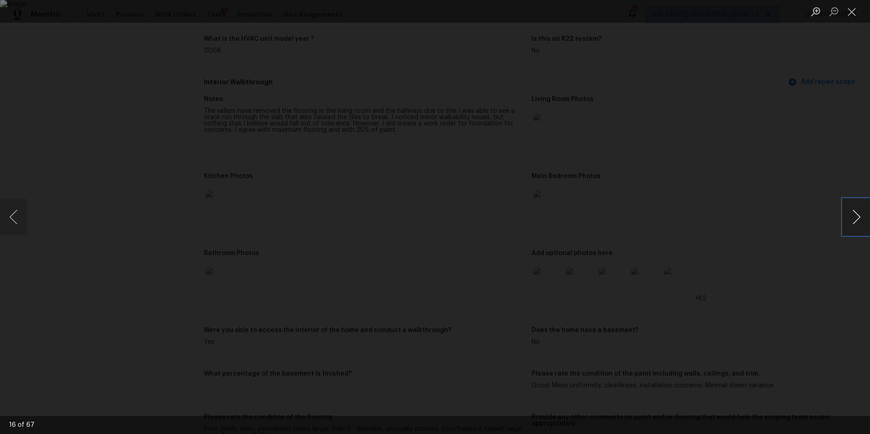
click at [866, 222] on button "Next image" at bounding box center [856, 217] width 27 height 36
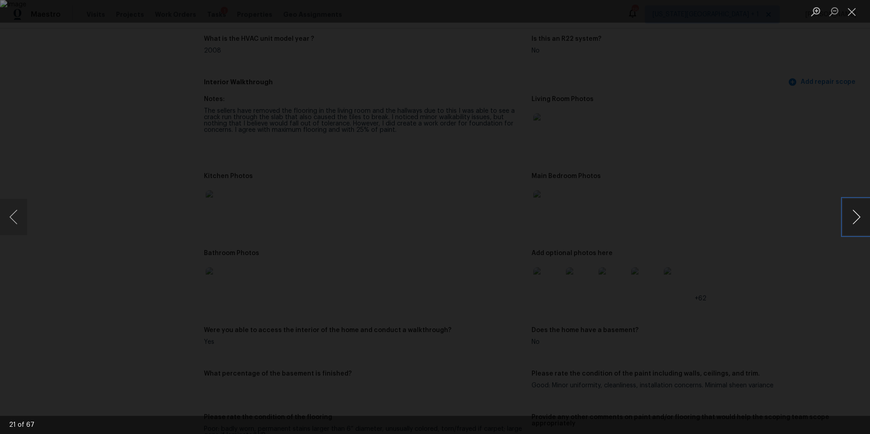
click at [866, 222] on button "Next image" at bounding box center [856, 217] width 27 height 36
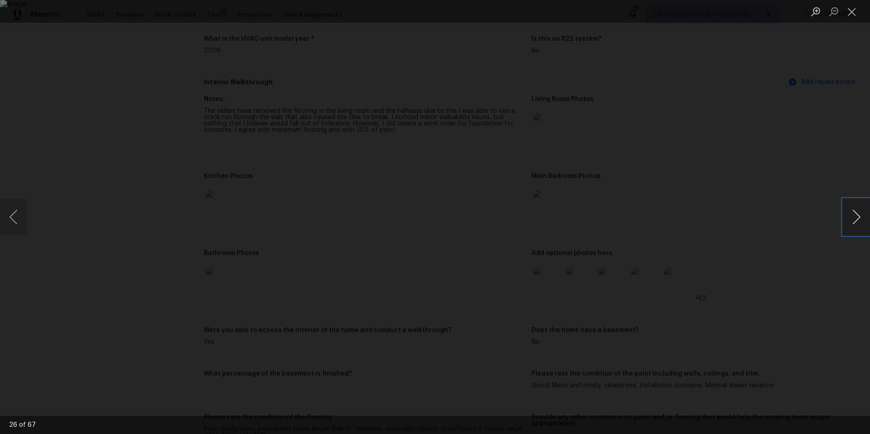
click at [866, 222] on button "Next image" at bounding box center [856, 217] width 27 height 36
click at [801, 116] on div "Lightbox" at bounding box center [435, 217] width 870 height 434
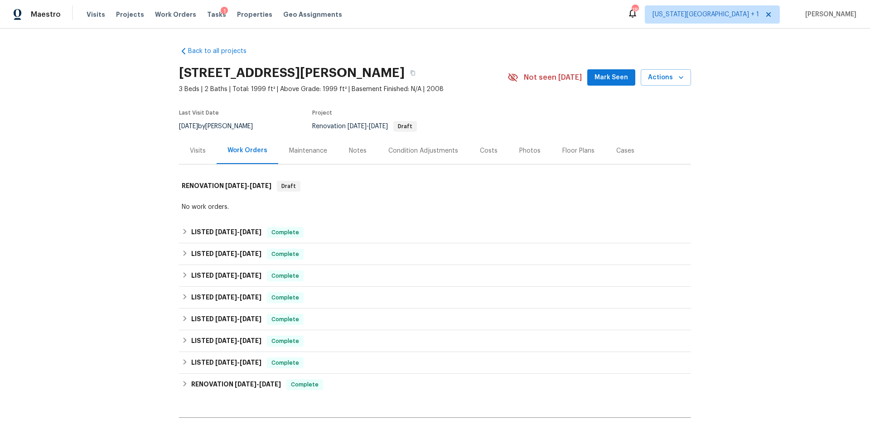
click at [196, 147] on div "Visits" at bounding box center [198, 150] width 16 height 9
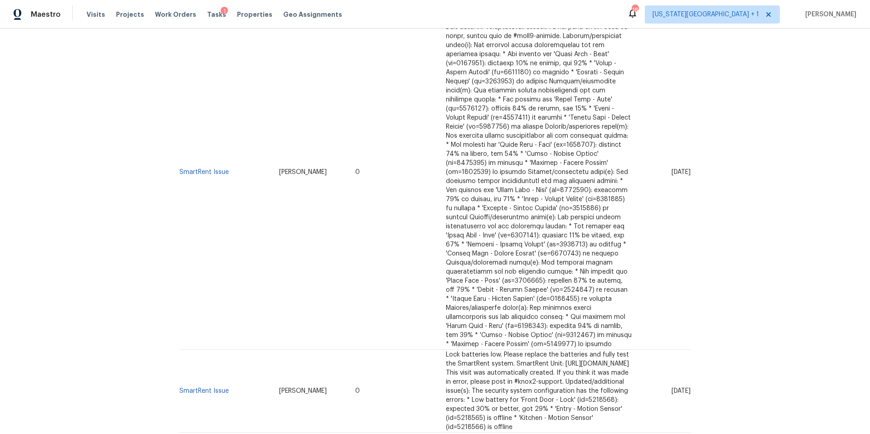
scroll to position [3332, 0]
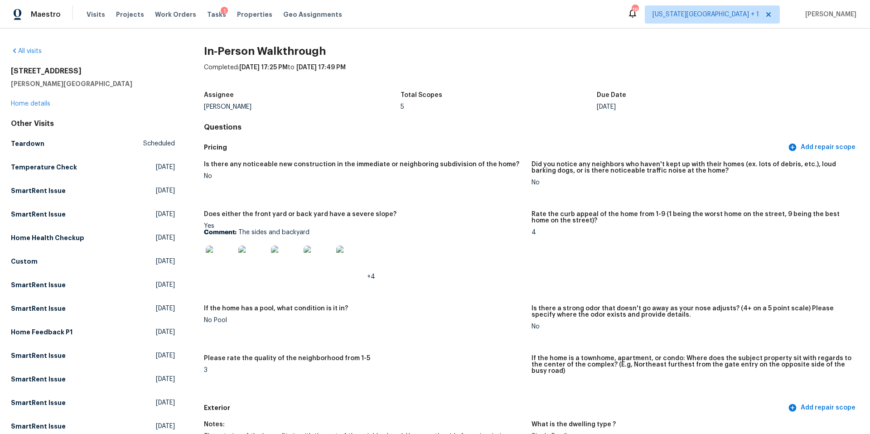
click at [226, 257] on img at bounding box center [220, 260] width 29 height 29
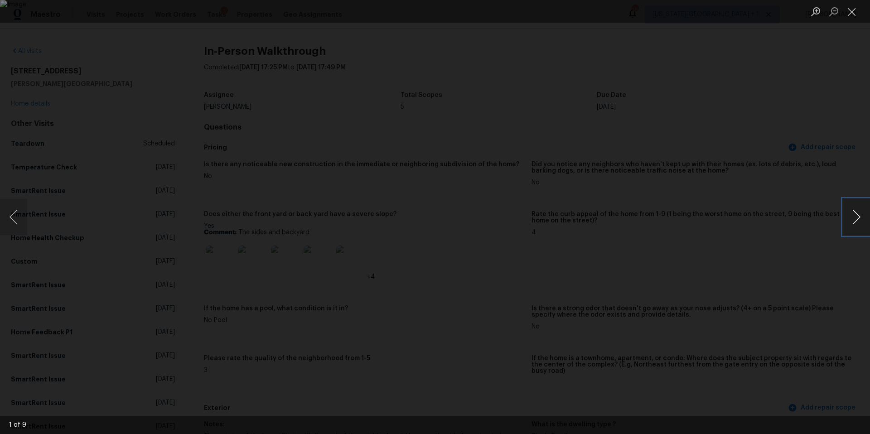
click at [852, 222] on button "Next image" at bounding box center [856, 217] width 27 height 36
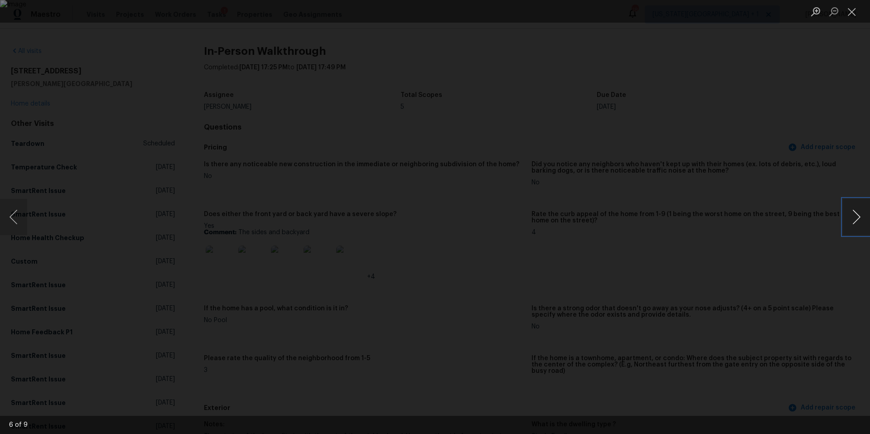
click at [852, 222] on button "Next image" at bounding box center [856, 217] width 27 height 36
click at [852, 223] on button "Next image" at bounding box center [856, 217] width 27 height 36
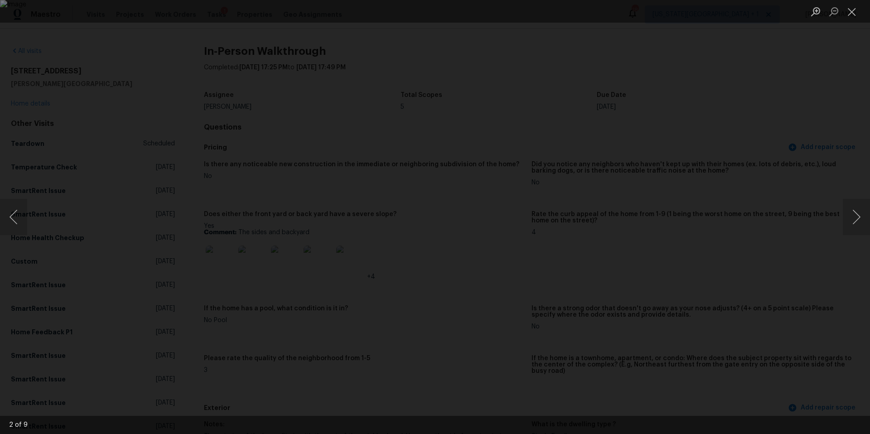
click at [808, 213] on div "Lightbox" at bounding box center [435, 217] width 870 height 434
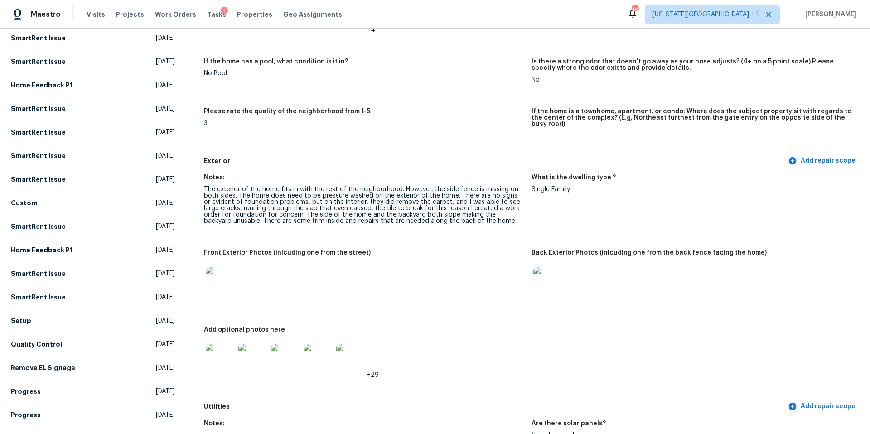
scroll to position [257, 0]
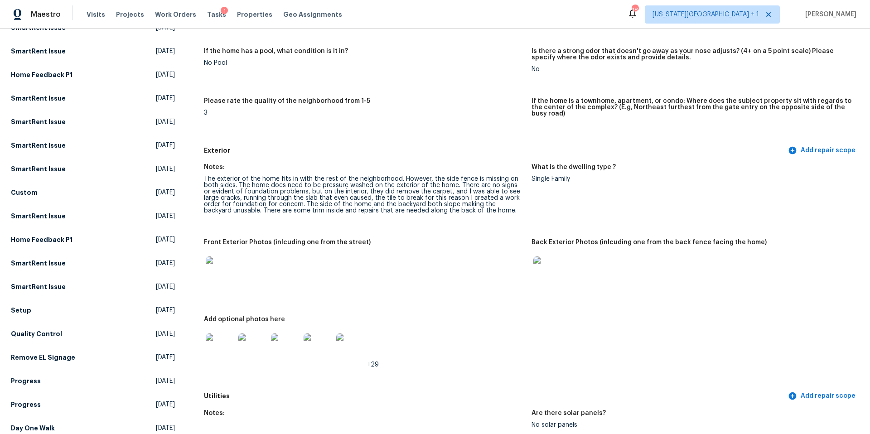
click at [547, 264] on img at bounding box center [547, 270] width 29 height 29
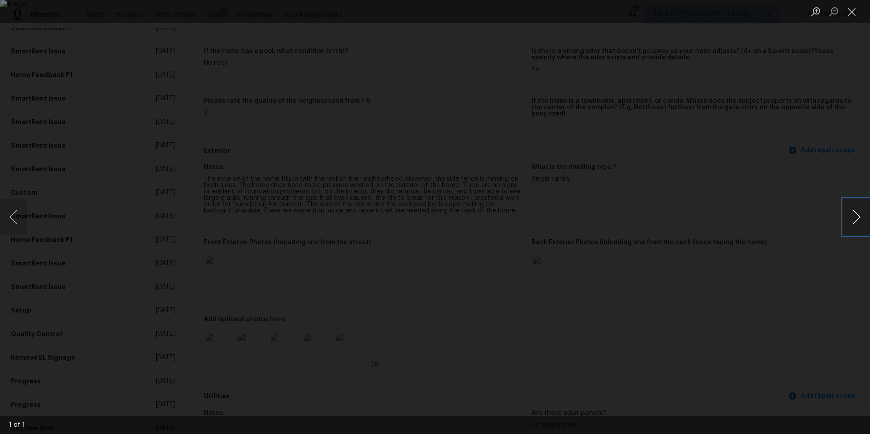
click at [849, 218] on button "Next image" at bounding box center [856, 217] width 27 height 36
click at [822, 190] on div "Lightbox" at bounding box center [435, 217] width 870 height 434
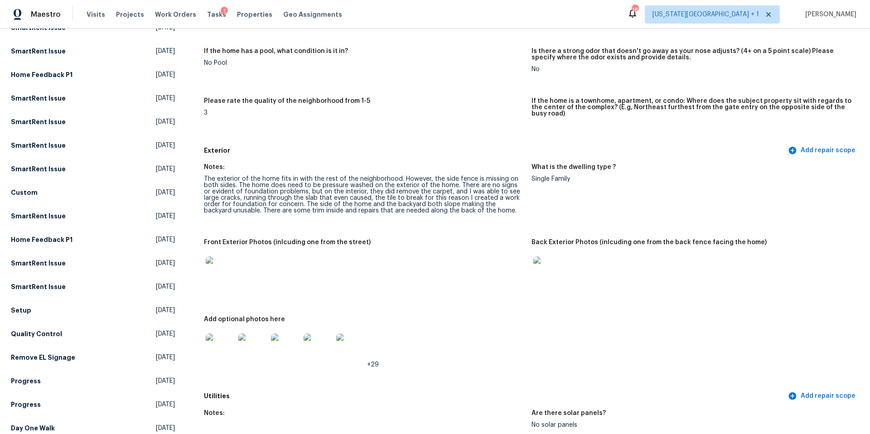
click at [221, 340] on img at bounding box center [220, 347] width 29 height 29
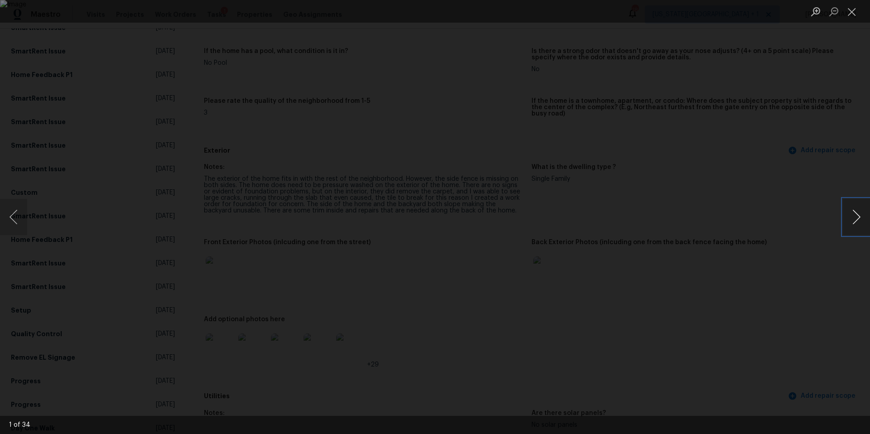
click at [861, 217] on button "Next image" at bounding box center [856, 217] width 27 height 36
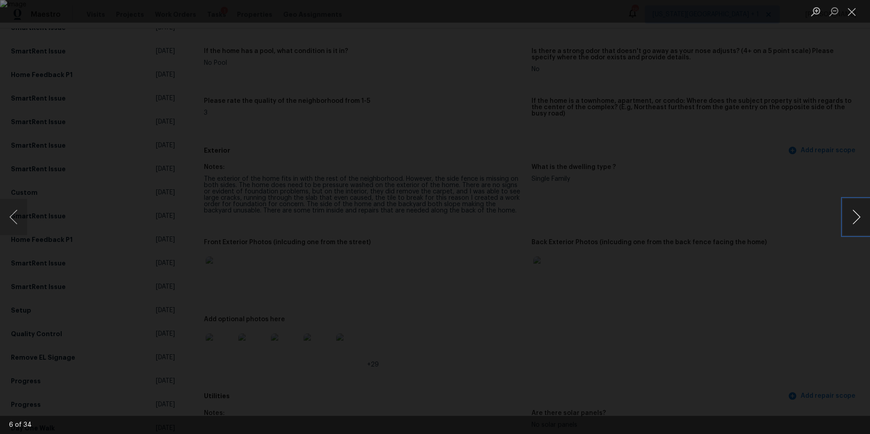
click at [861, 217] on button "Next image" at bounding box center [856, 217] width 27 height 36
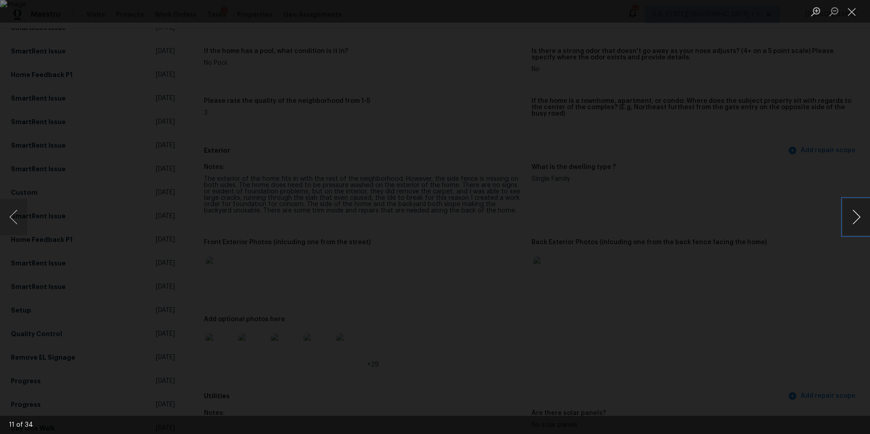
click at [861, 217] on button "Next image" at bounding box center [856, 217] width 27 height 36
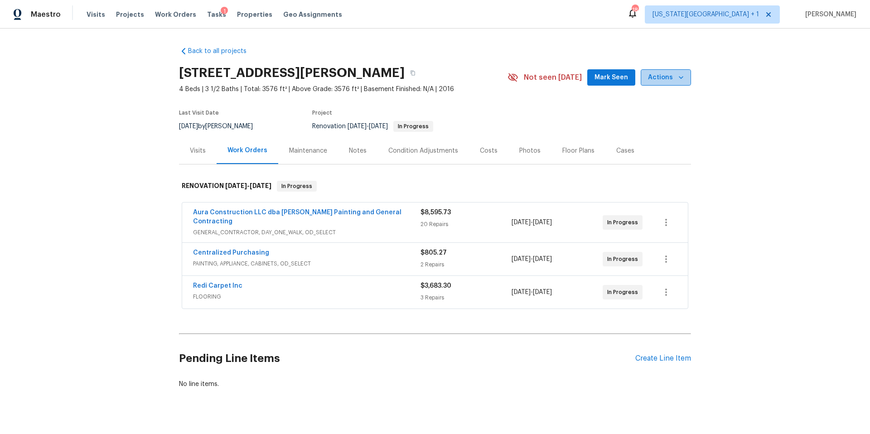
click at [670, 79] on span "Actions" at bounding box center [666, 77] width 36 height 11
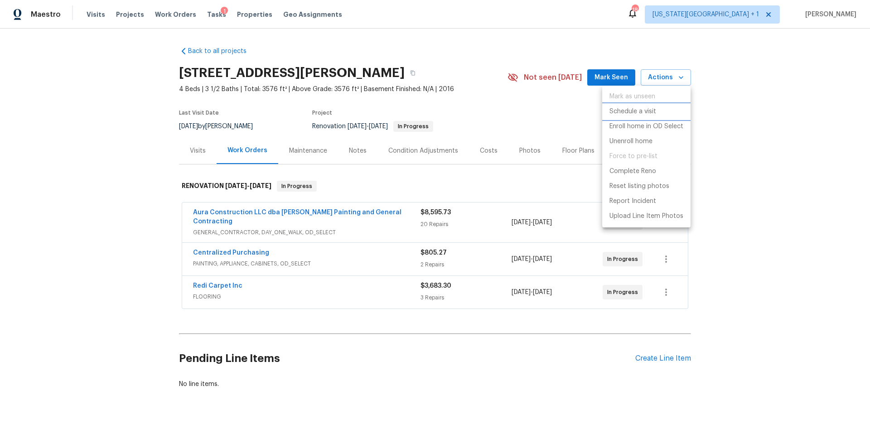
click at [620, 110] on p "Schedule a visit" at bounding box center [632, 112] width 47 height 10
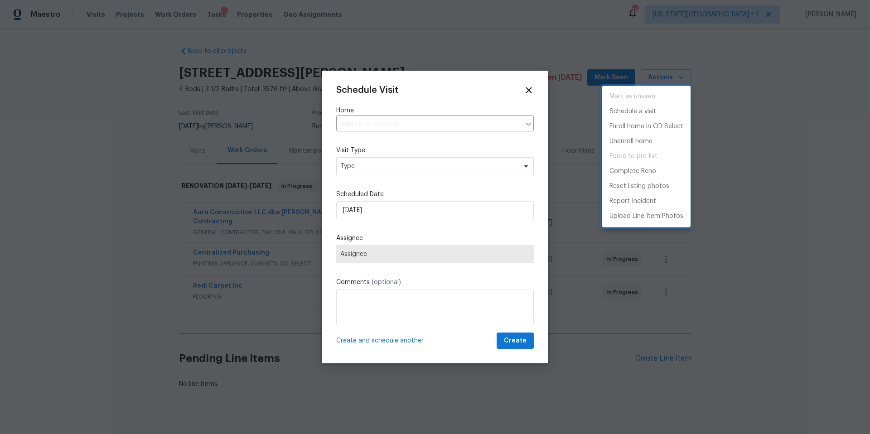
type input "[STREET_ADDRESS][PERSON_NAME]"
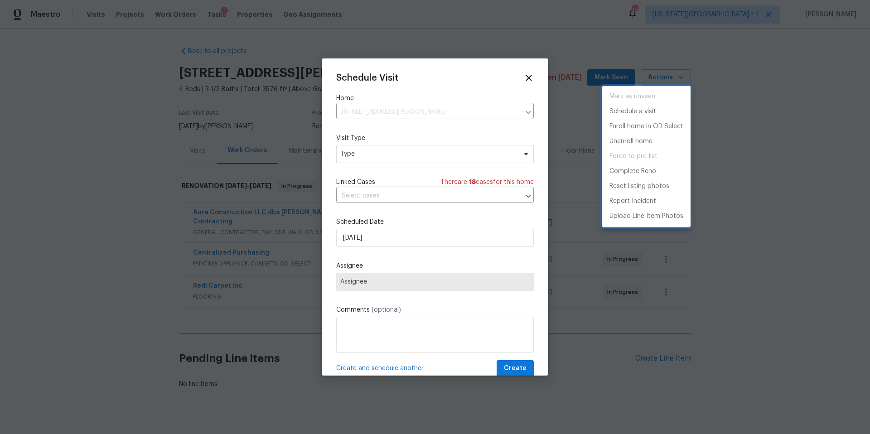
click at [374, 156] on div at bounding box center [435, 217] width 870 height 434
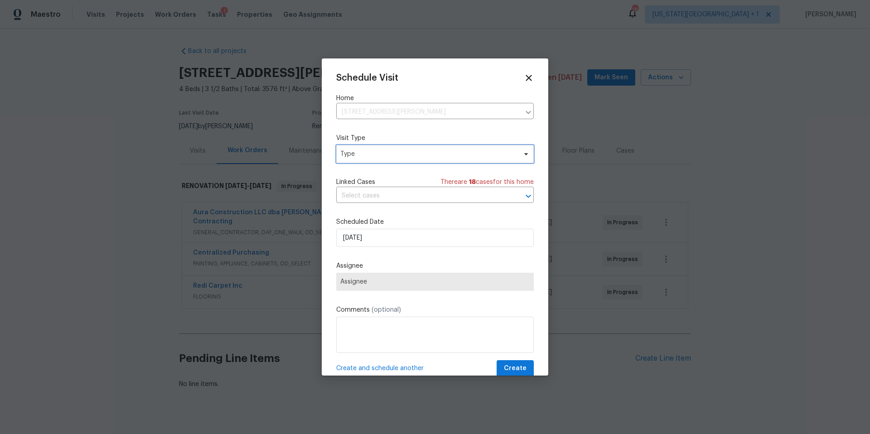
click at [374, 156] on span "Type" at bounding box center [428, 153] width 176 height 9
type input "prog"
click at [347, 209] on div "Progress" at bounding box center [355, 209] width 26 height 9
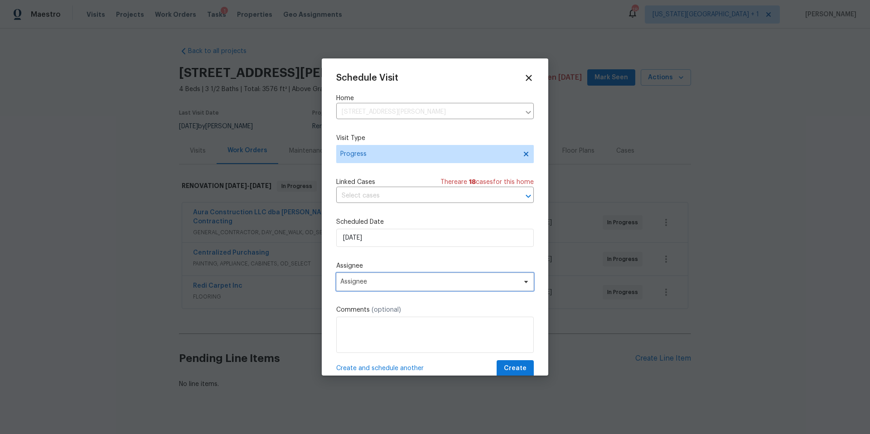
click at [377, 284] on span "Assignee" at bounding box center [429, 281] width 178 height 7
type input "lui"
click at [365, 330] on div "[PERSON_NAME]" at bounding box center [366, 331] width 48 height 9
click at [520, 366] on span "Create" at bounding box center [515, 368] width 23 height 11
